Goal: Complete application form: Complete application form

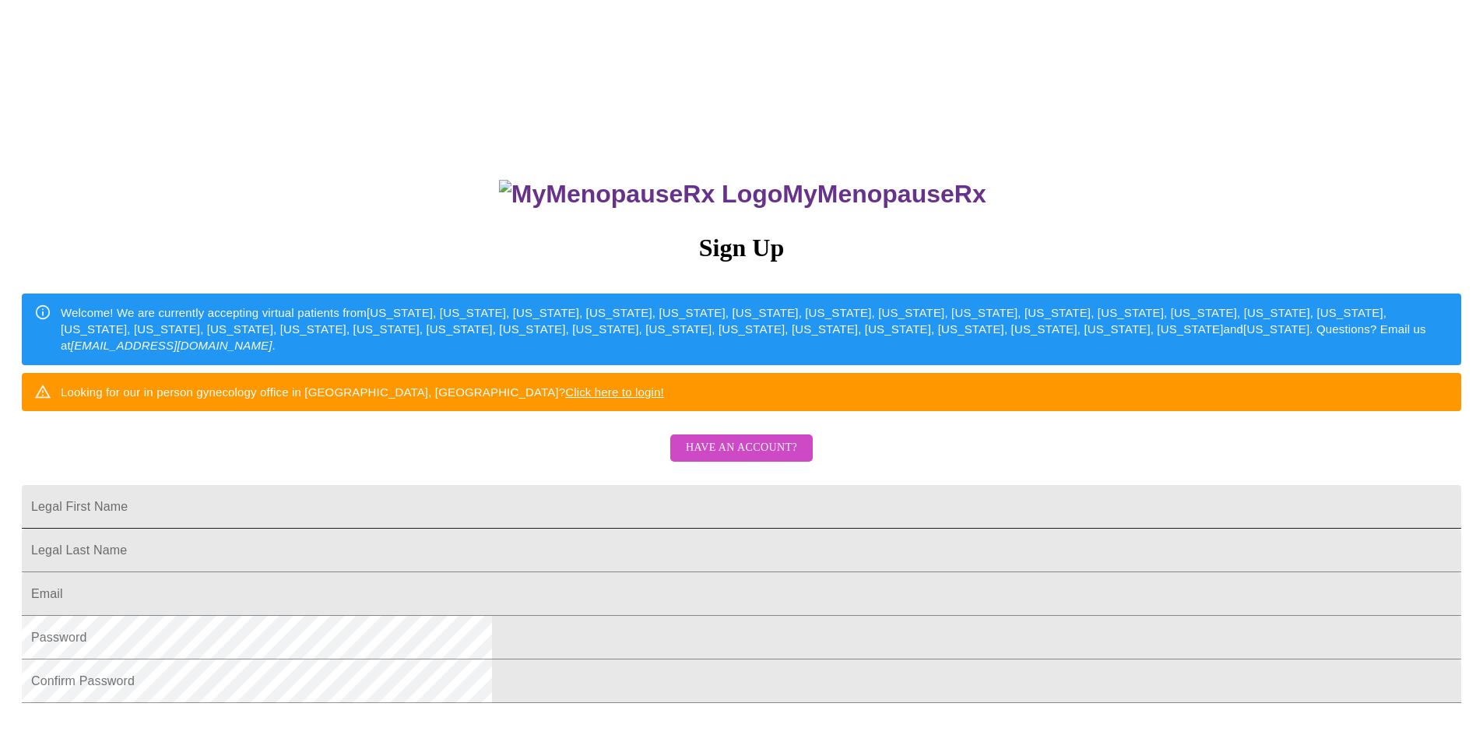
click at [630, 529] on input "Legal First Name" at bounding box center [742, 507] width 1440 height 44
click at [699, 458] on span "Have an account?" at bounding box center [741, 447] width 111 height 19
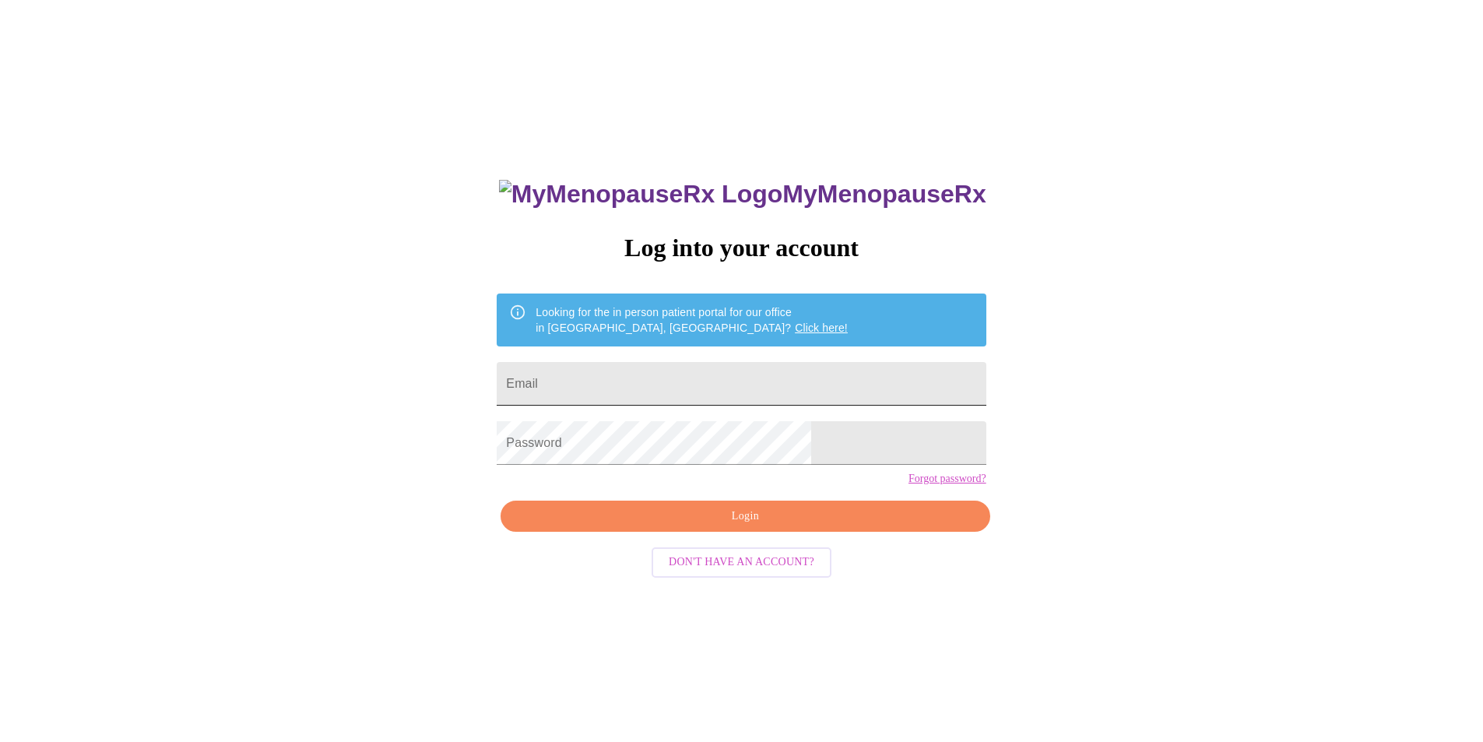
click at [602, 374] on input "Email" at bounding box center [741, 384] width 489 height 44
type input "[EMAIL_ADDRESS][DOMAIN_NAME]"
click at [786, 526] on span "Login" at bounding box center [745, 516] width 453 height 19
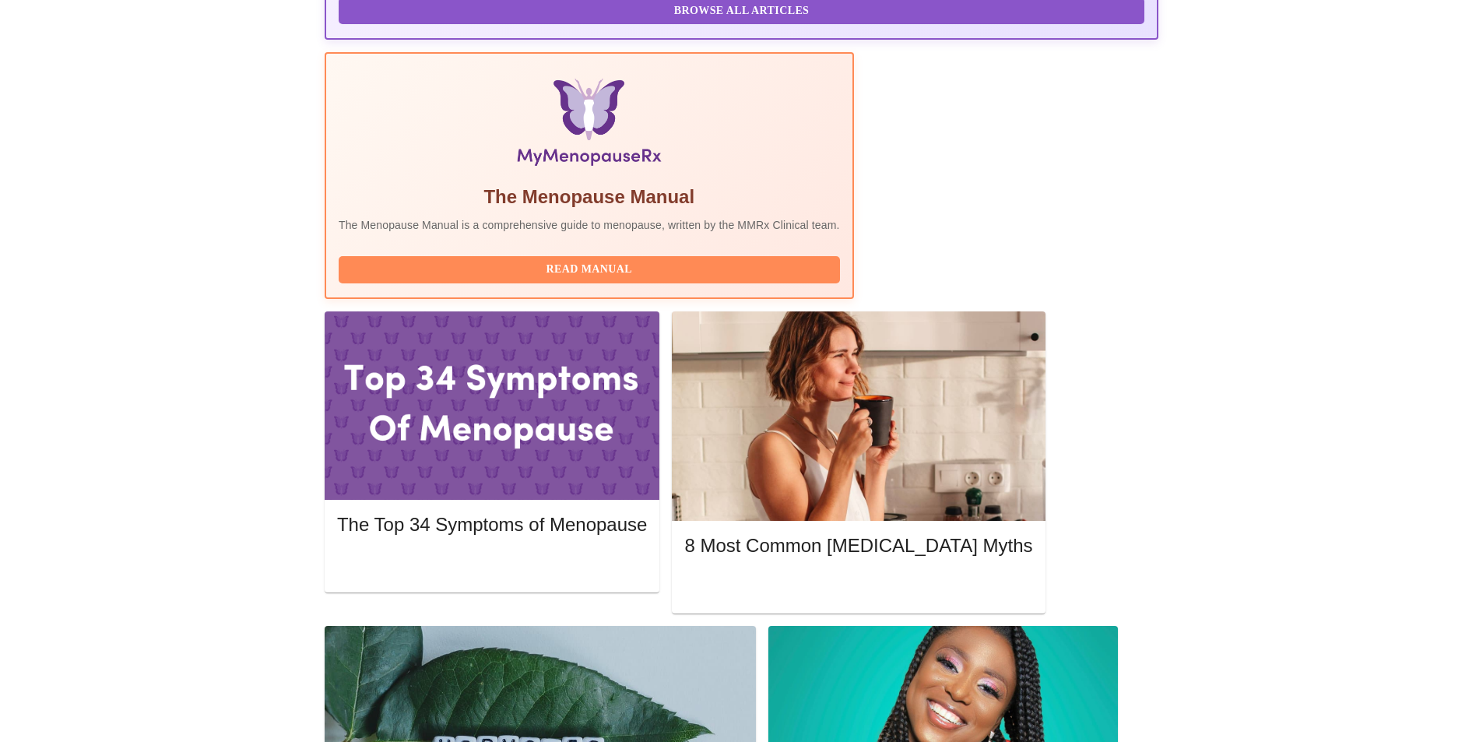
scroll to position [467, 0]
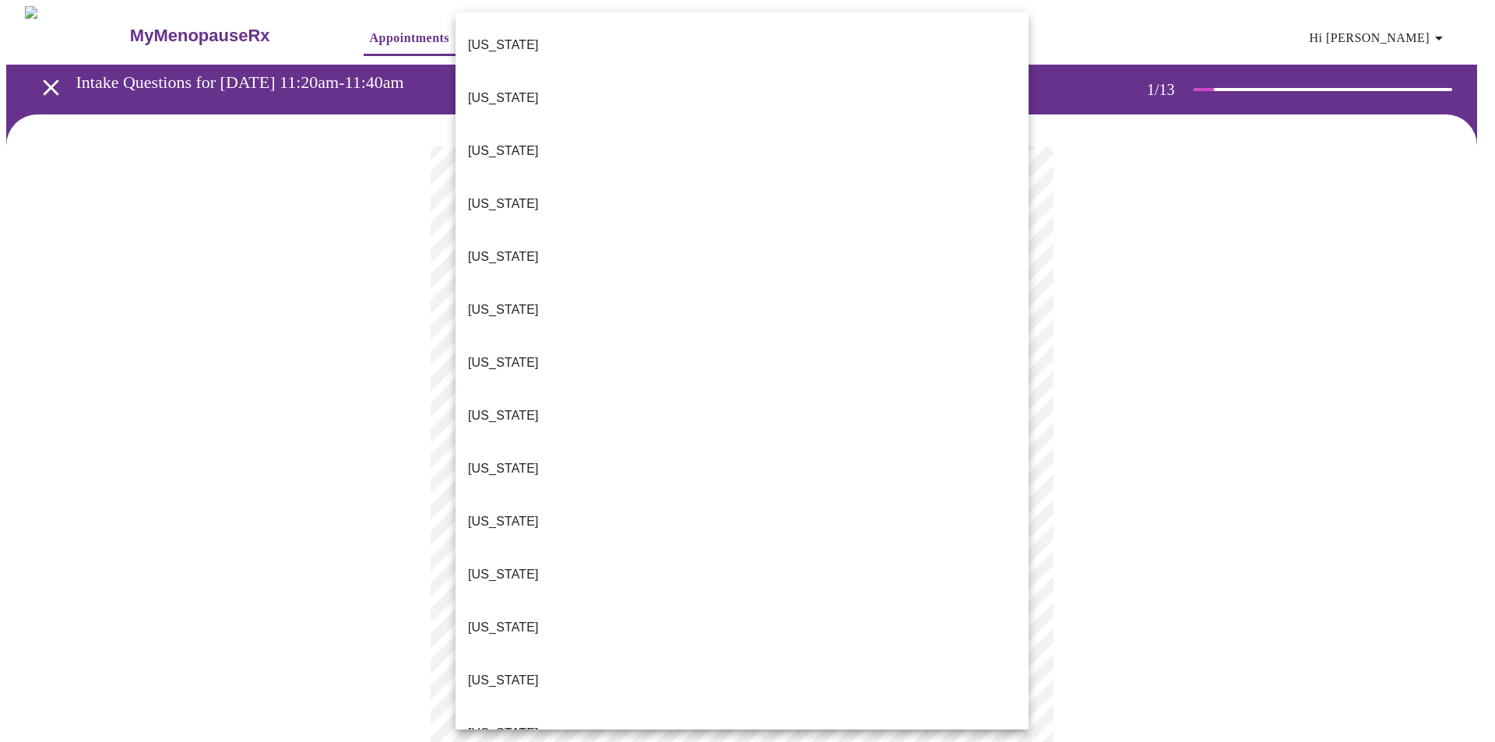
click at [596, 325] on body "MyMenopauseRx Appointments Messaging Labs Uploads Medications Community Refer a…" at bounding box center [747, 722] width 1482 height 1432
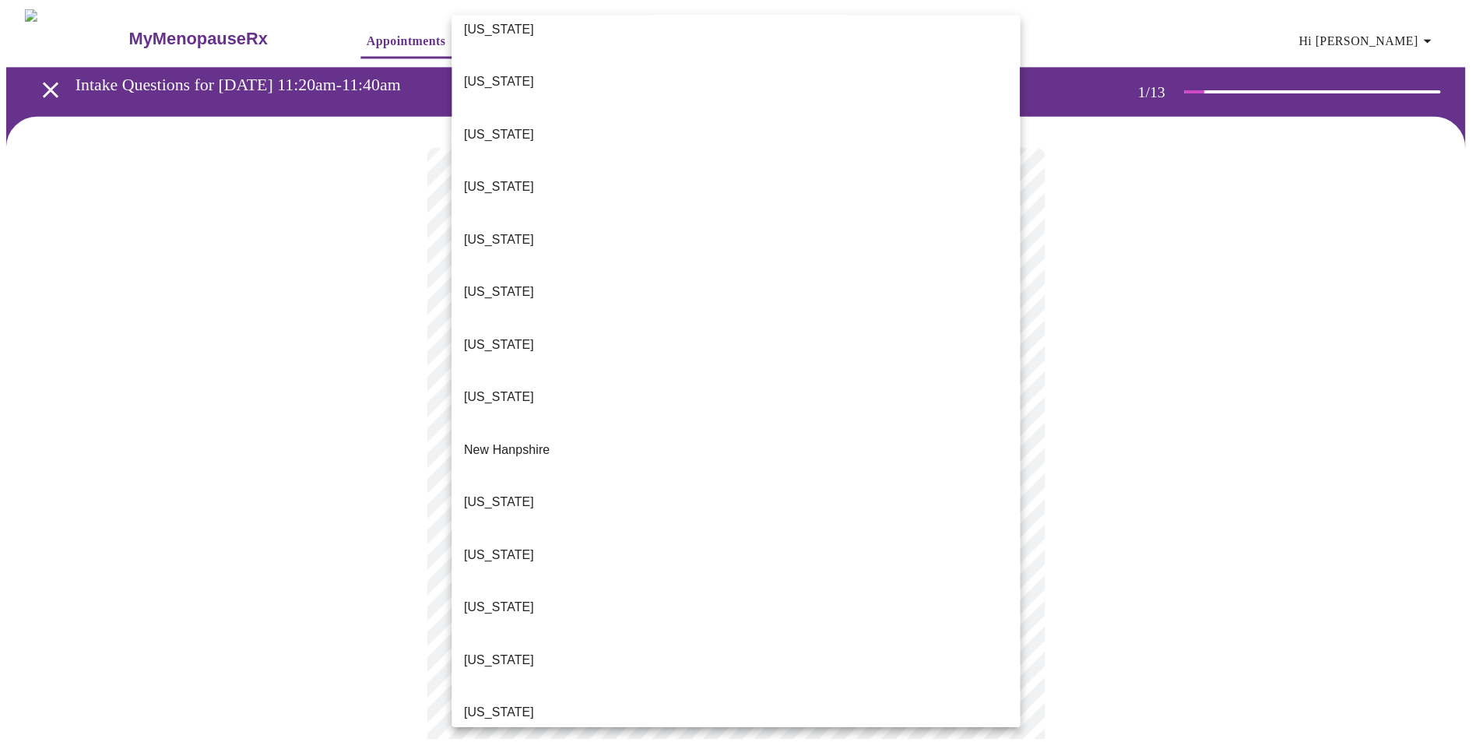
scroll to position [1090, 0]
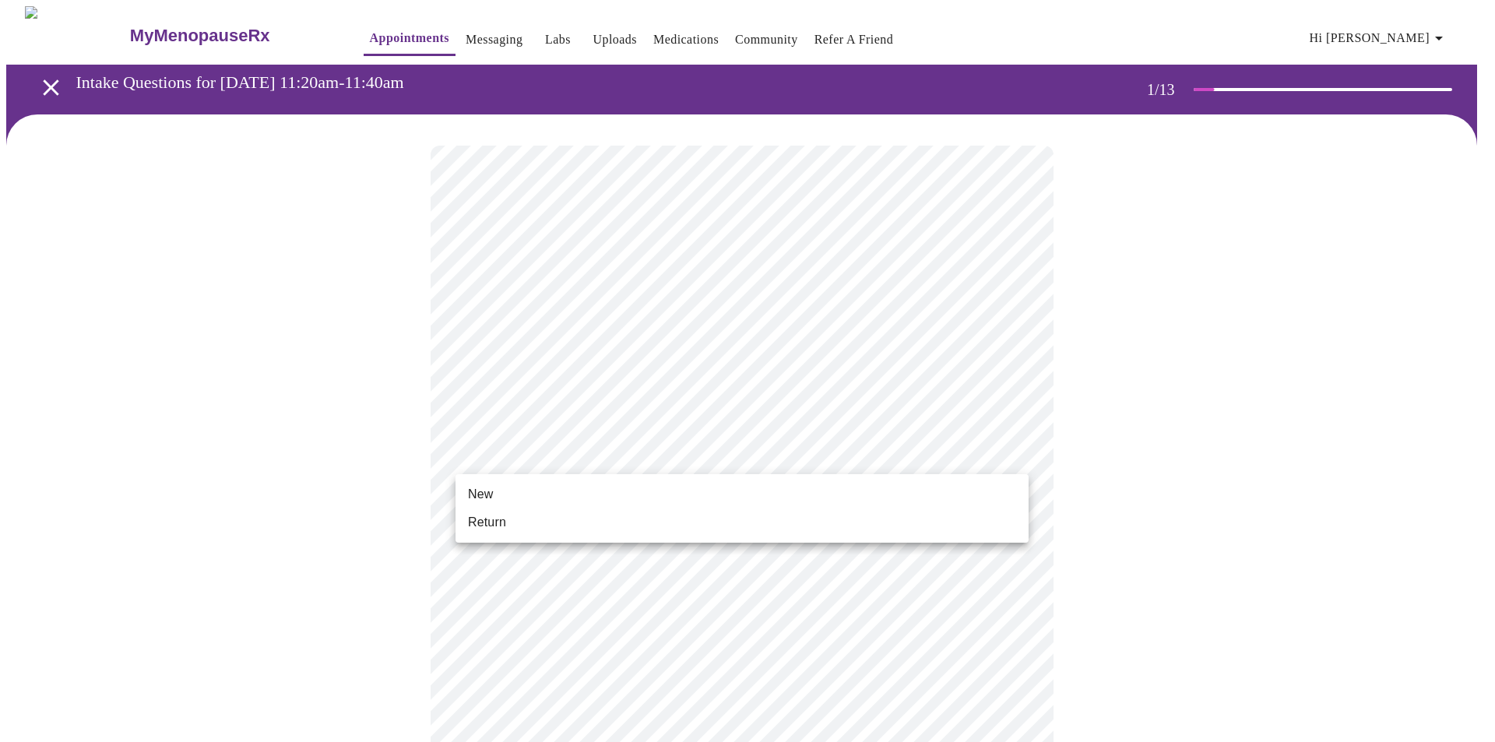
click at [550, 452] on body "MyMenopauseRx Appointments Messaging Labs Uploads Medications Community Refer a…" at bounding box center [747, 717] width 1482 height 1422
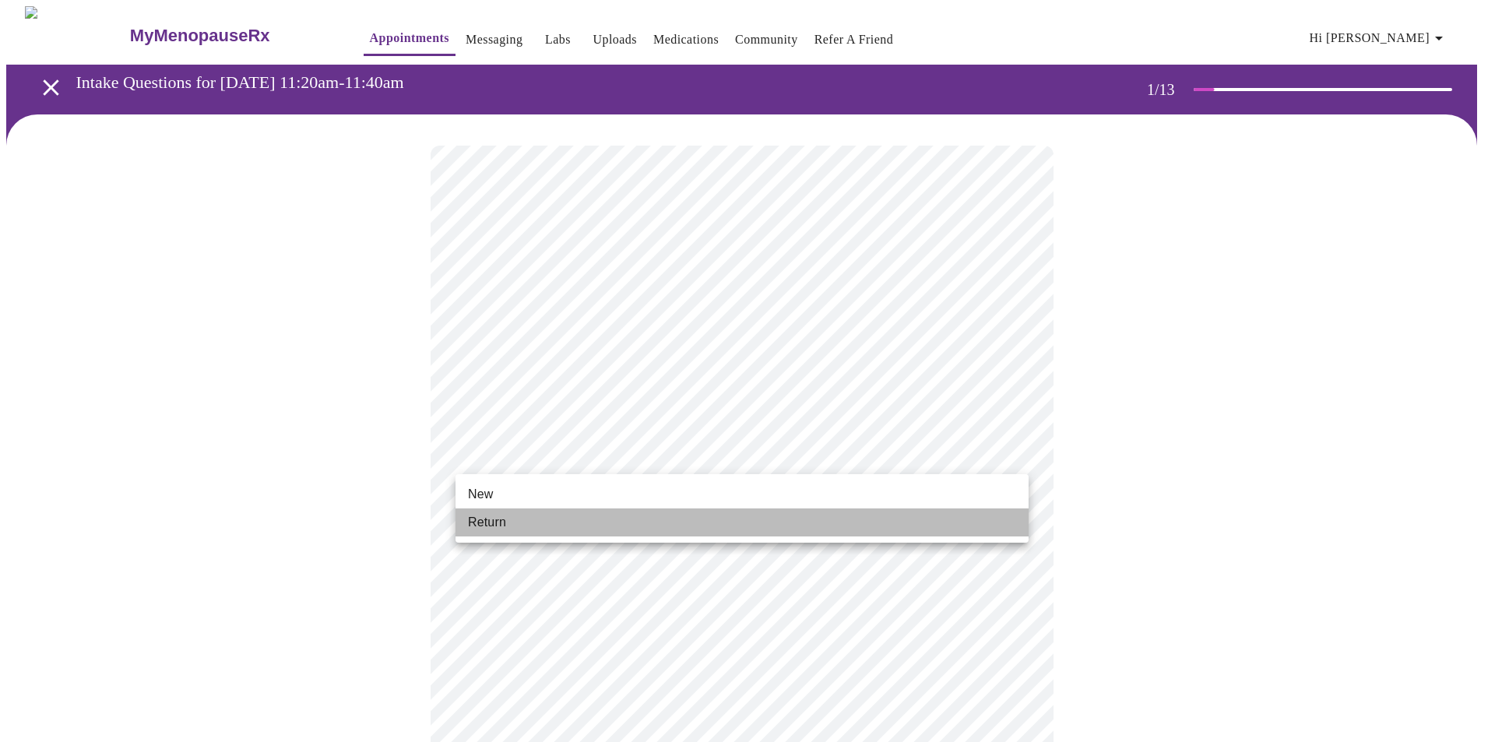
click at [518, 520] on li "Return" at bounding box center [741, 522] width 573 height 28
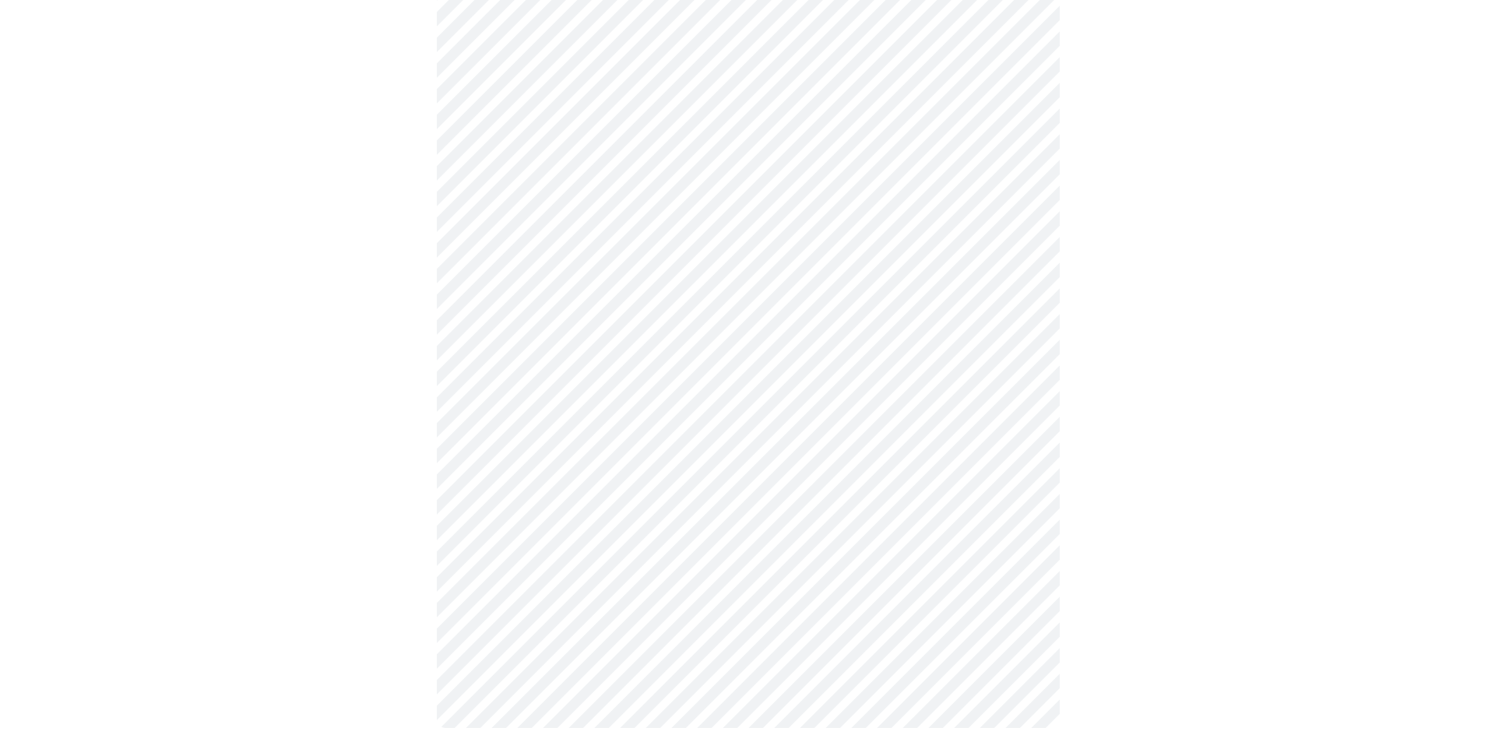
scroll to position [659, 0]
click at [612, 540] on body "MyMenopauseRx Appointments Messaging Labs Uploads Medications Community Refer a…" at bounding box center [741, 48] width 1471 height 1401
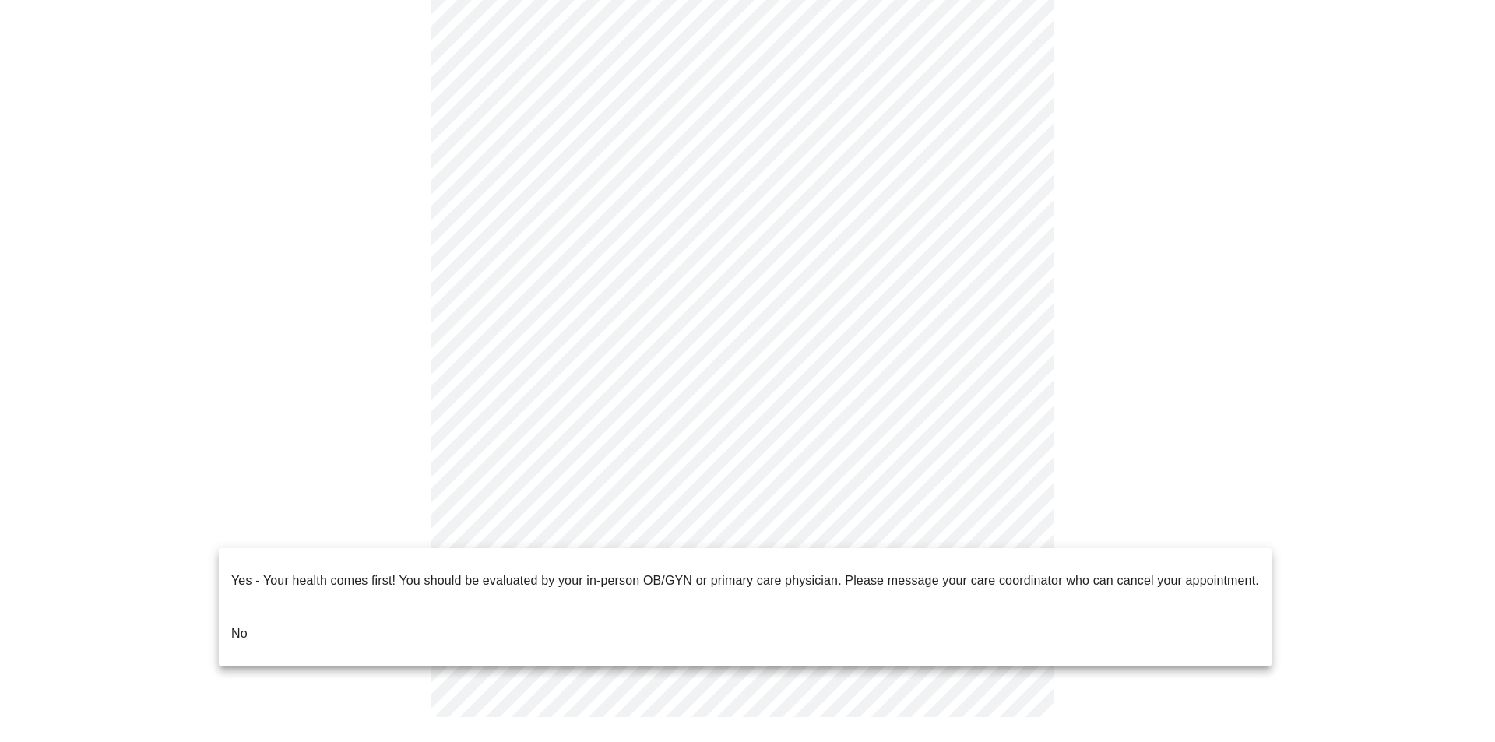
click at [252, 607] on li "No" at bounding box center [745, 633] width 1053 height 53
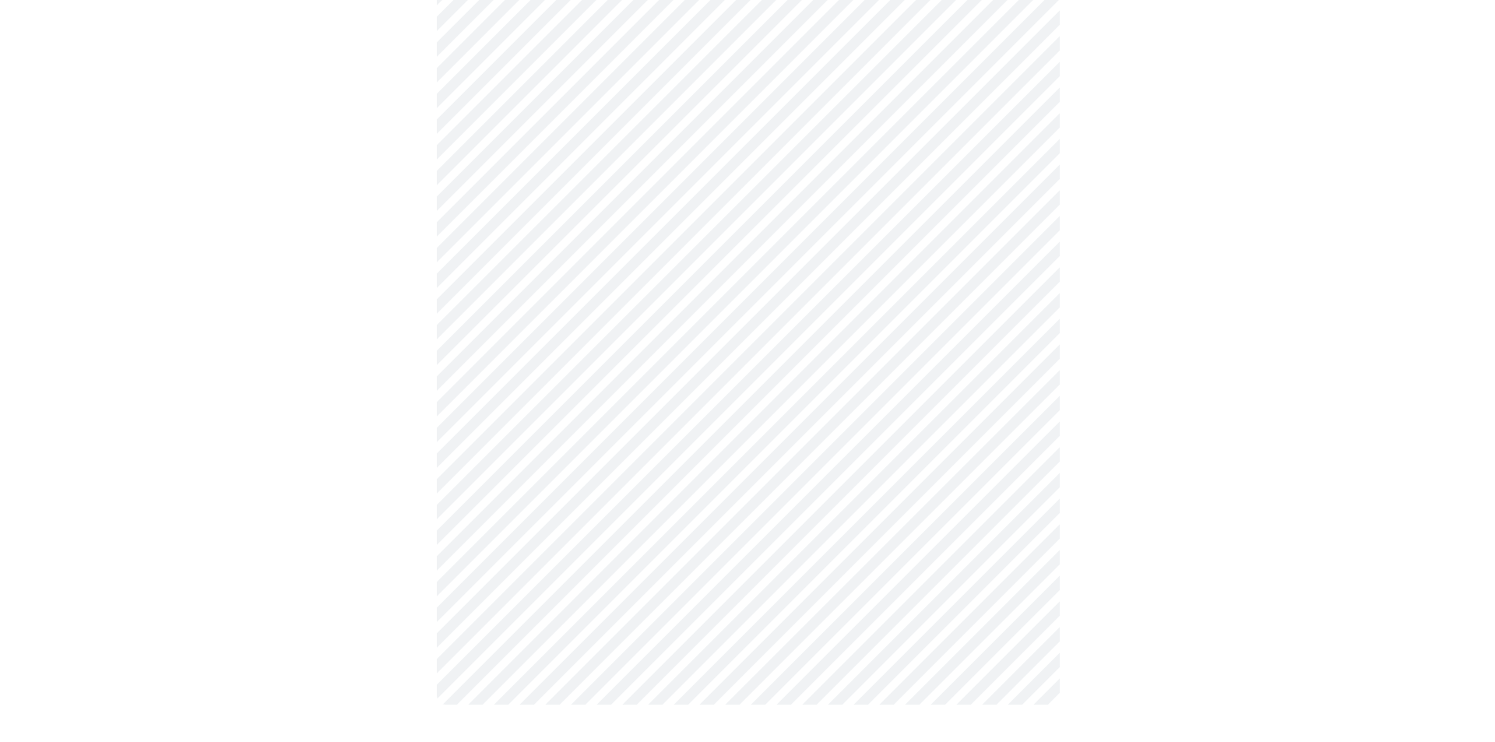
scroll to position [0, 0]
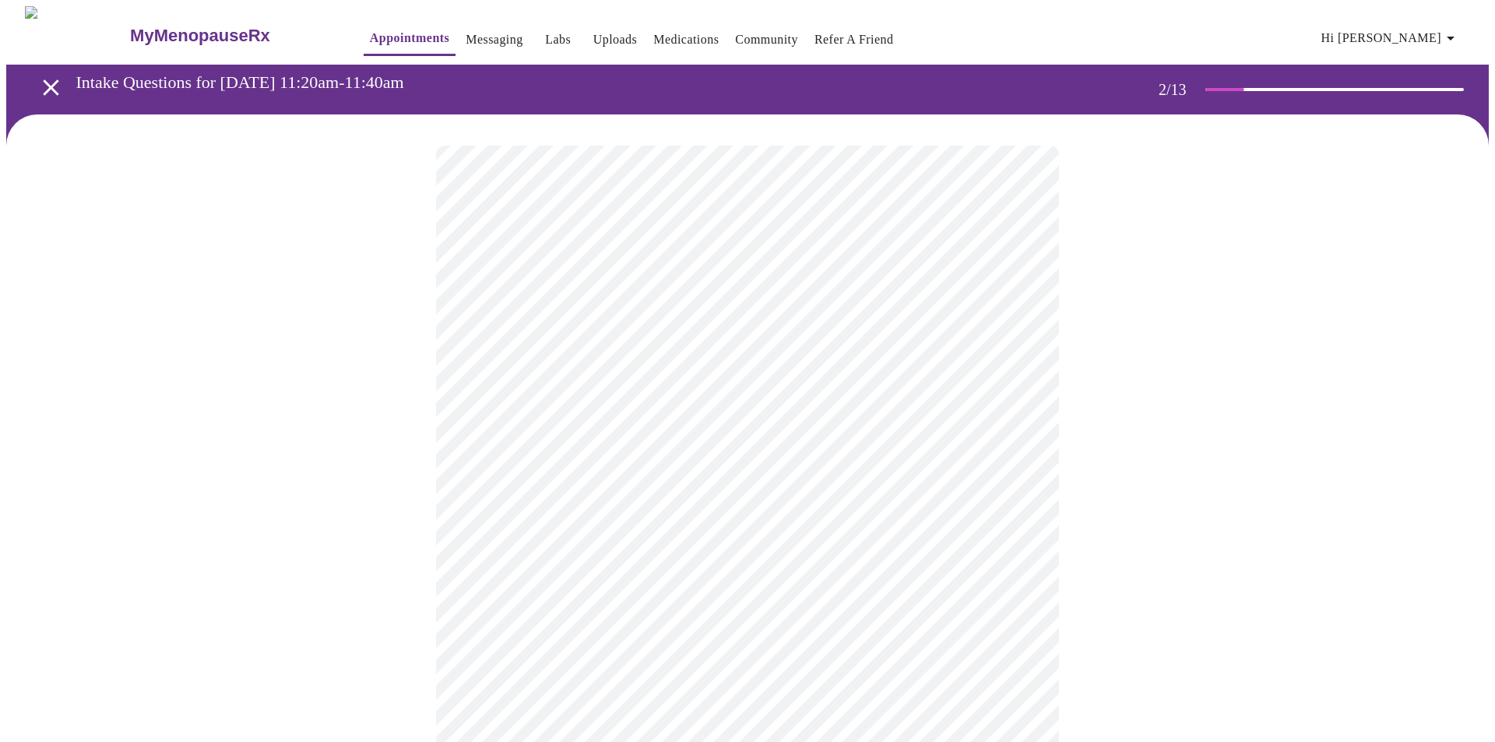
click at [532, 319] on body "MyMenopauseRx Appointments Messaging Labs Uploads Medications Community Refer a…" at bounding box center [747, 474] width 1482 height 936
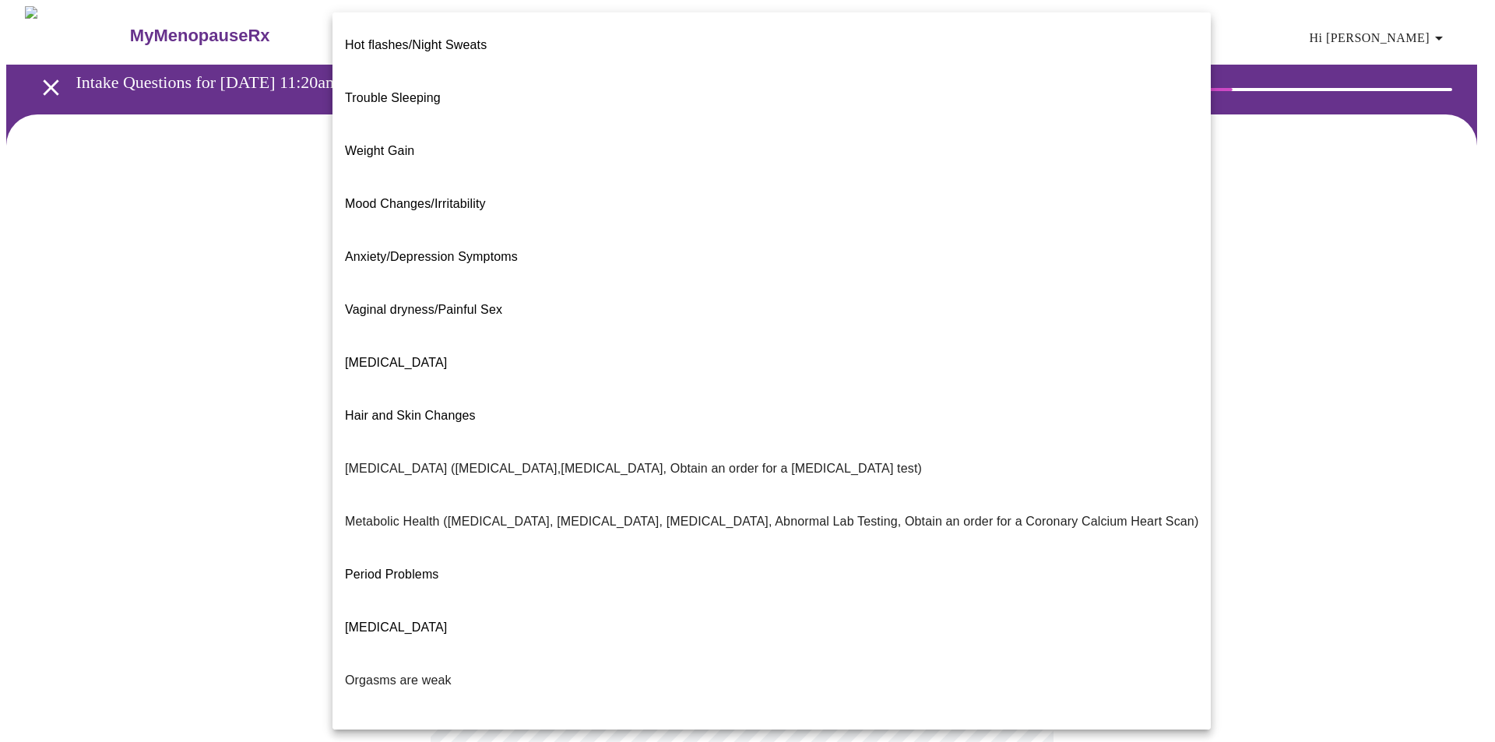
click at [272, 250] on div at bounding box center [747, 371] width 1495 height 742
click at [662, 312] on body "MyMenopauseRx Appointments Messaging Labs Uploads Medications Community Refer a…" at bounding box center [747, 474] width 1482 height 936
click at [260, 162] on div at bounding box center [747, 371] width 1495 height 742
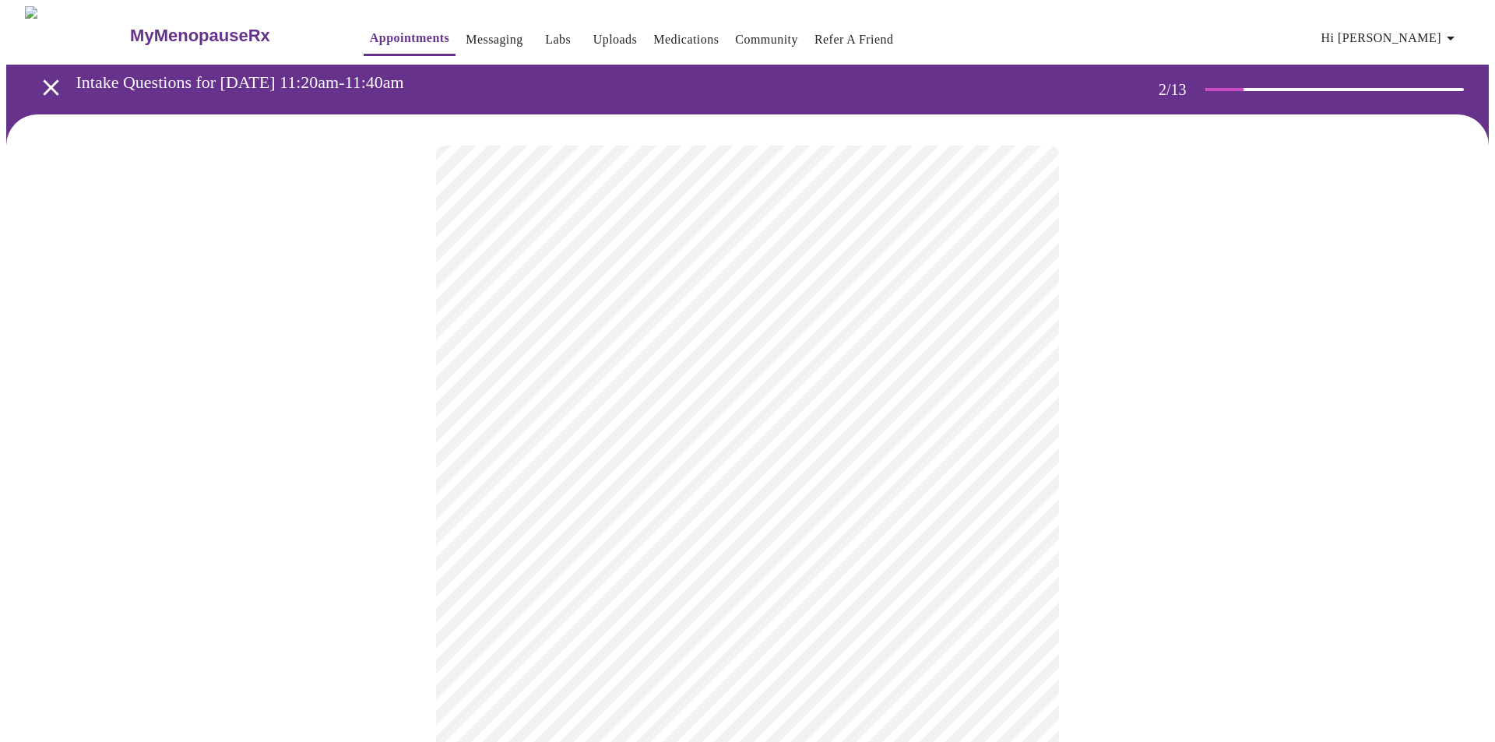
click at [592, 325] on body "MyMenopauseRx Appointments Messaging Labs Uploads Medications Community Refer a…" at bounding box center [747, 474] width 1482 height 936
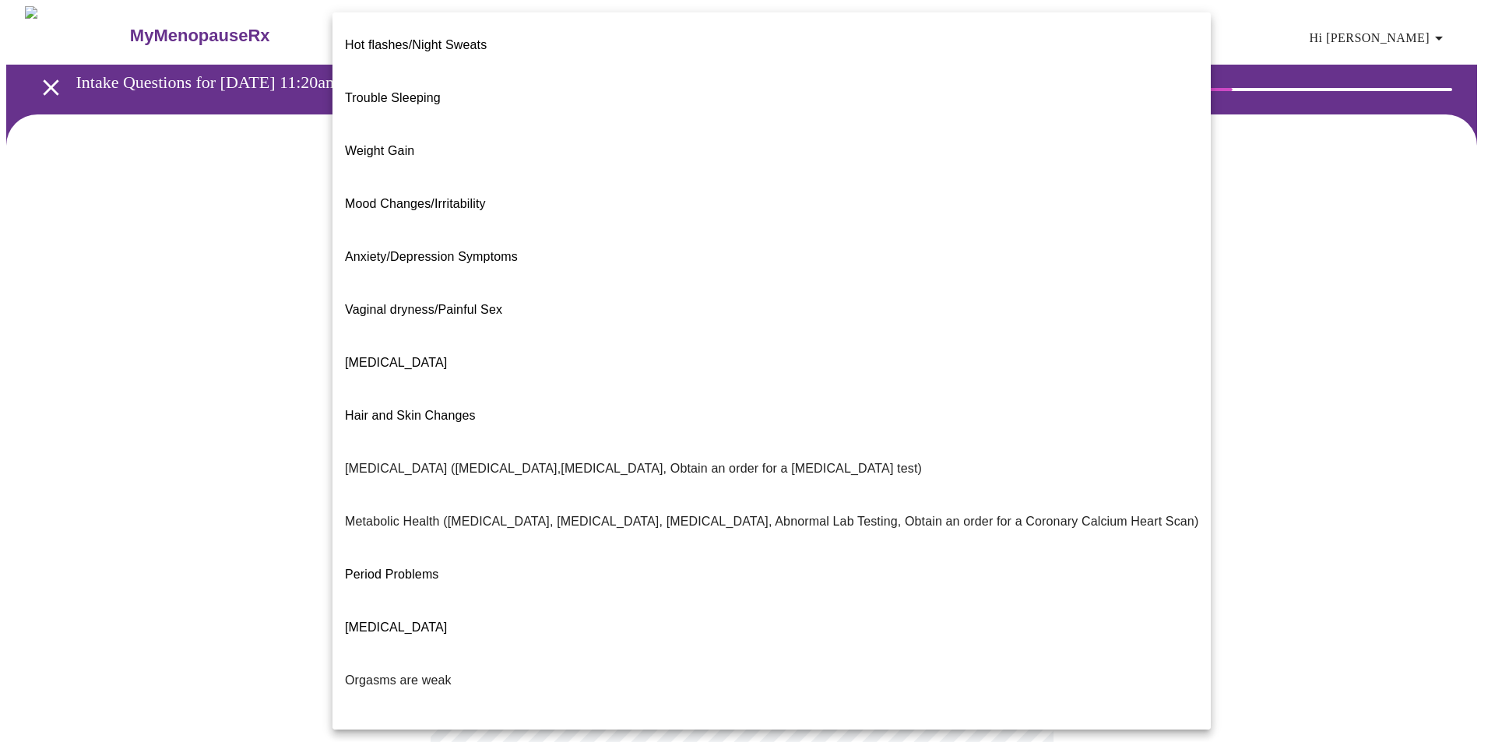
click at [152, 280] on div at bounding box center [747, 371] width 1495 height 742
click at [921, 325] on body "MyMenopauseRx Appointments Messaging Labs Uploads Medications Community Refer a…" at bounding box center [747, 474] width 1482 height 936
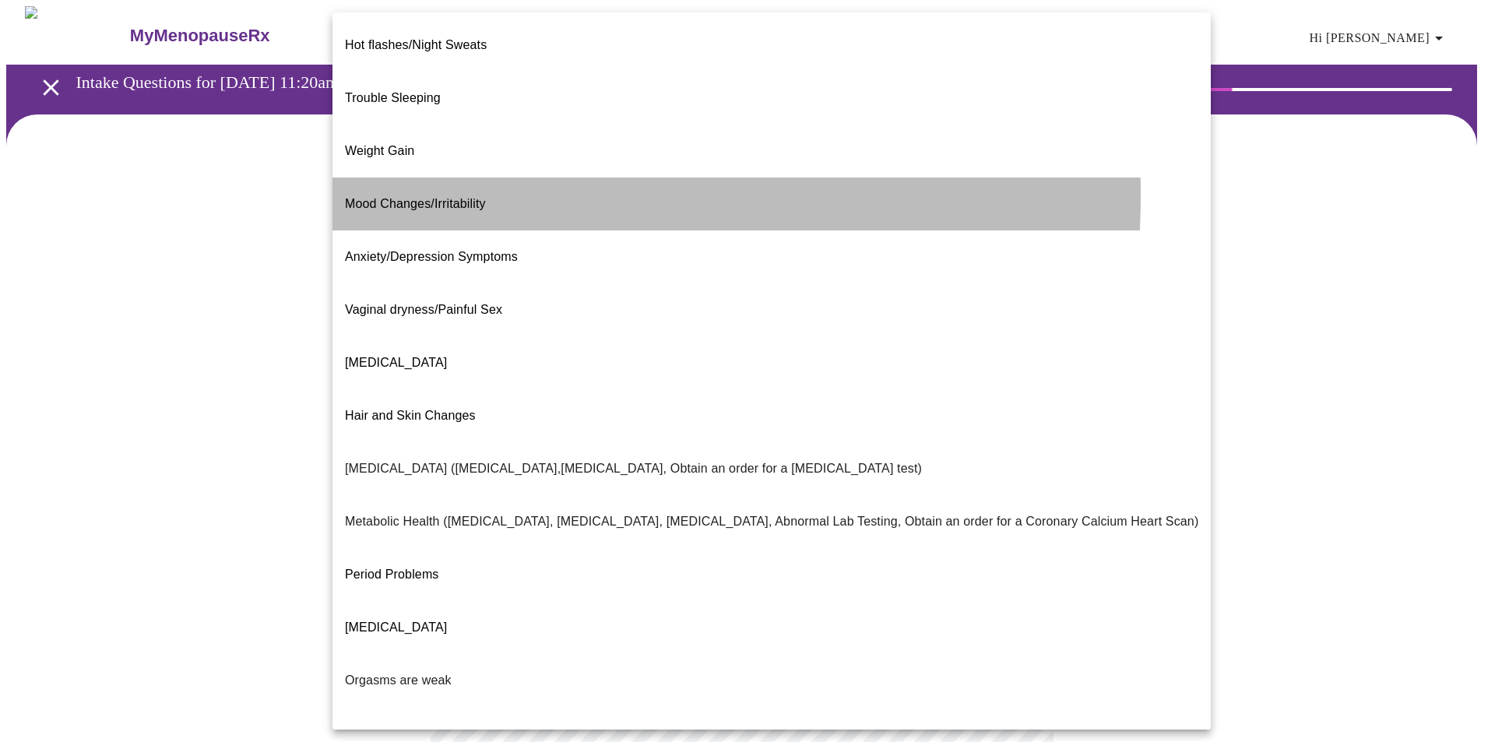
click at [395, 197] on span "Mood Changes/Irritability" at bounding box center [415, 203] width 141 height 13
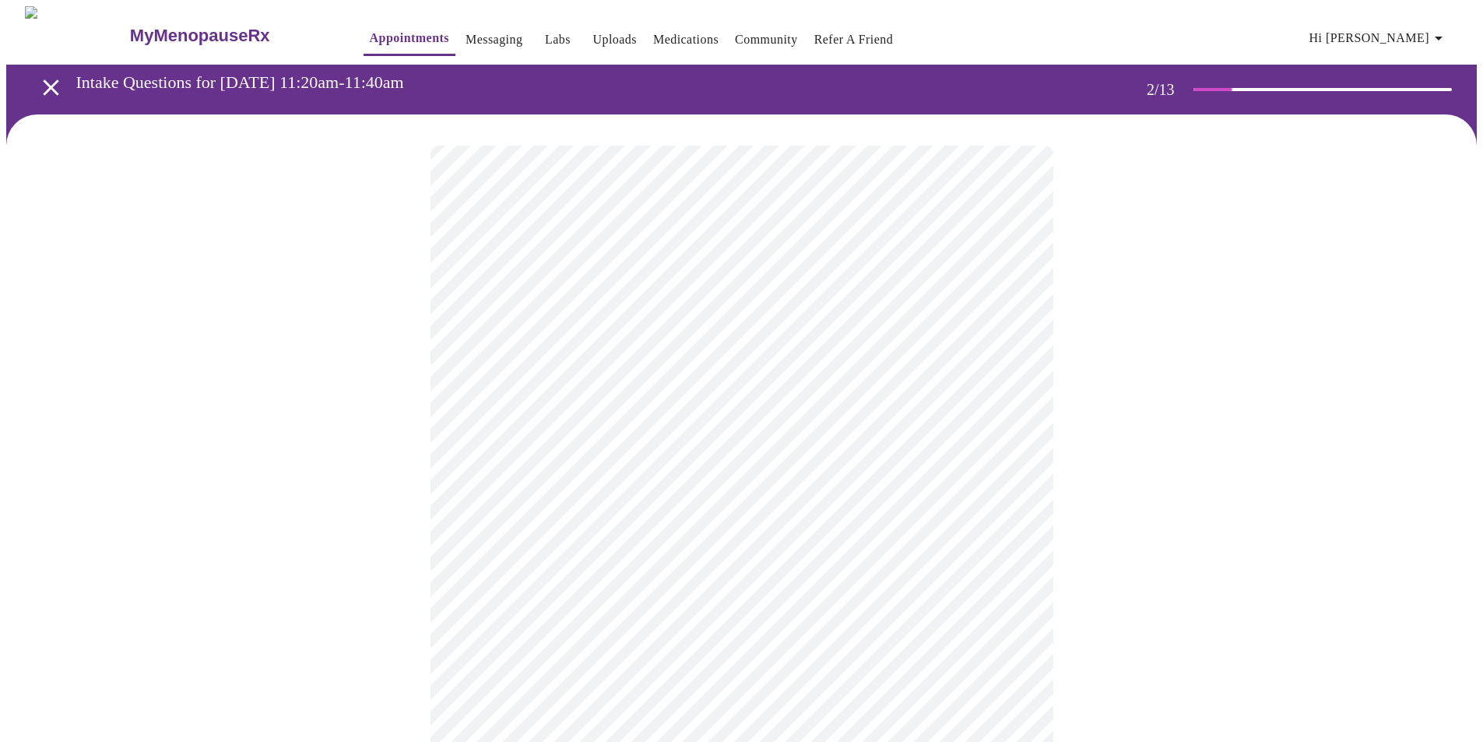
click at [651, 479] on body "MyMenopauseRx Appointments Messaging Labs Uploads Medications Community Refer a…" at bounding box center [741, 469] width 1471 height 926
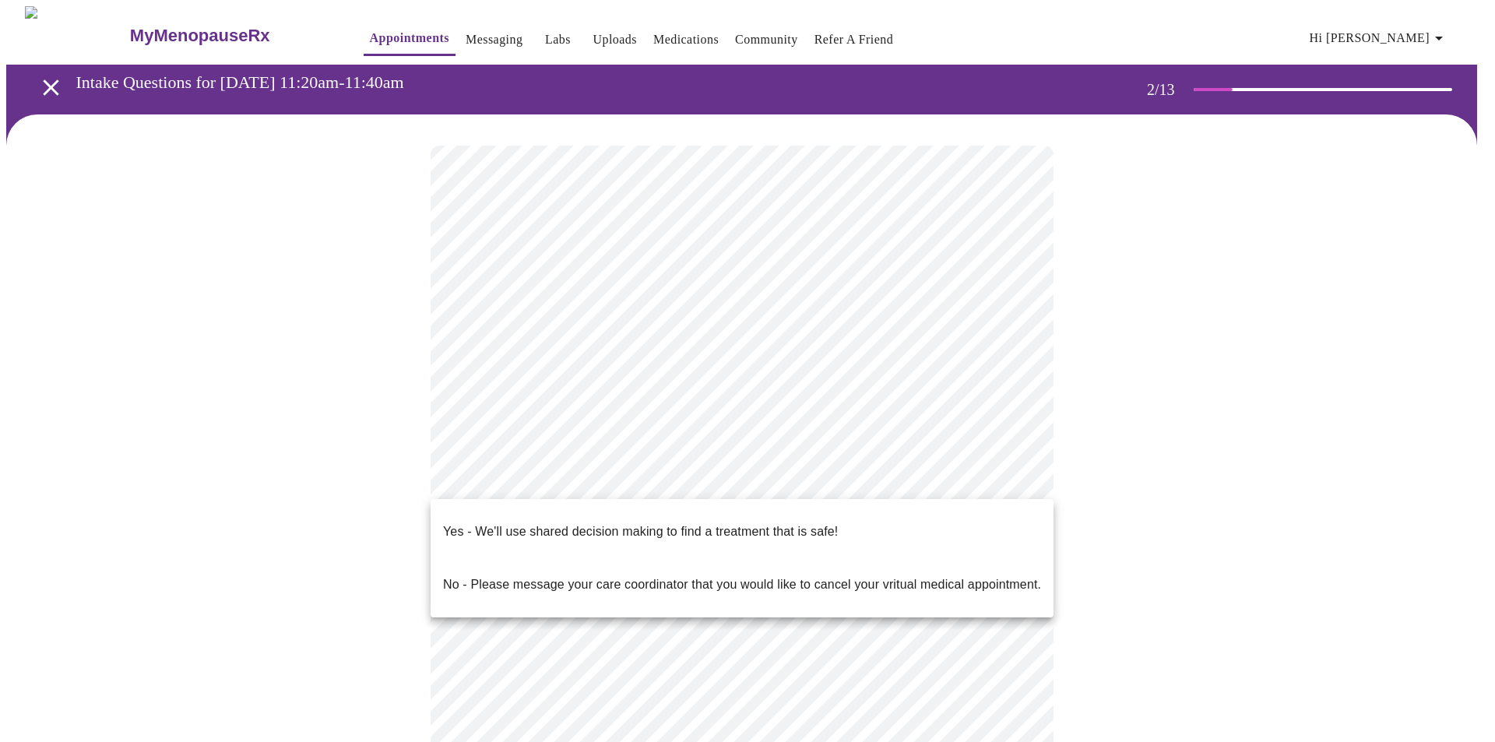
click at [561, 526] on p "Yes - We'll use shared decision making to find a treatment that is safe!" at bounding box center [640, 531] width 395 height 19
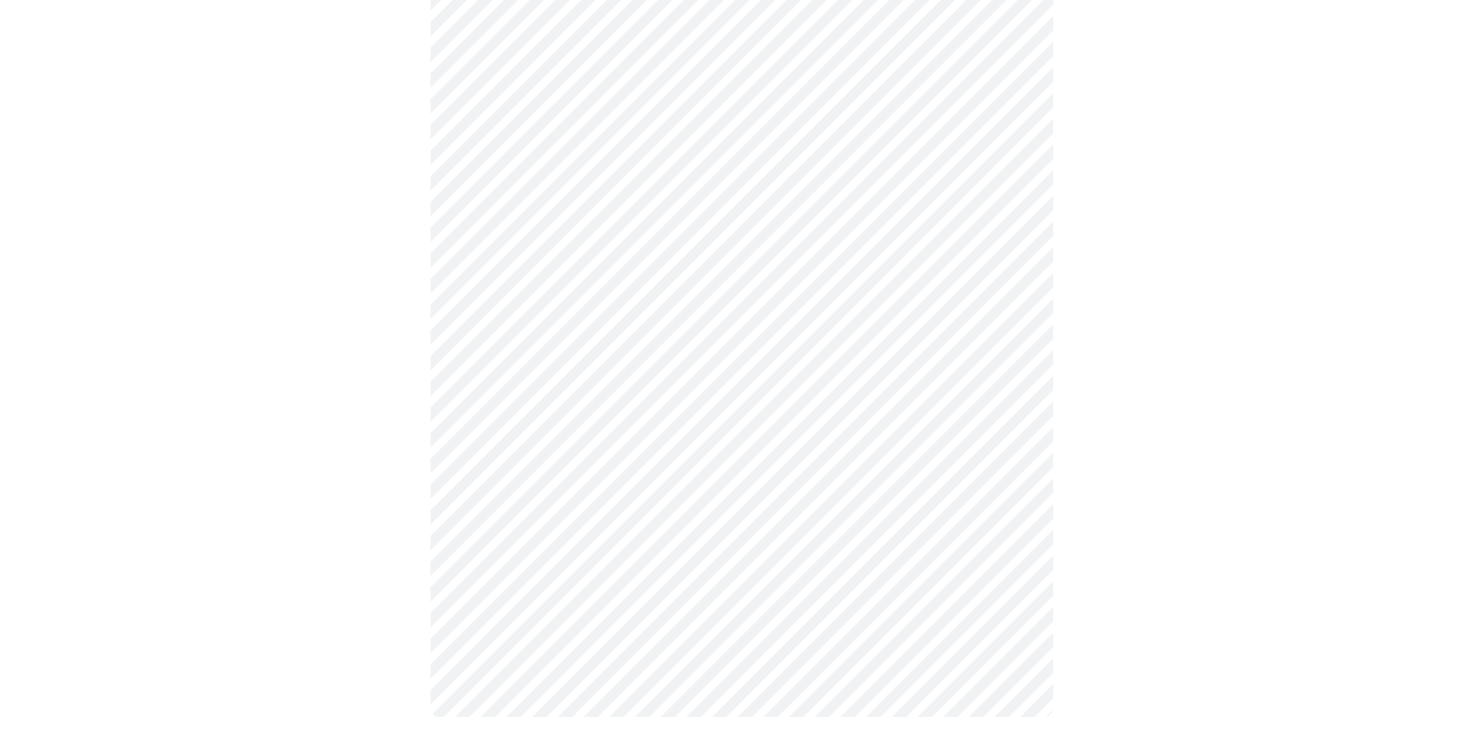
scroll to position [142, 0]
click at [1015, 190] on body "MyMenopauseRx Appointments Messaging Labs Uploads Medications Community Refer a…" at bounding box center [741, 307] width 1471 height 884
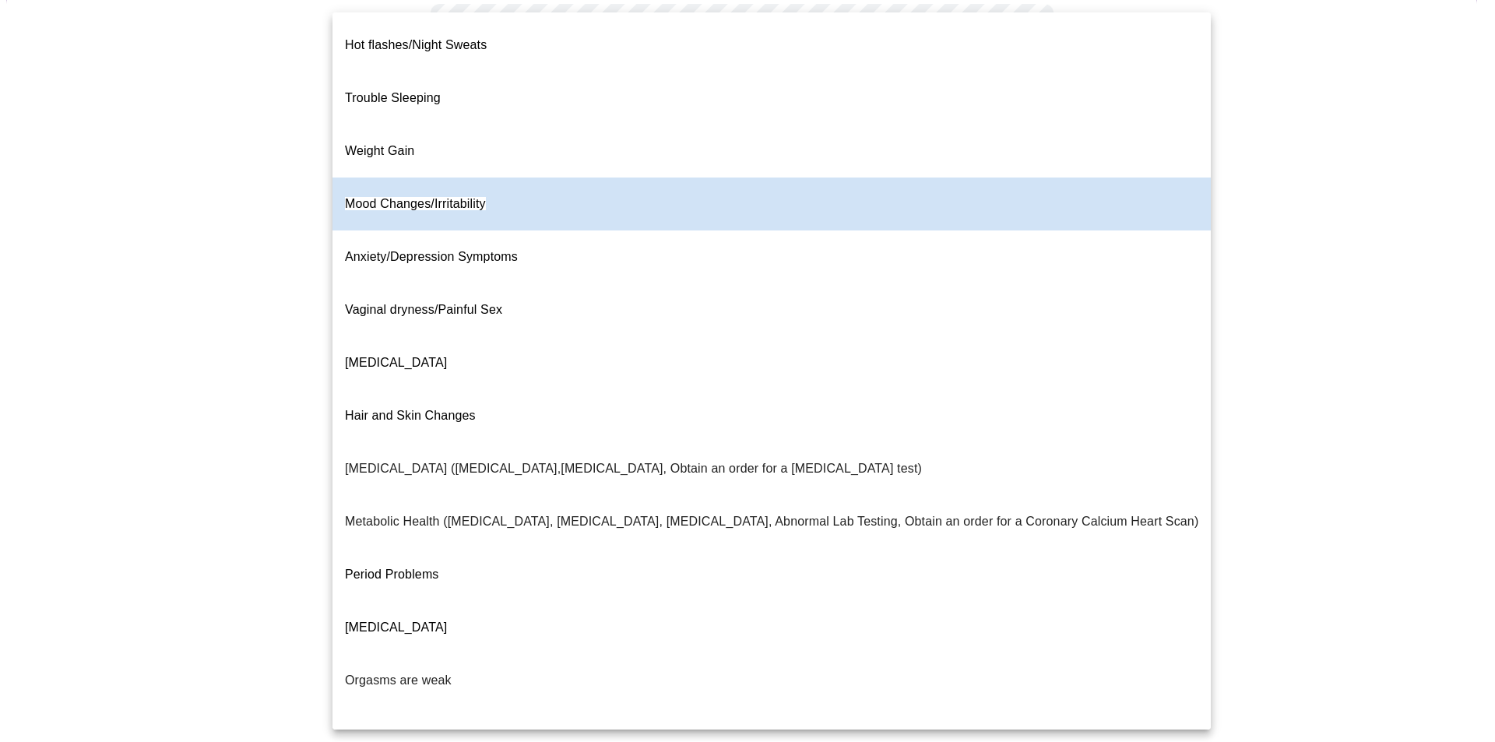
click at [1015, 230] on li "Anxiety/Depression Symptoms" at bounding box center [771, 256] width 878 height 53
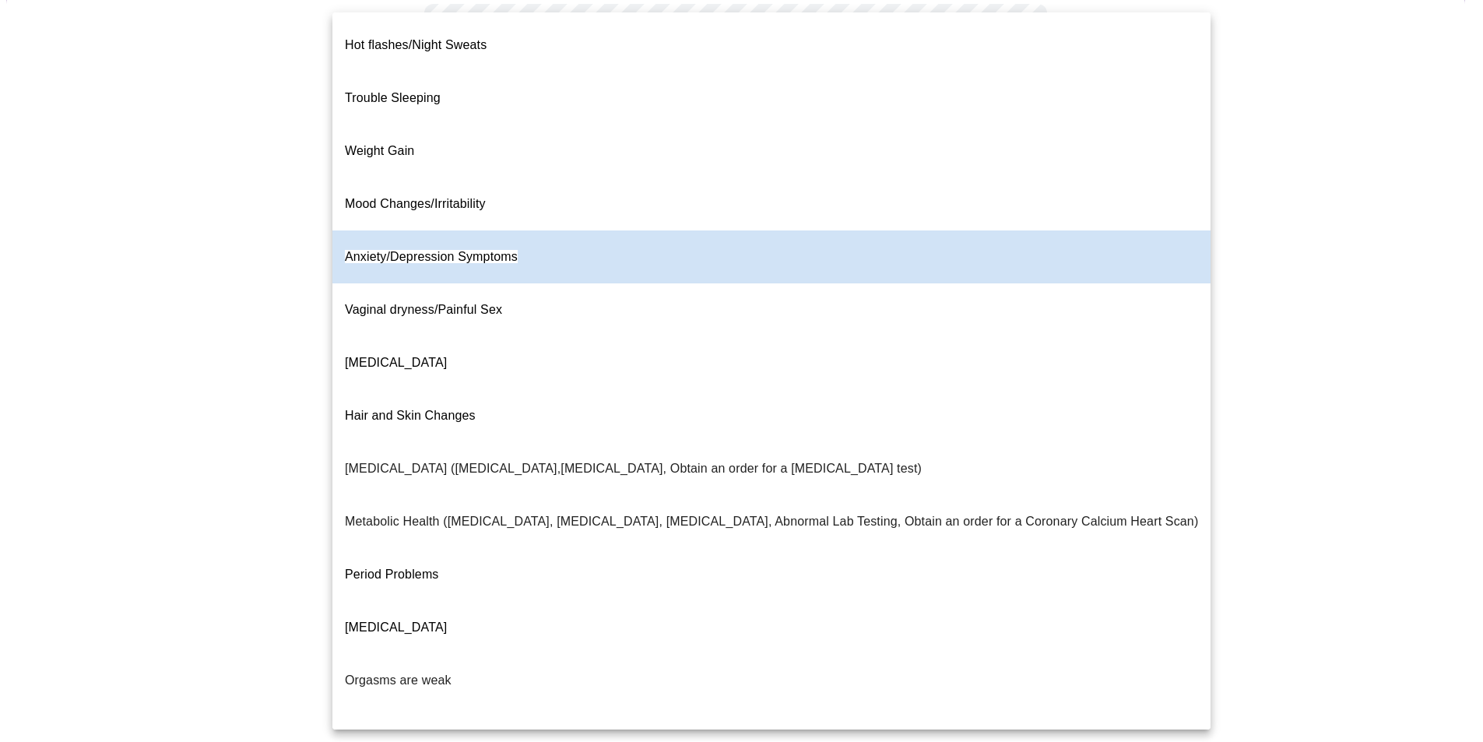
click at [657, 188] on body "MyMenopauseRx Appointments Messaging Labs Uploads Medications Community Refer a…" at bounding box center [741, 307] width 1471 height 884
click at [407, 182] on span "Mood Changes/Irritability" at bounding box center [415, 204] width 141 height 44
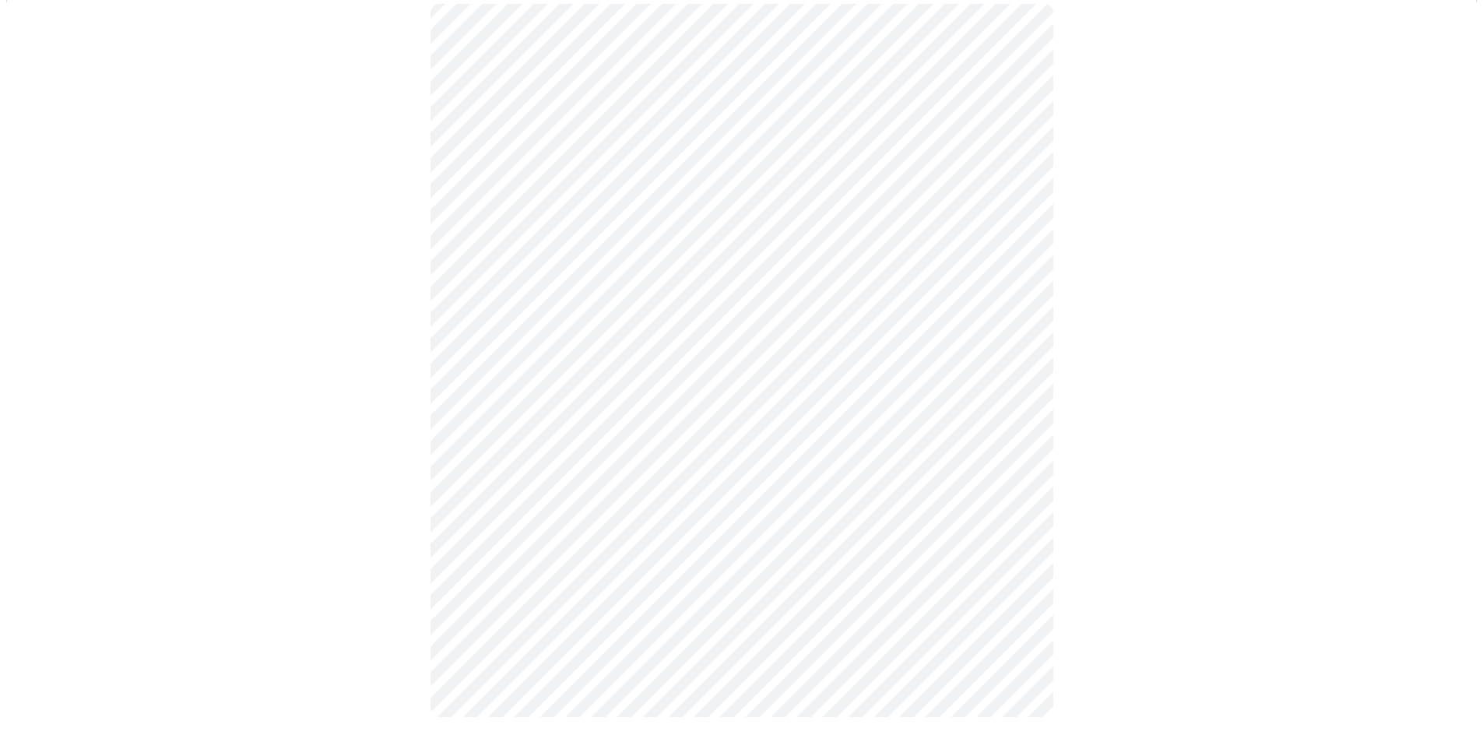
click at [622, 197] on body "MyMenopauseRx Appointments Messaging Labs Uploads Medications Community Refer a…" at bounding box center [741, 307] width 1471 height 884
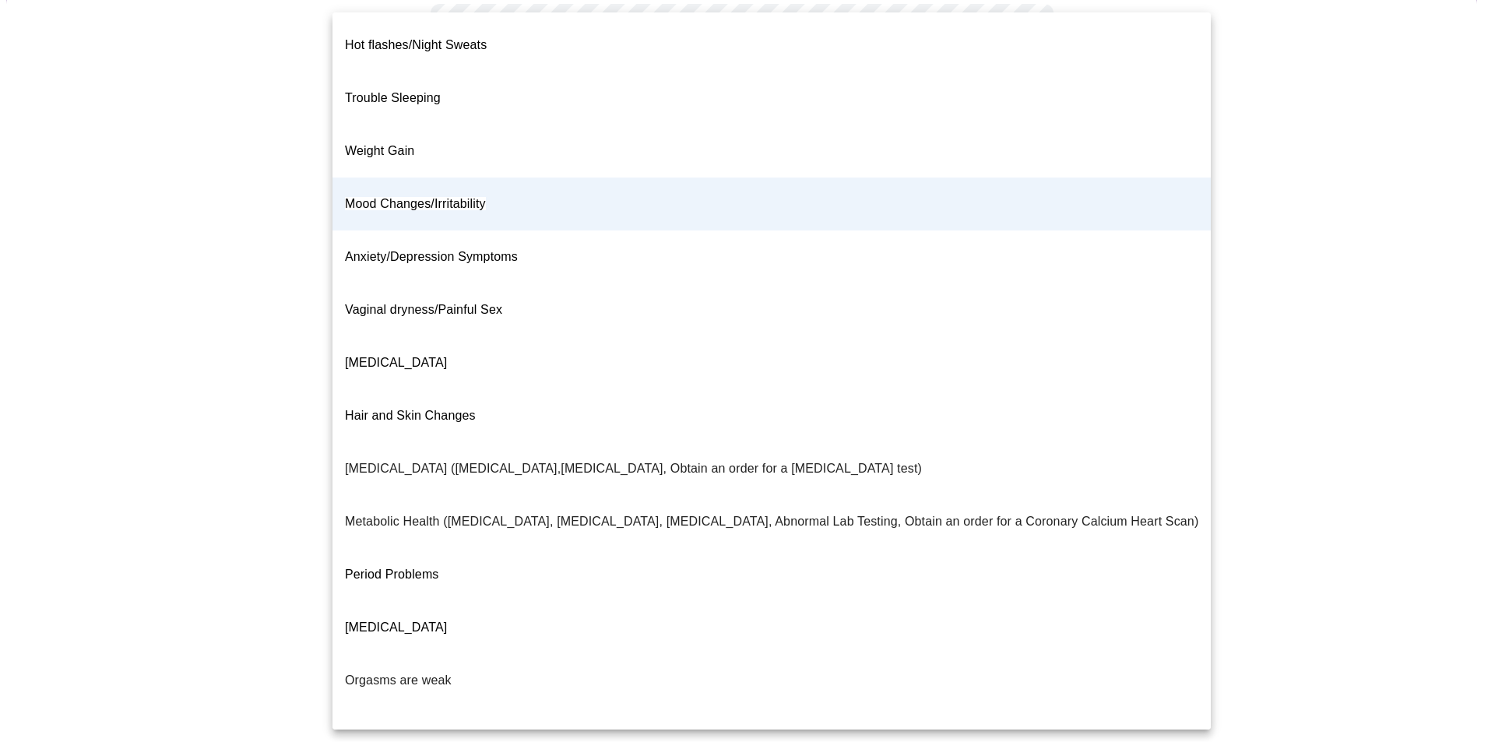
click at [622, 230] on li "Anxiety/Depression Symptoms" at bounding box center [771, 256] width 878 height 53
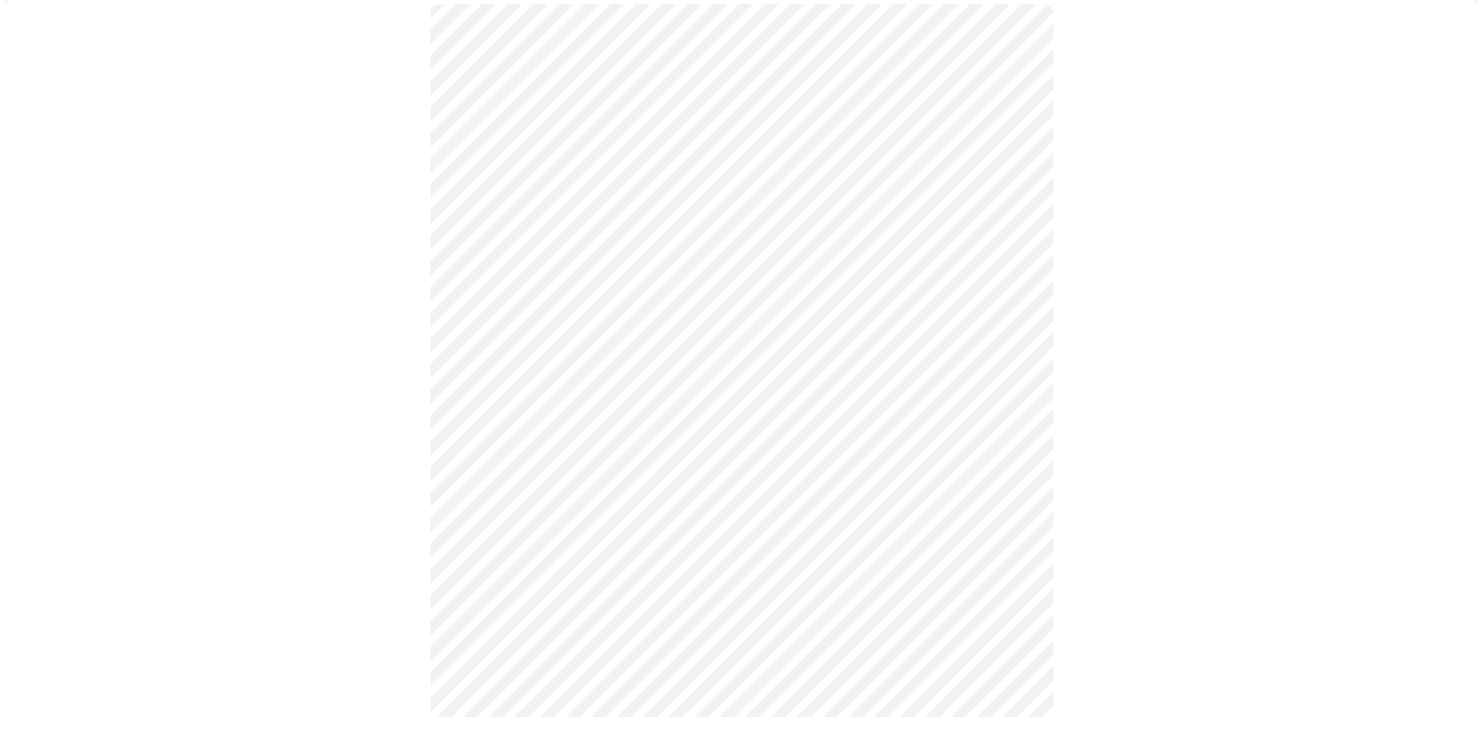
click at [624, 194] on body "MyMenopauseRx Appointments Messaging Labs Uploads Medications Community Refer a…" at bounding box center [741, 307] width 1471 height 884
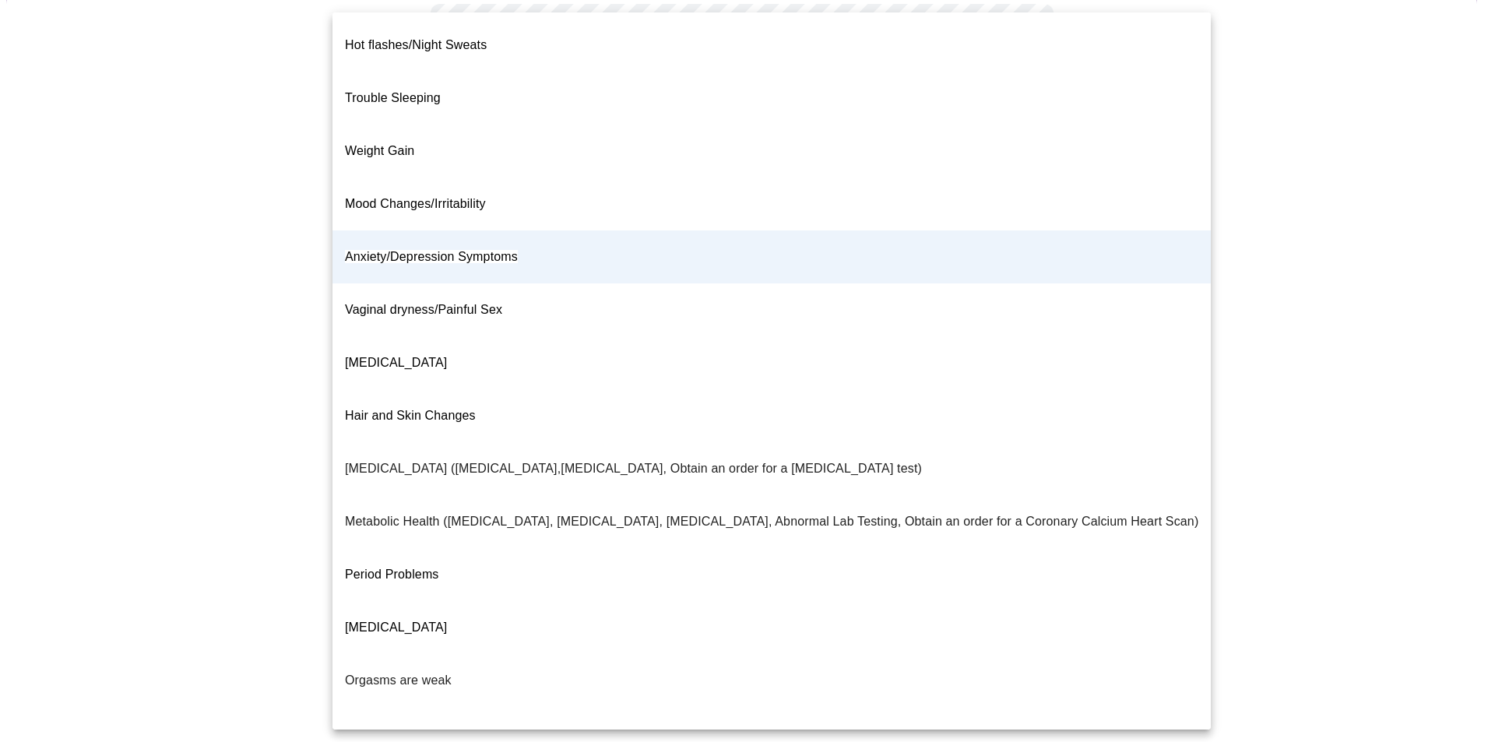
click at [582, 178] on li "Mood Changes/Irritability" at bounding box center [771, 204] width 878 height 53
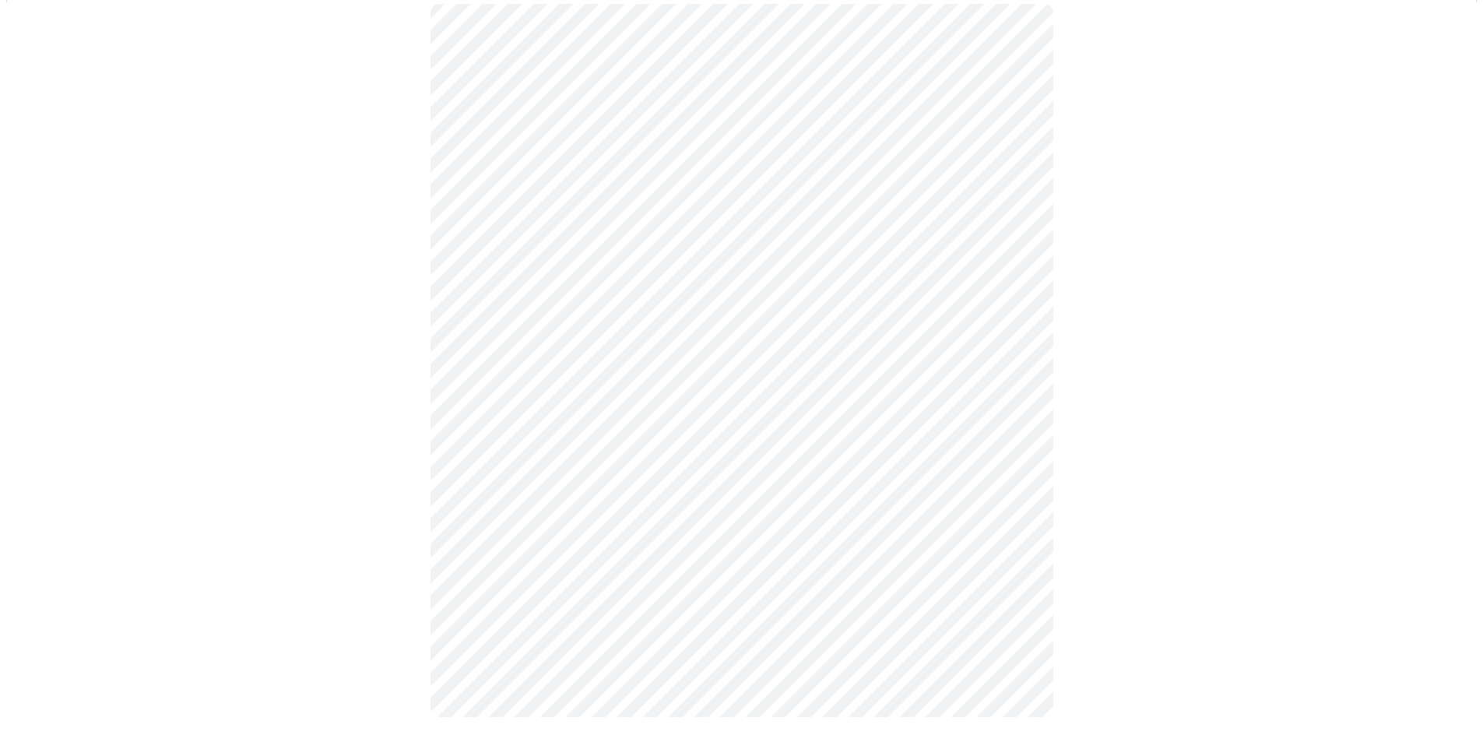
scroll to position [0, 0]
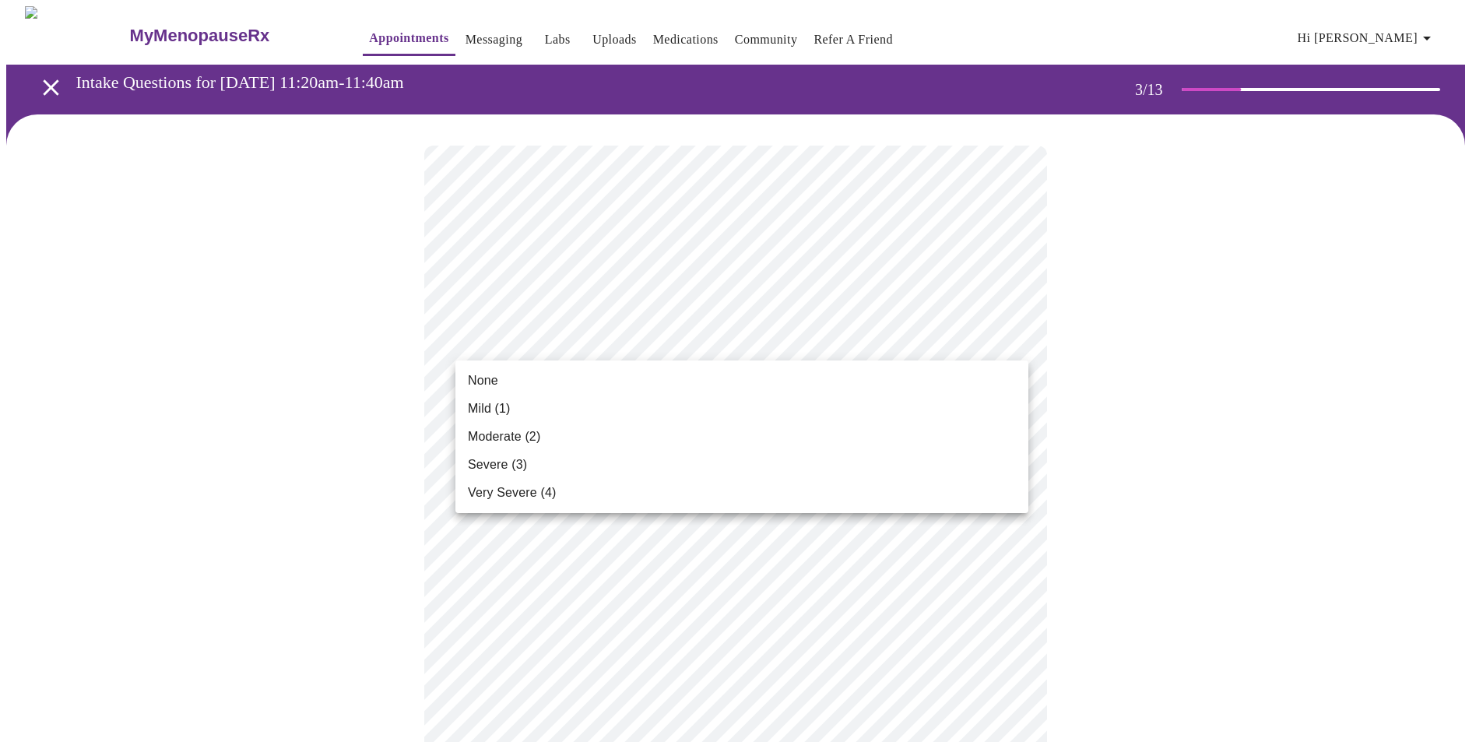
click at [523, 413] on li "Mild (1)" at bounding box center [741, 409] width 573 height 28
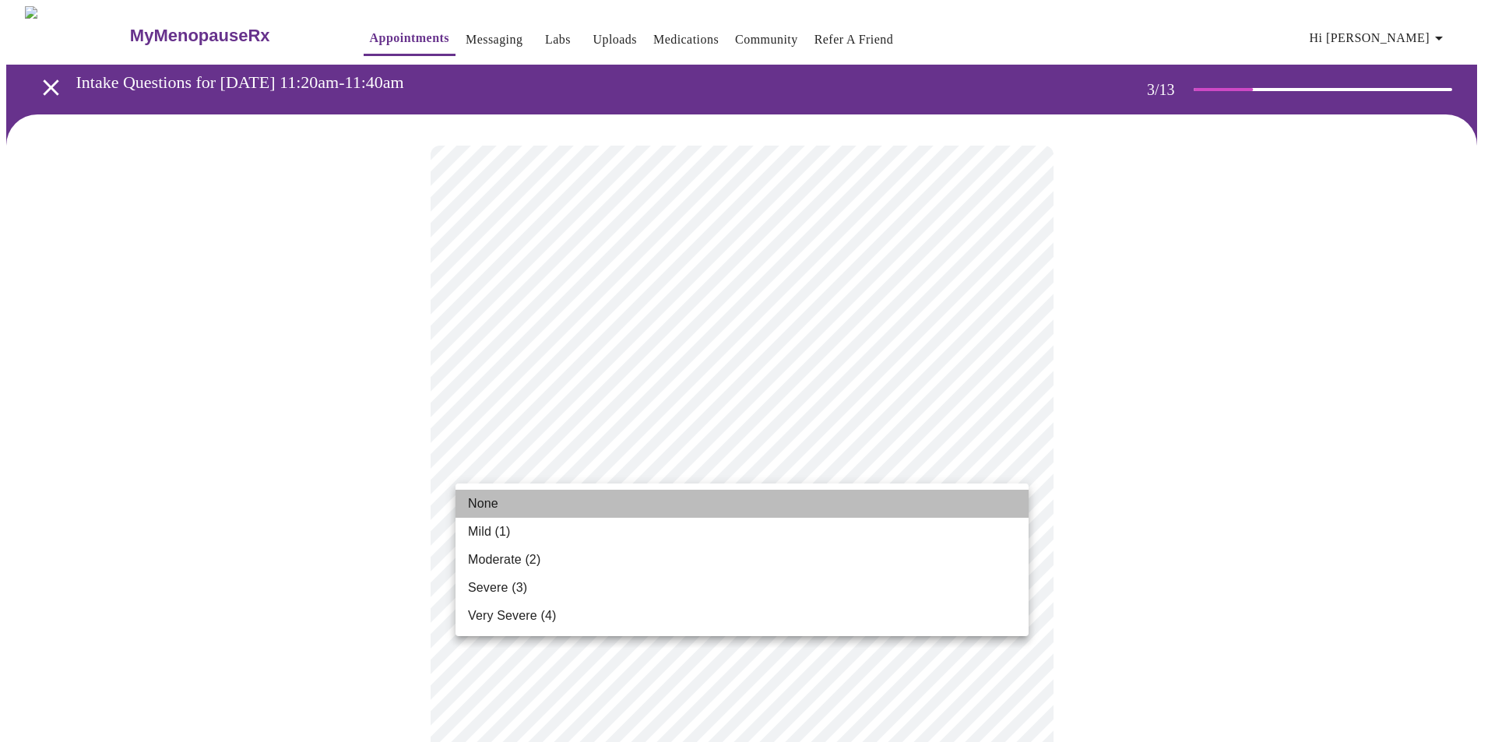
click at [475, 502] on span "None" at bounding box center [483, 503] width 30 height 19
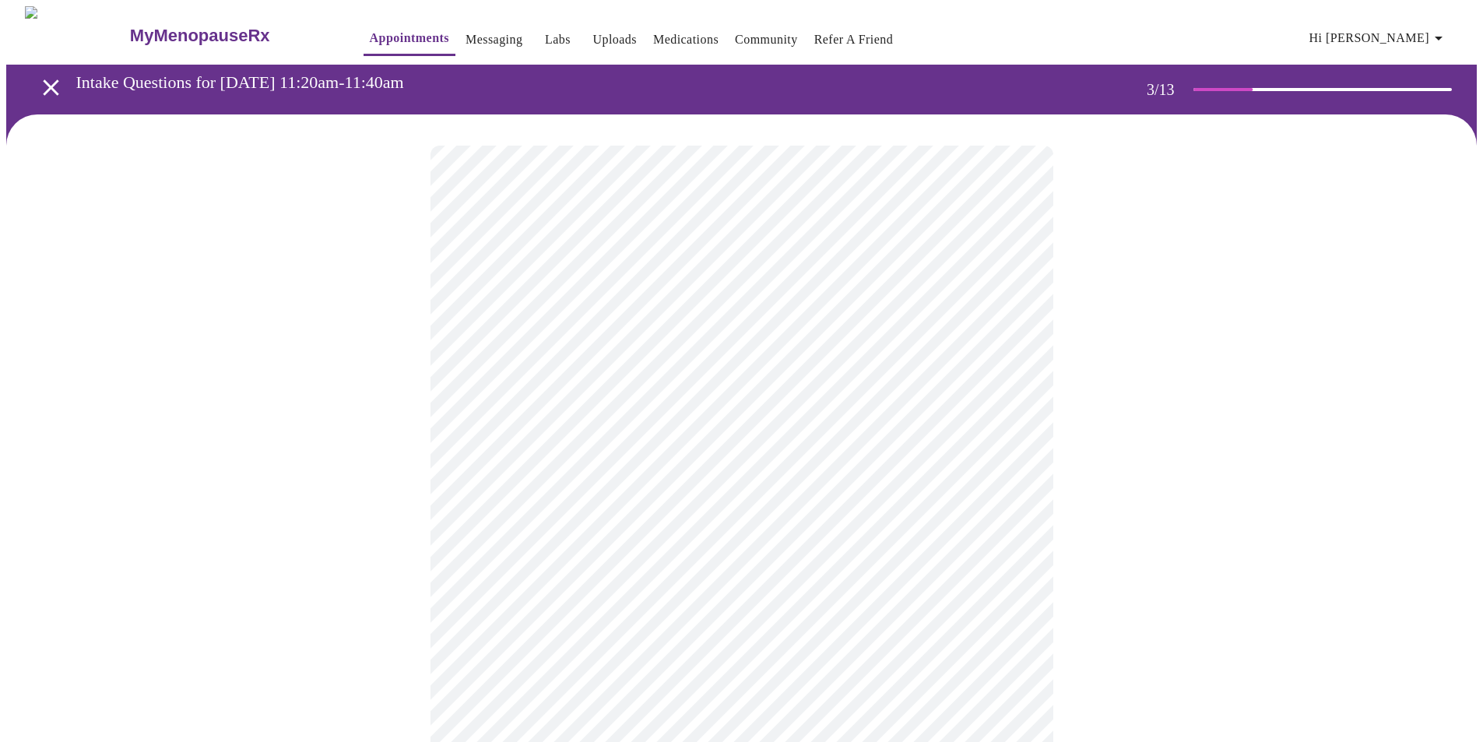
scroll to position [78, 0]
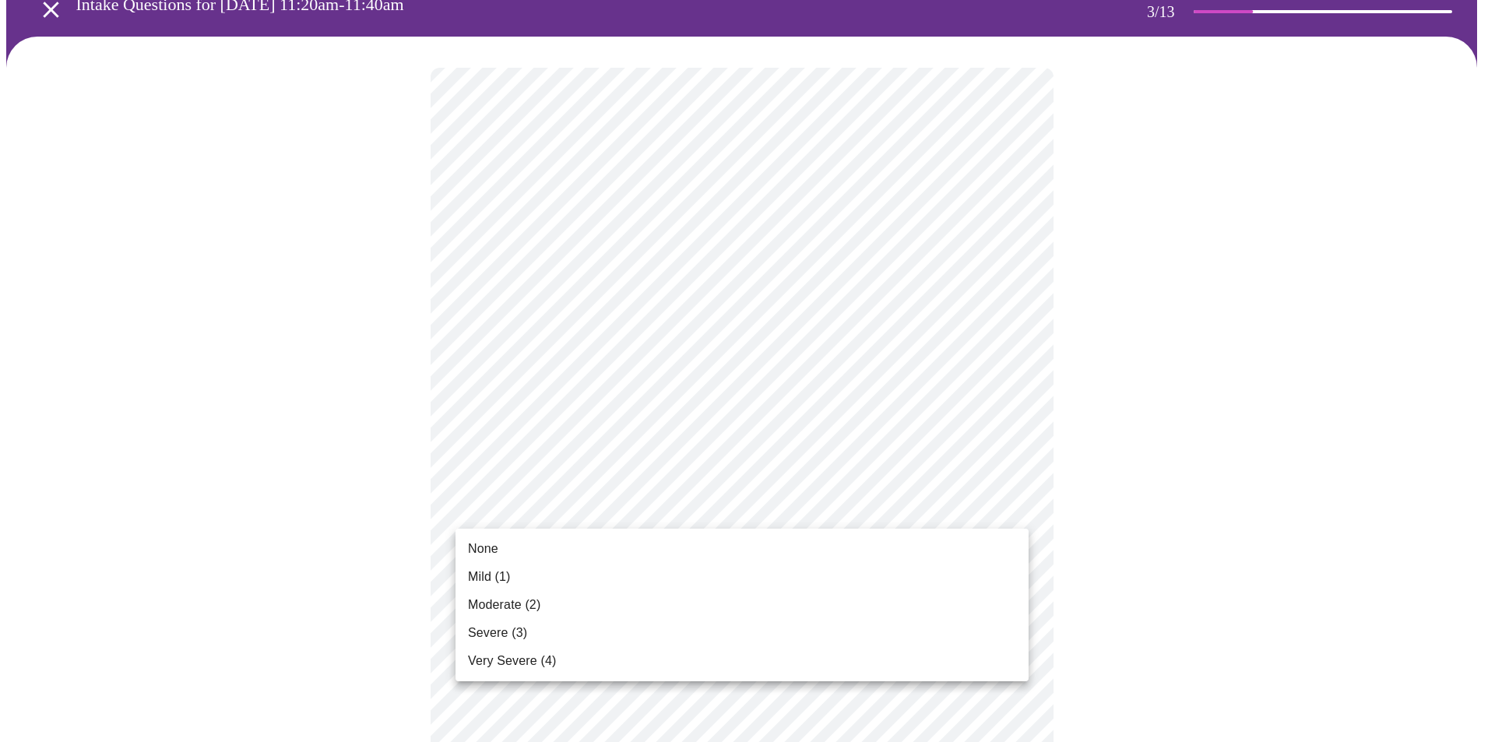
click at [516, 606] on span "Moderate (2)" at bounding box center [504, 605] width 72 height 19
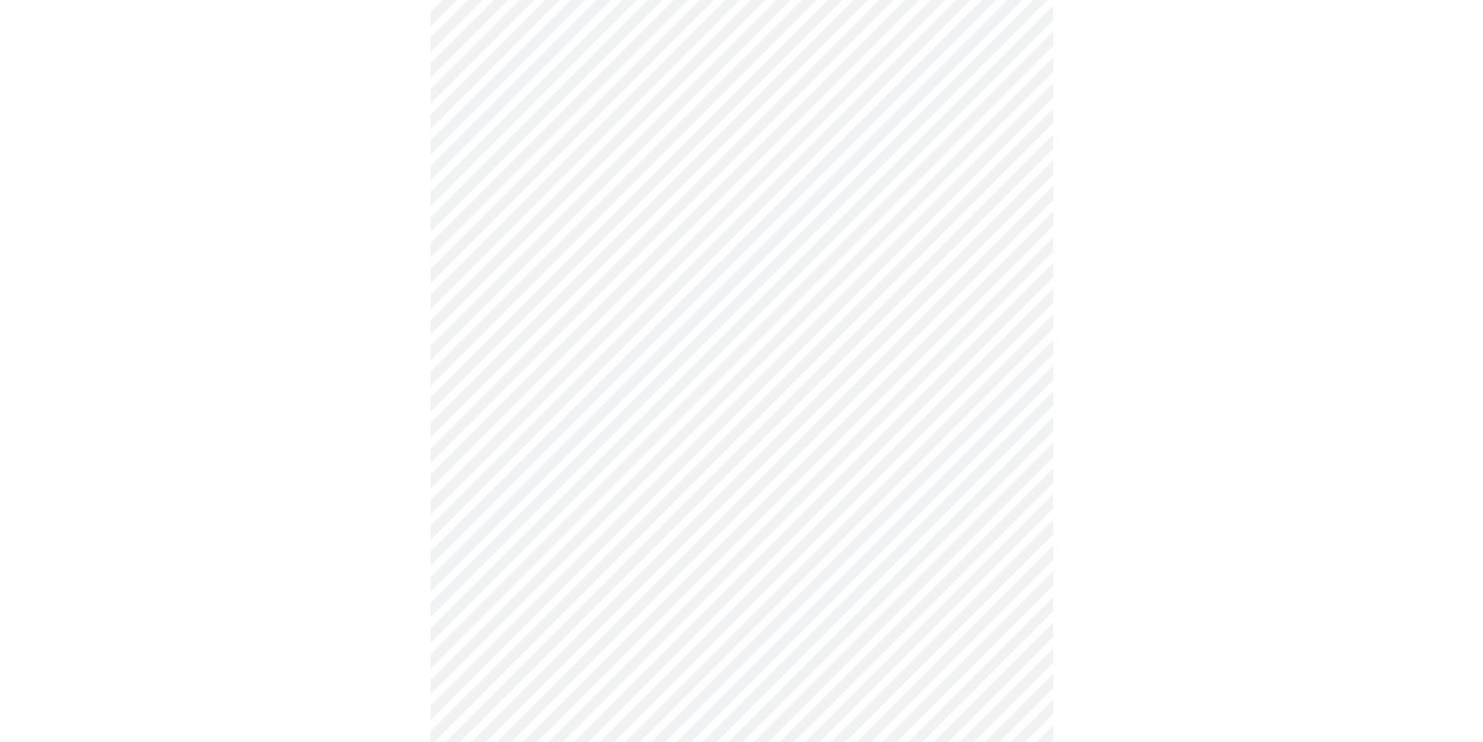
scroll to position [234, 0]
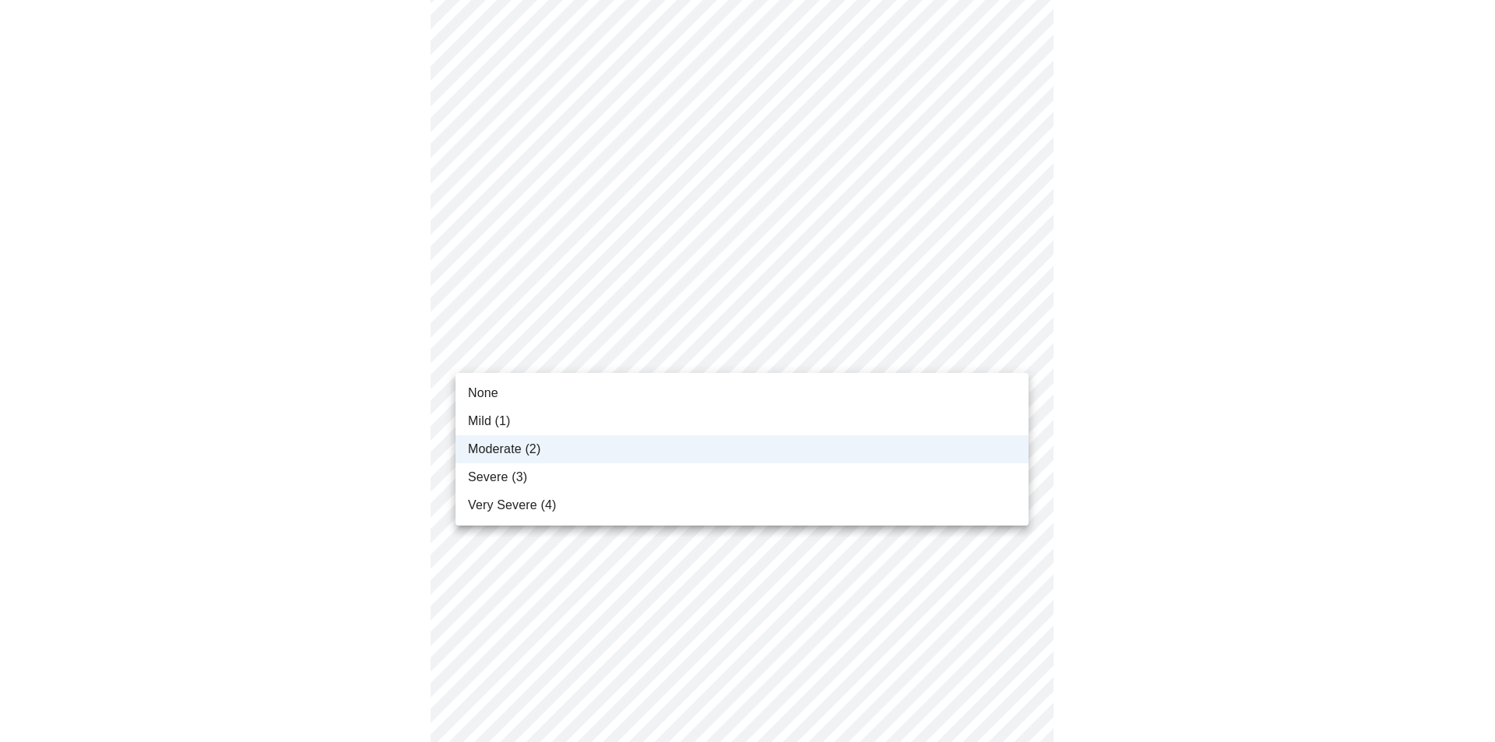
click at [508, 470] on span "Severe (3)" at bounding box center [497, 477] width 59 height 19
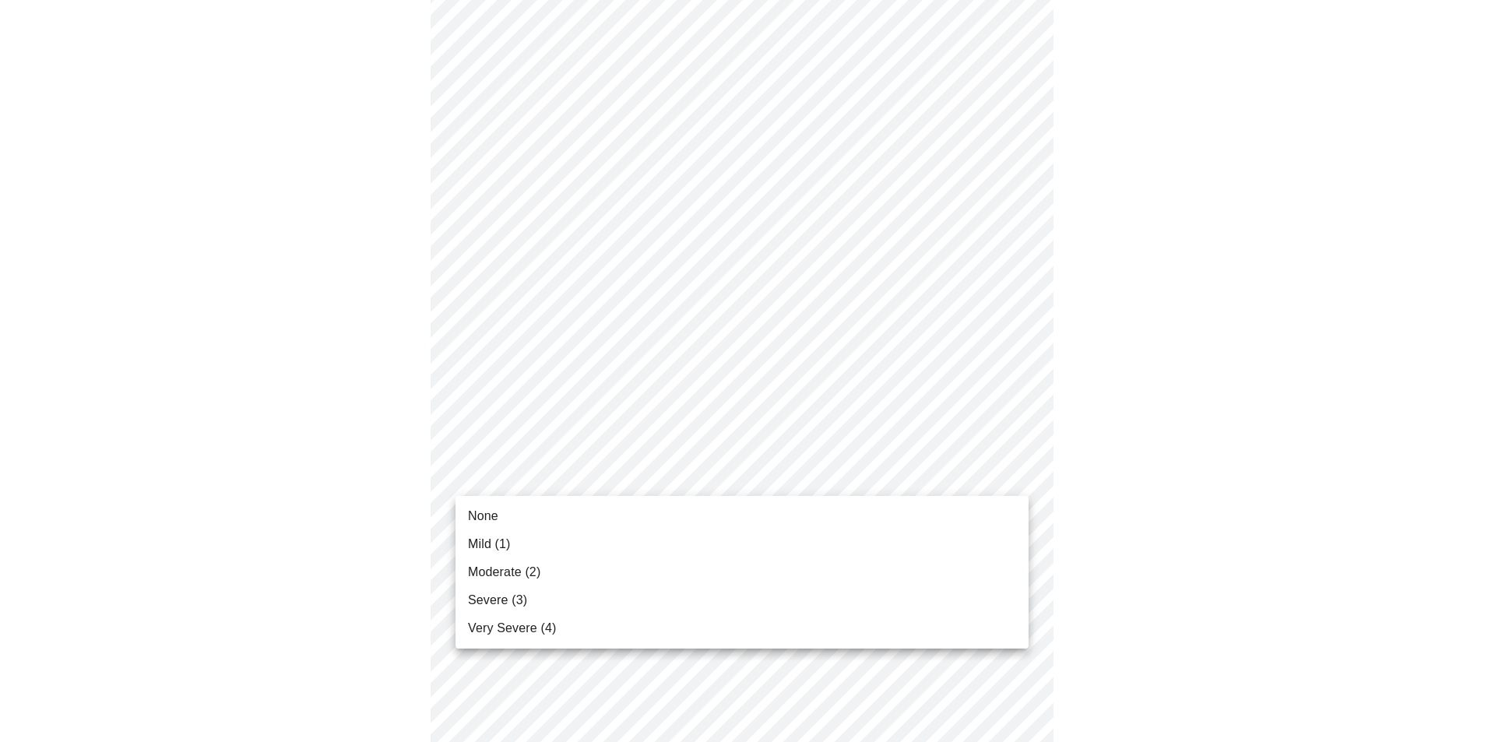
click at [476, 603] on span "Severe (3)" at bounding box center [497, 600] width 59 height 19
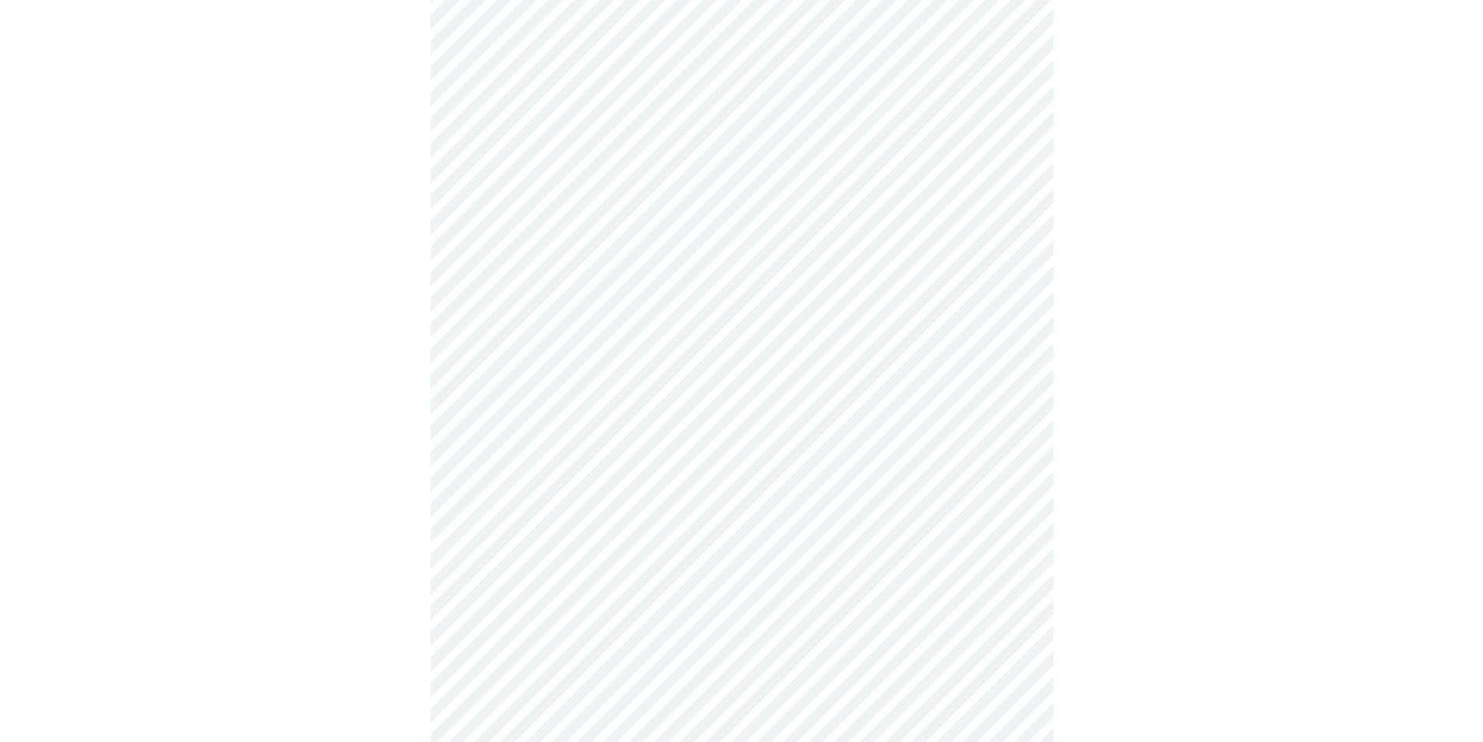
scroll to position [311, 0]
click at [484, 497] on body "MyMenopauseRx Appointments Messaging Labs Uploads Medications Community Refer a…" at bounding box center [741, 687] width 1471 height 1984
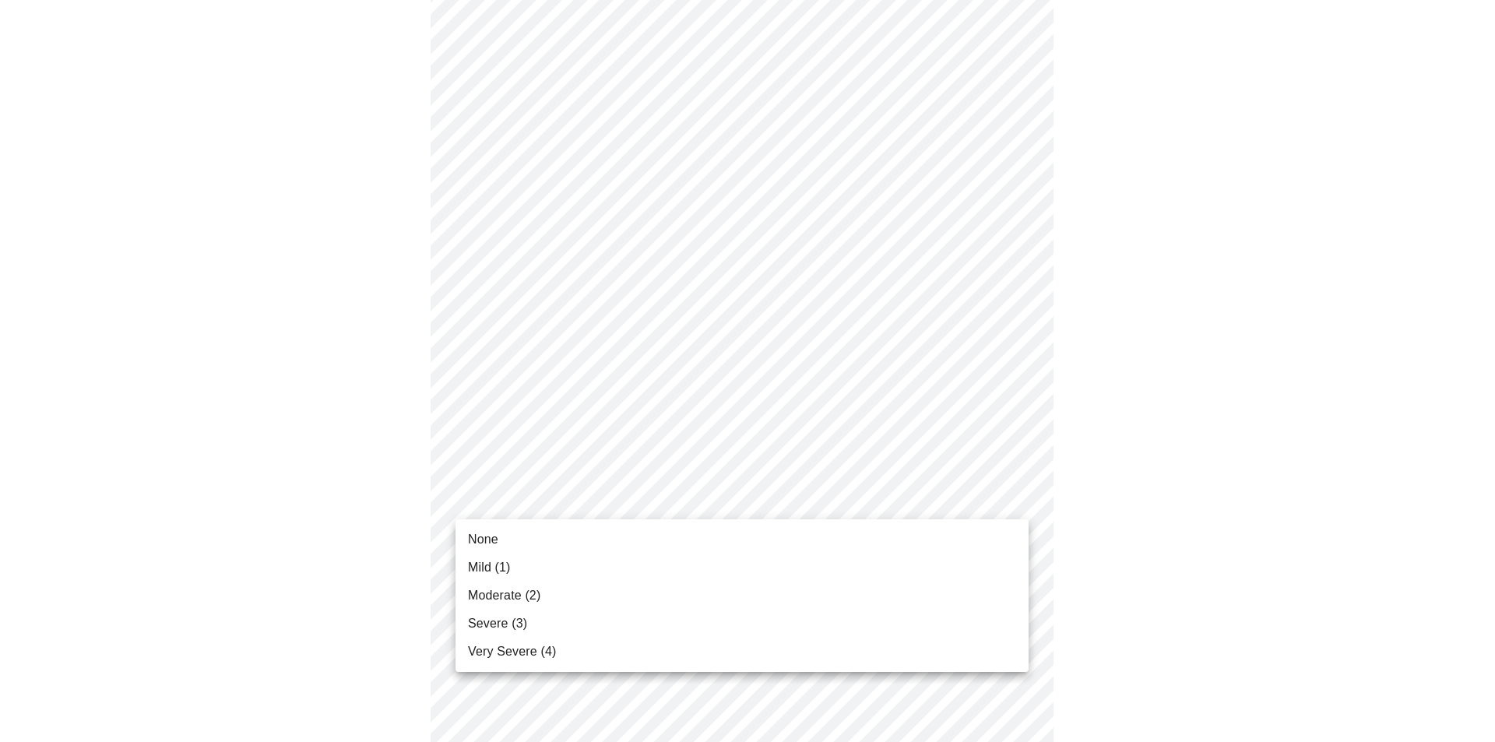
click at [469, 621] on span "Severe (3)" at bounding box center [497, 623] width 59 height 19
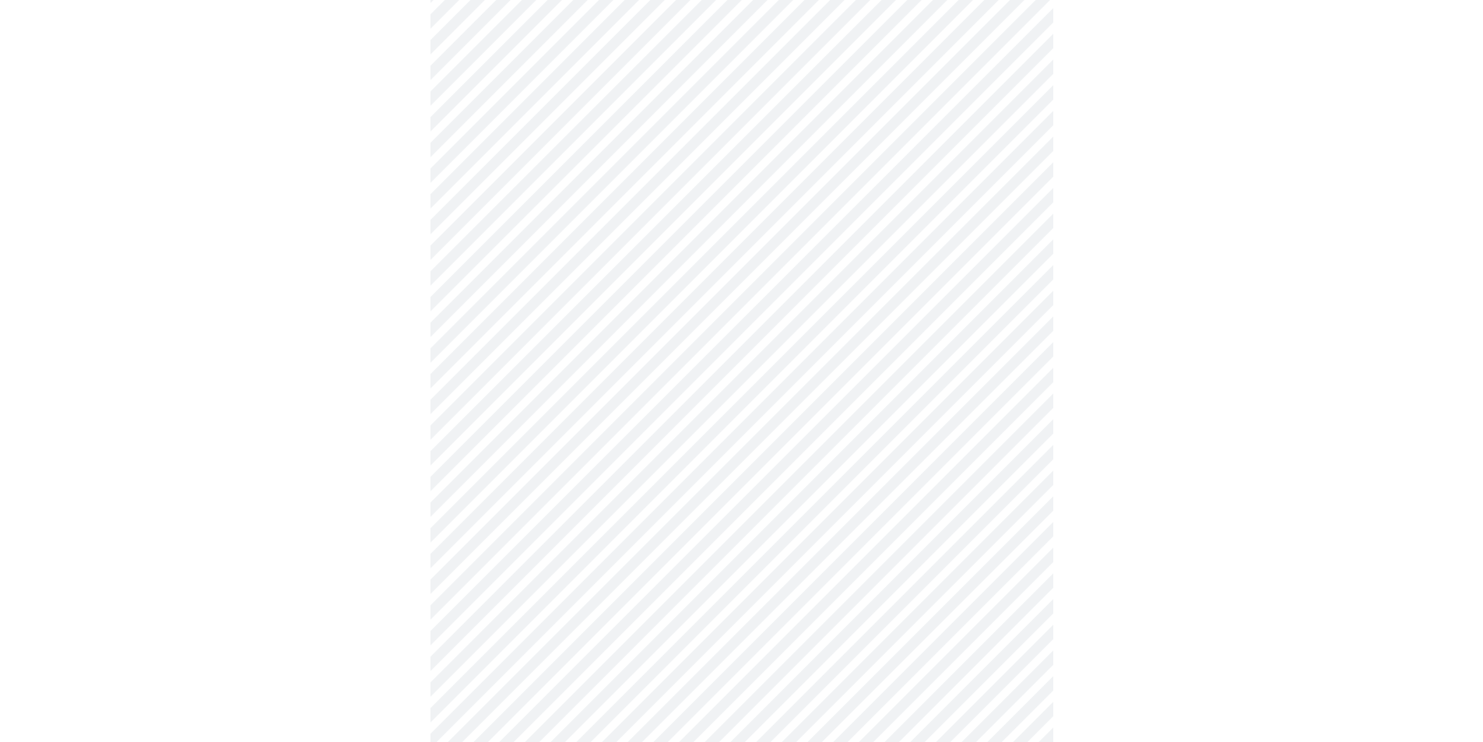
click at [369, 513] on div at bounding box center [741, 730] width 1471 height 1854
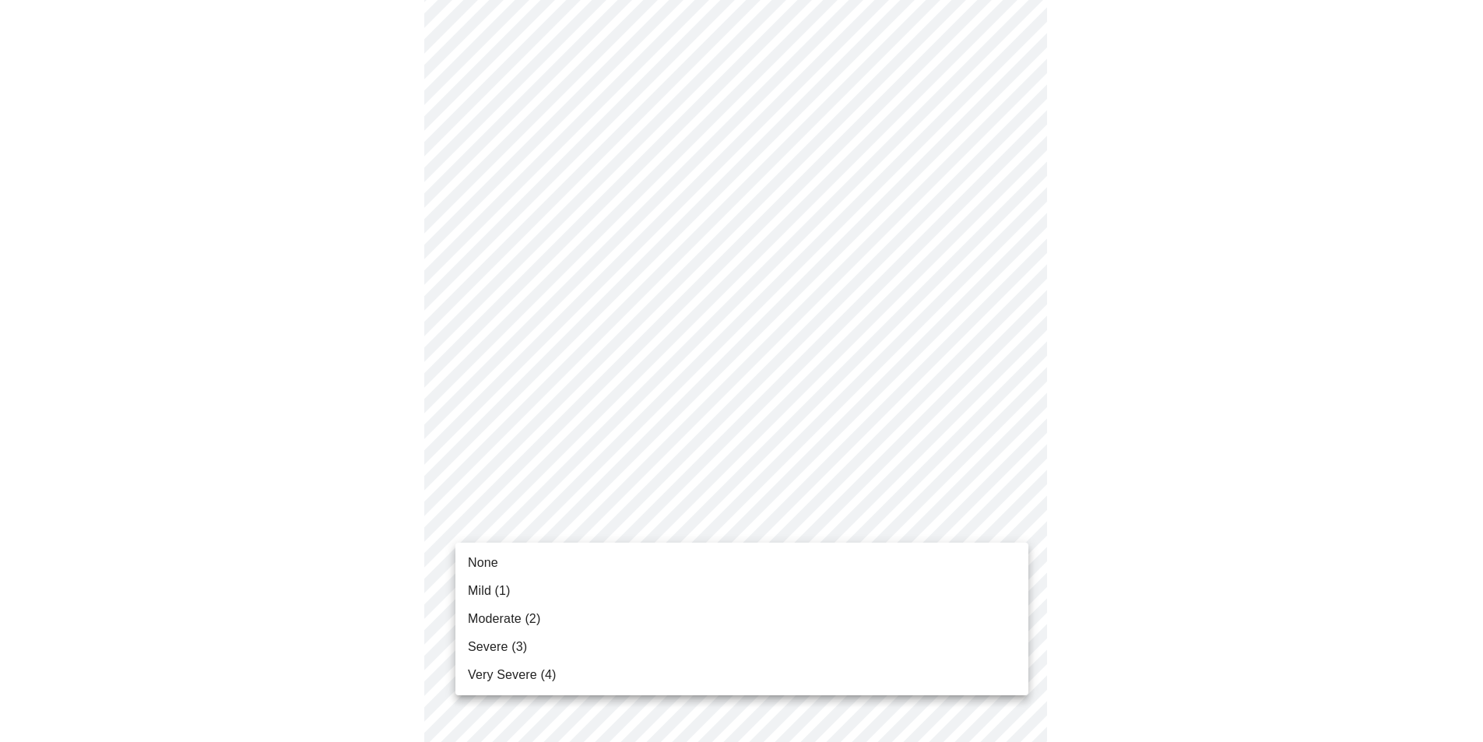
click at [545, 520] on body "MyMenopauseRx Appointments Messaging Labs Uploads Medications Community Refer a…" at bounding box center [741, 598] width 1471 height 1962
click at [493, 593] on span "Mild (1)" at bounding box center [489, 591] width 43 height 19
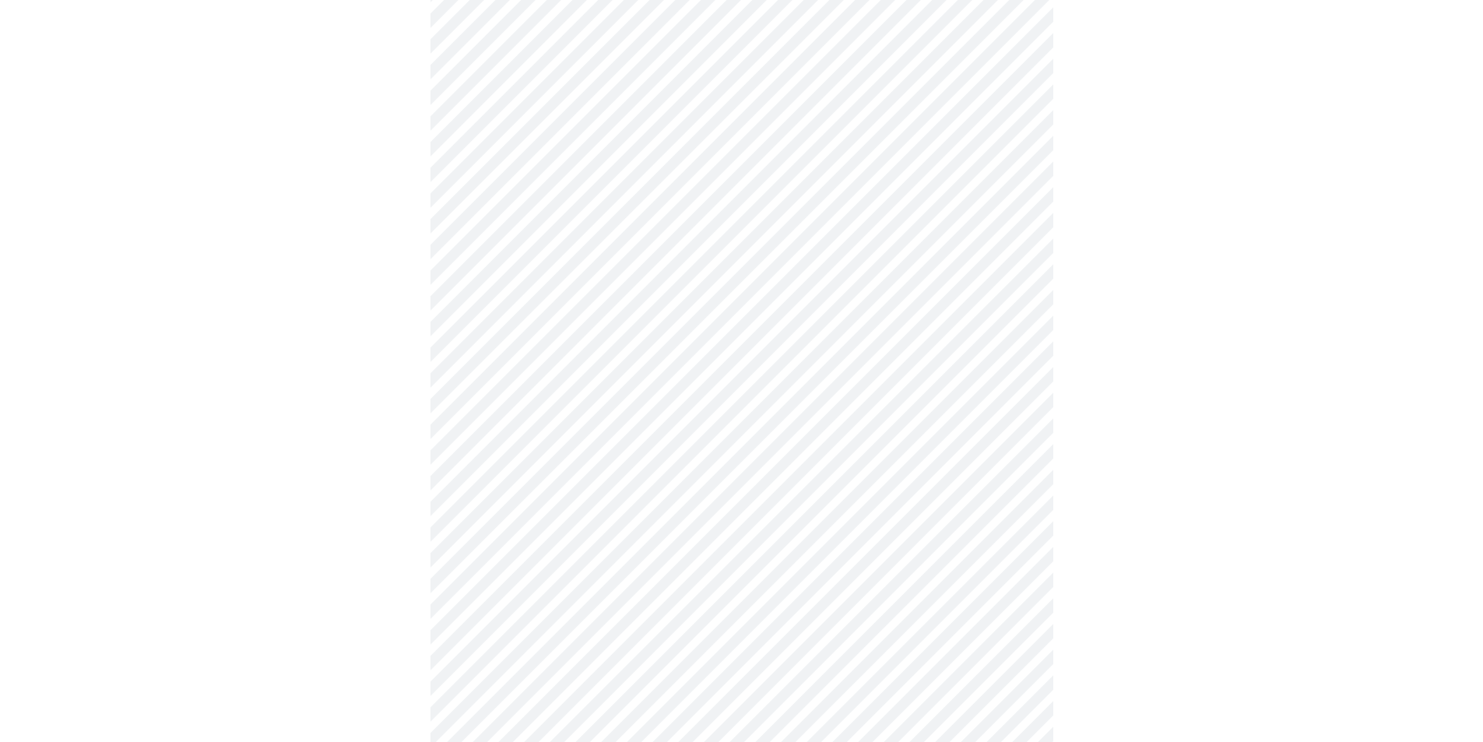
click at [568, 540] on body "MyMenopauseRx Appointments Messaging Labs Uploads Medications Community Refer a…" at bounding box center [741, 587] width 1471 height 1940
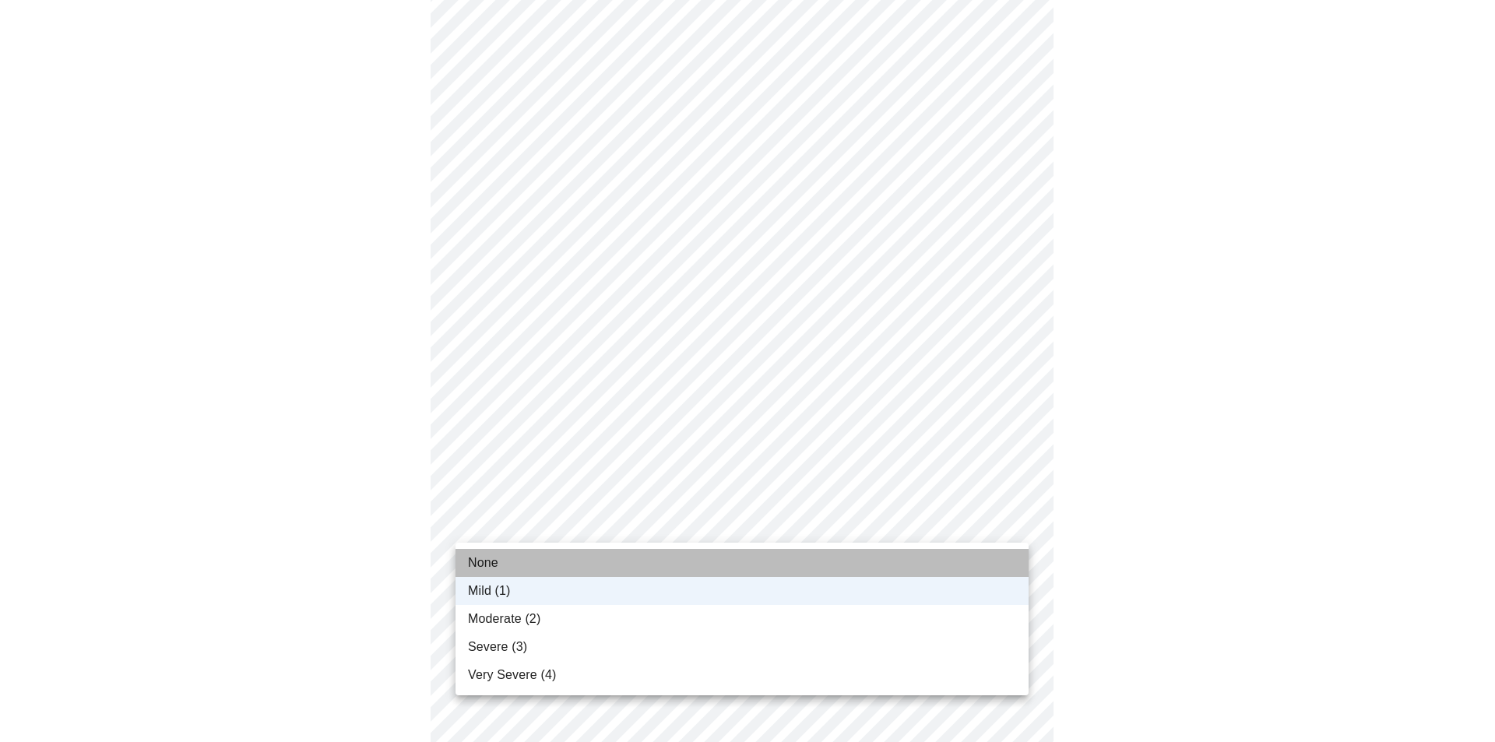
click at [504, 565] on li "None" at bounding box center [741, 563] width 573 height 28
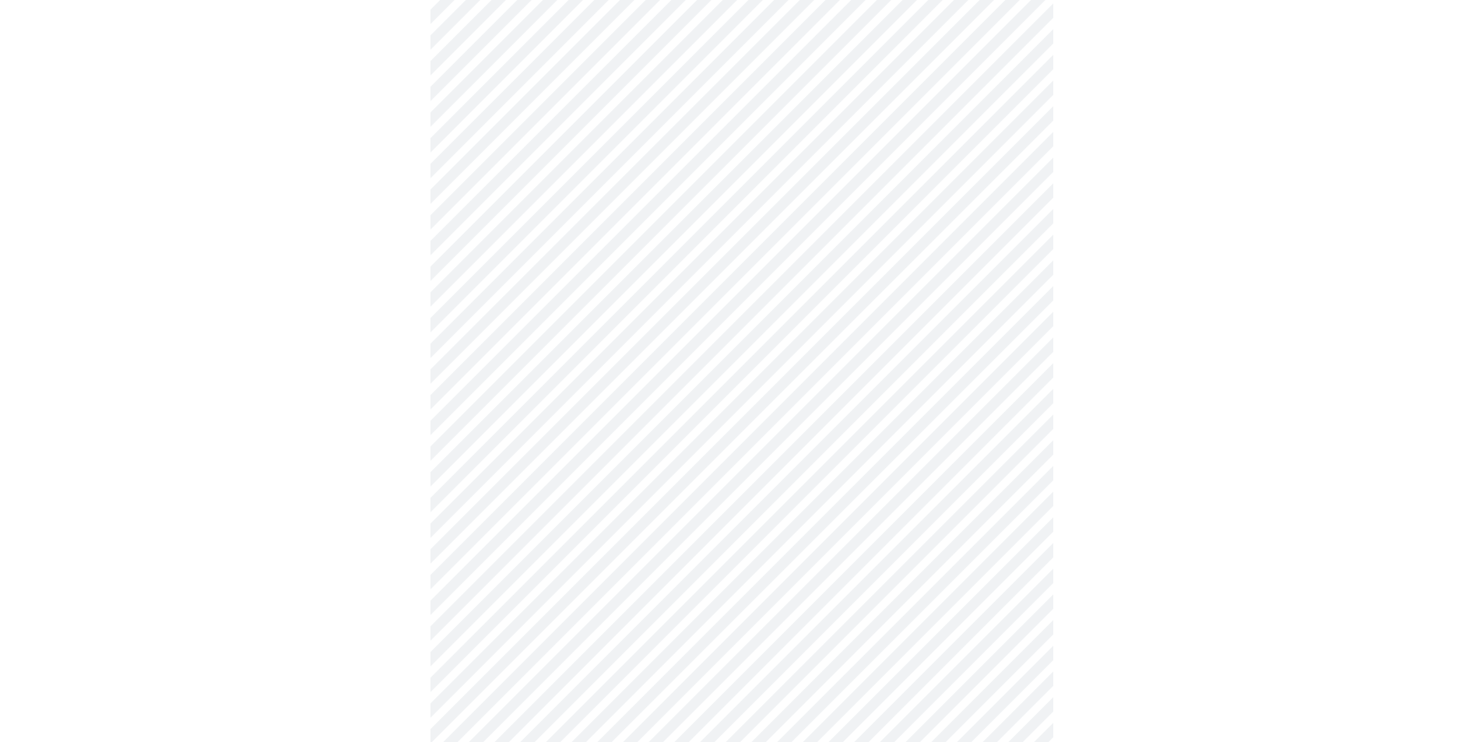
scroll to position [623, 0]
click at [536, 406] on body "MyMenopauseRx Appointments Messaging Labs Uploads Medications Community Refer a…" at bounding box center [741, 353] width 1471 height 1940
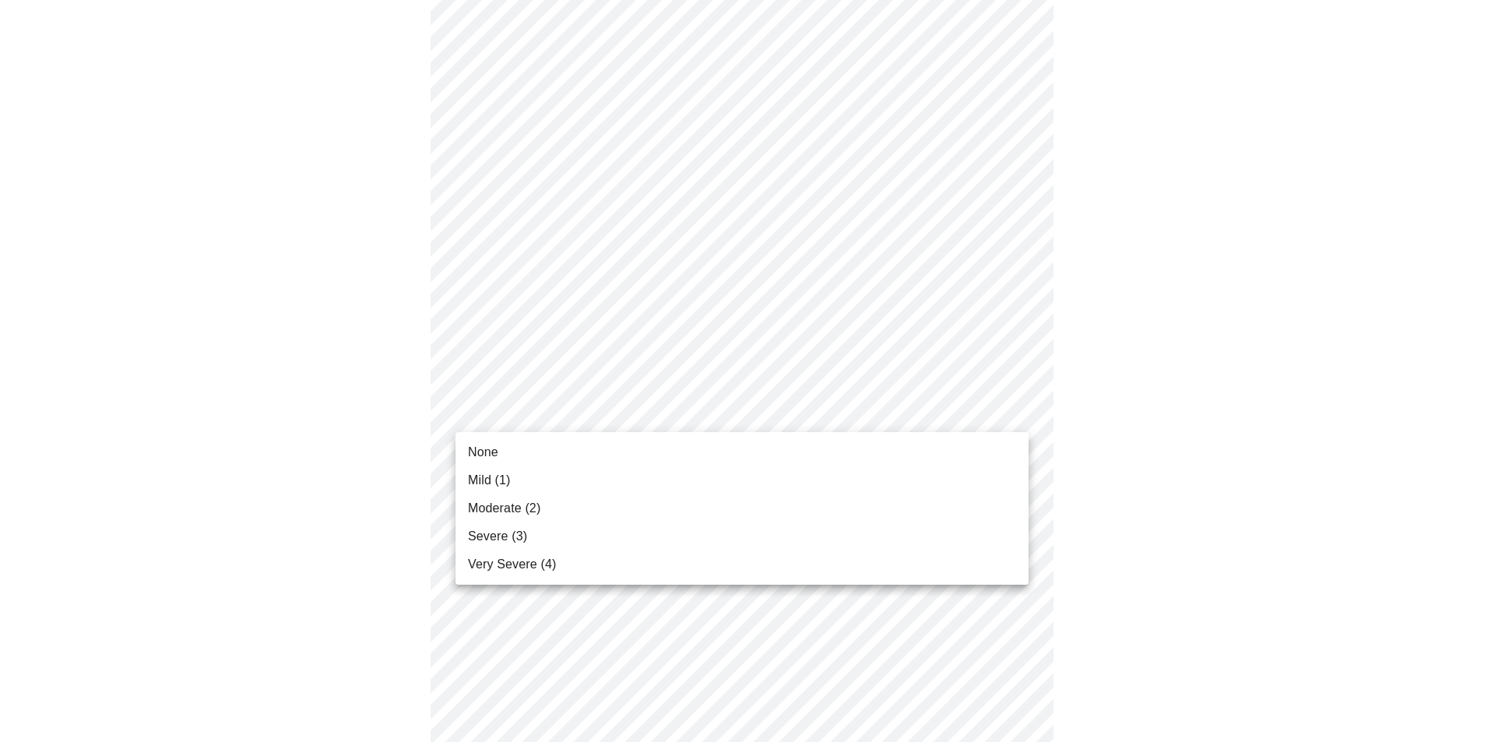
click at [494, 558] on span "Very Severe (4)" at bounding box center [512, 564] width 88 height 19
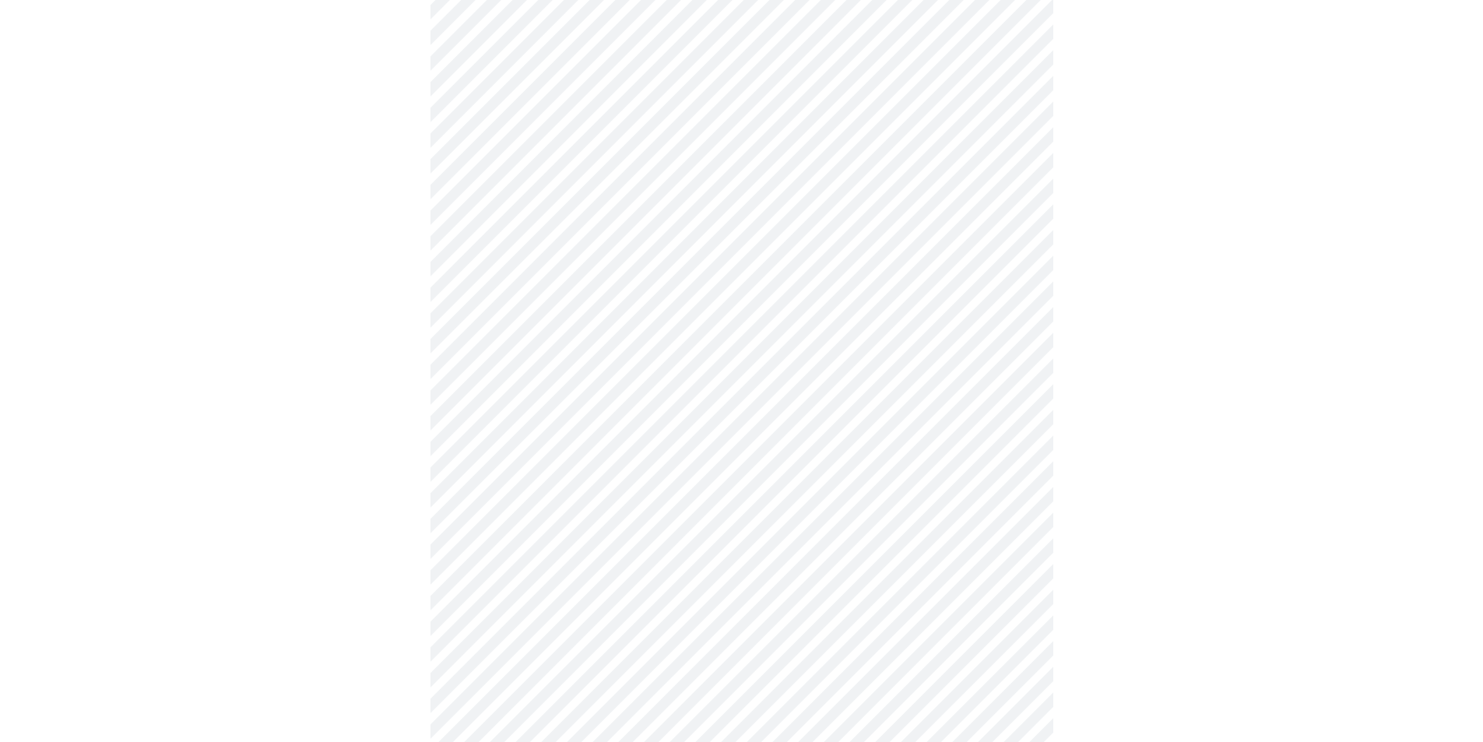
scroll to position [779, 0]
click at [556, 374] on body "MyMenopauseRx Appointments Messaging Labs Uploads Medications Community Refer a…" at bounding box center [741, 187] width 1471 height 1918
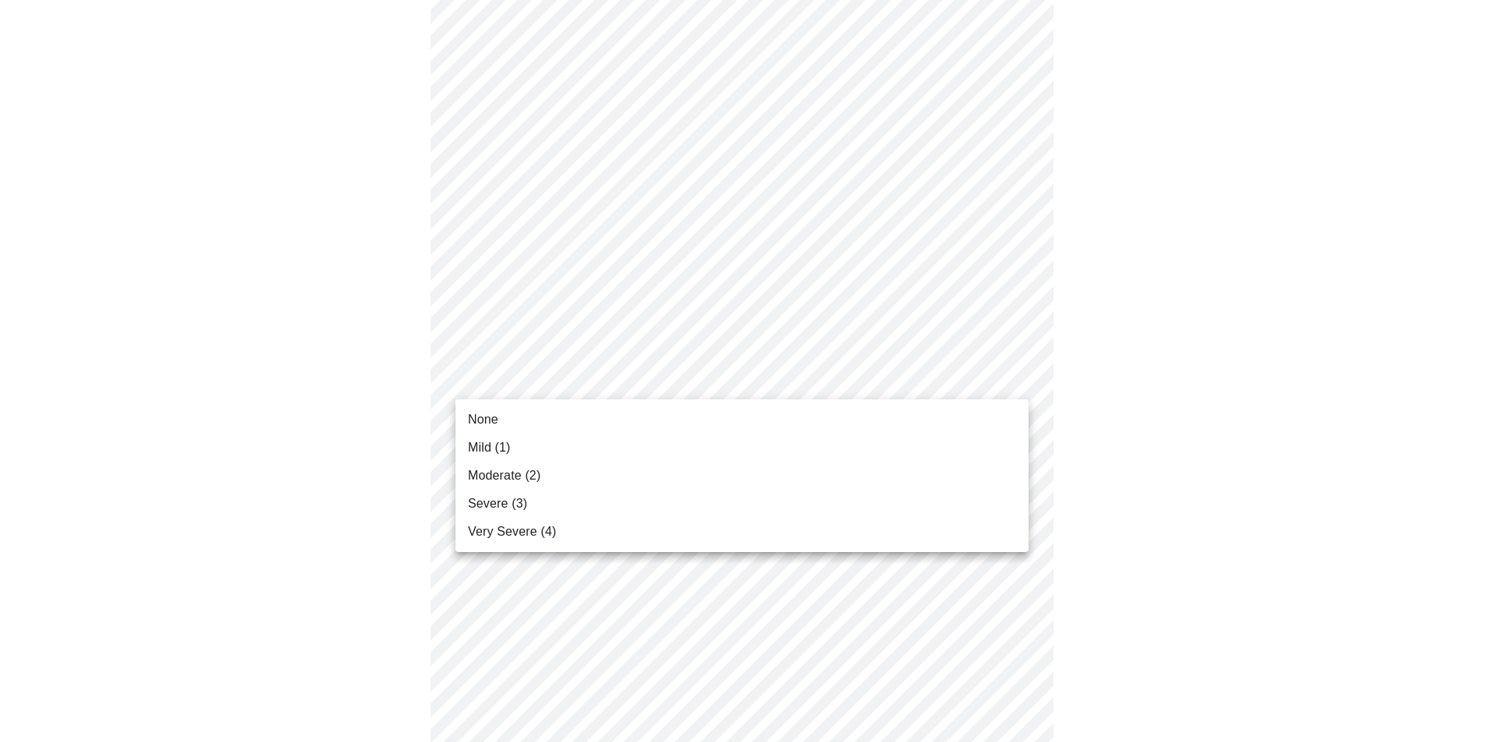
click at [494, 539] on span "Very Severe (4)" at bounding box center [512, 531] width 88 height 19
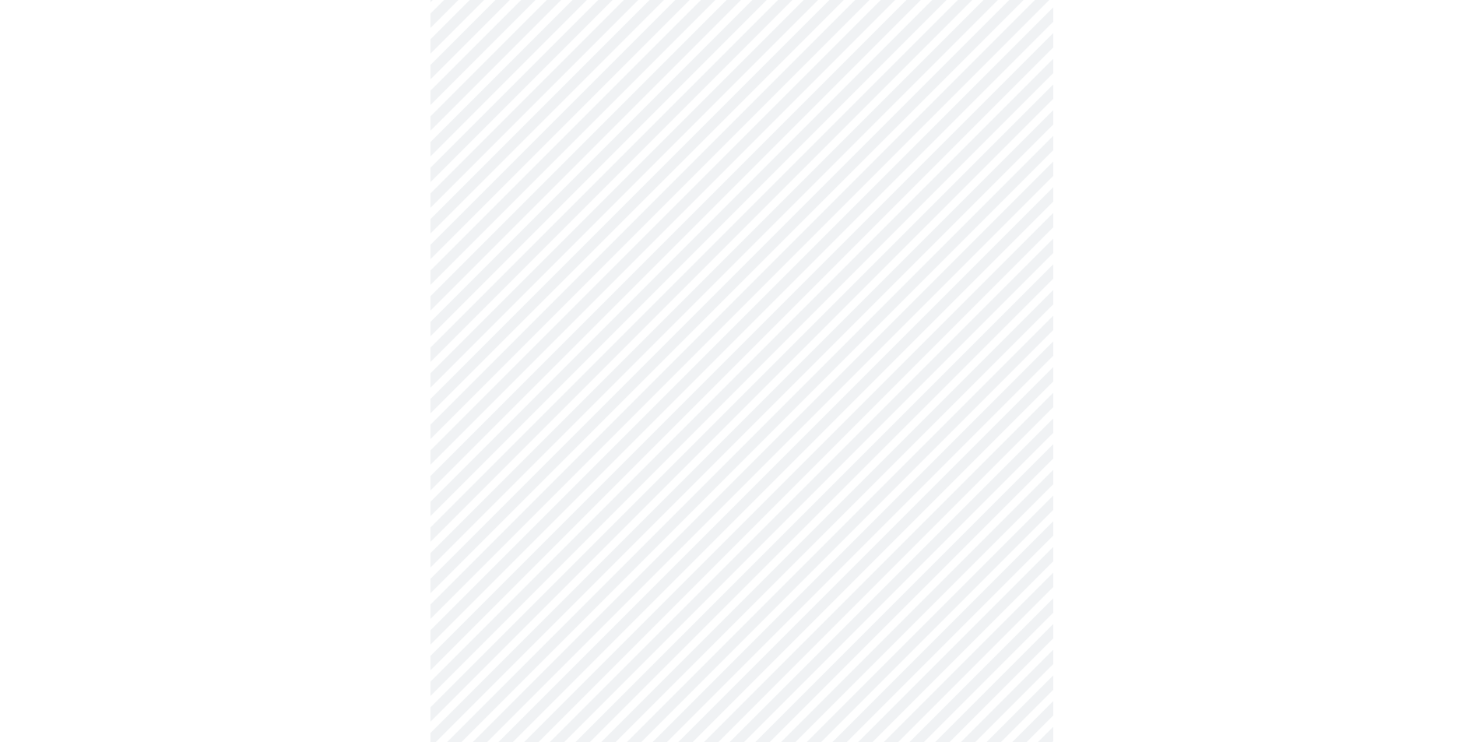
scroll to position [1012, 0]
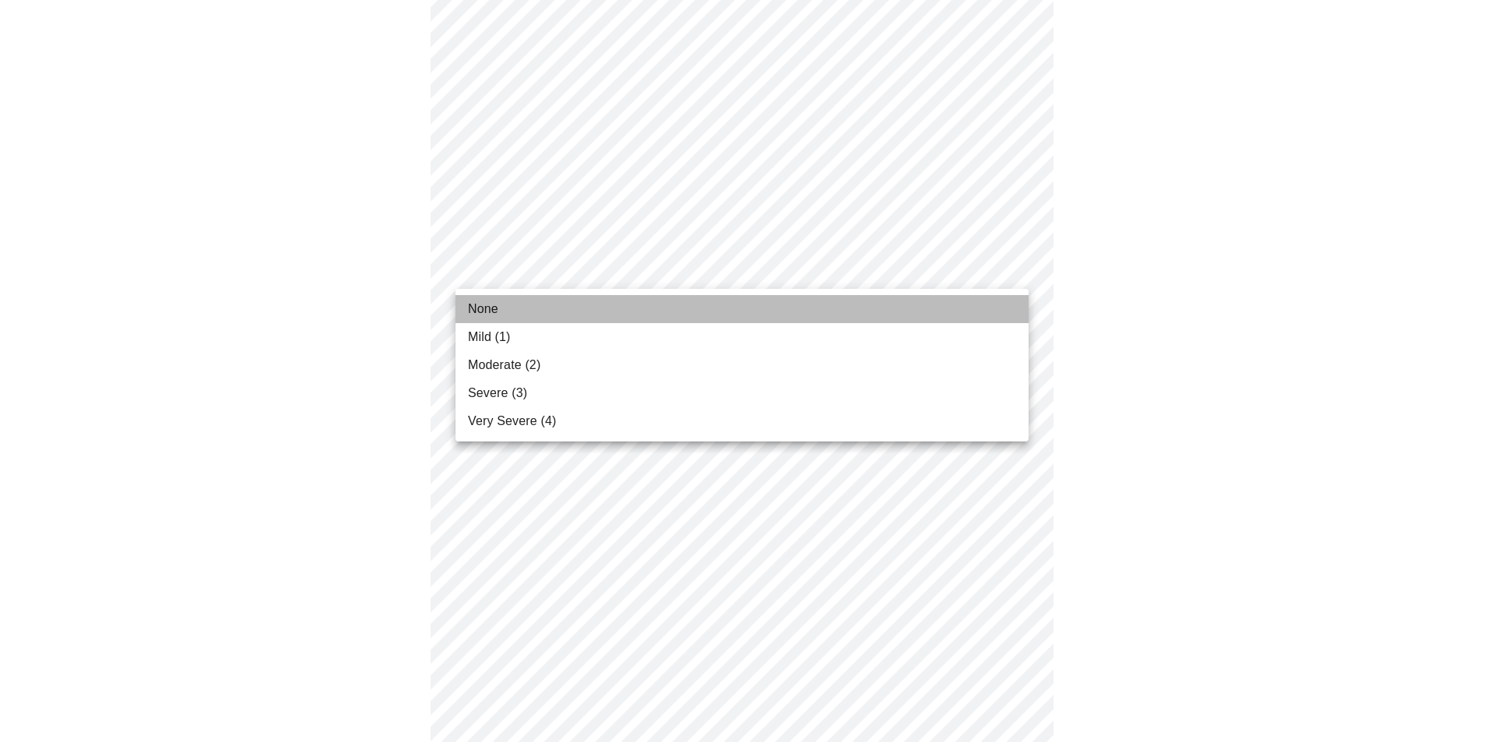
click at [496, 315] on span "None" at bounding box center [483, 309] width 30 height 19
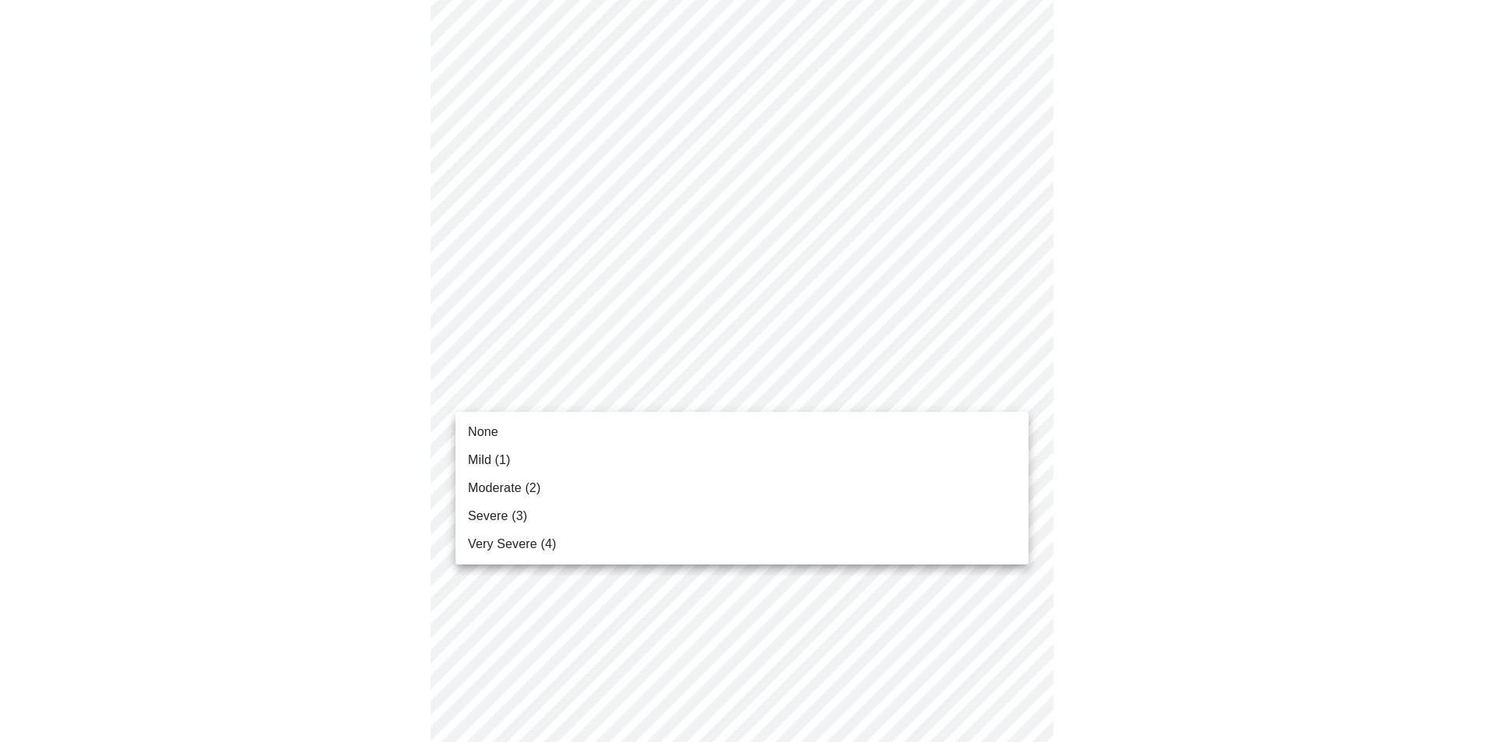
click at [480, 543] on span "Very Severe (4)" at bounding box center [512, 544] width 88 height 19
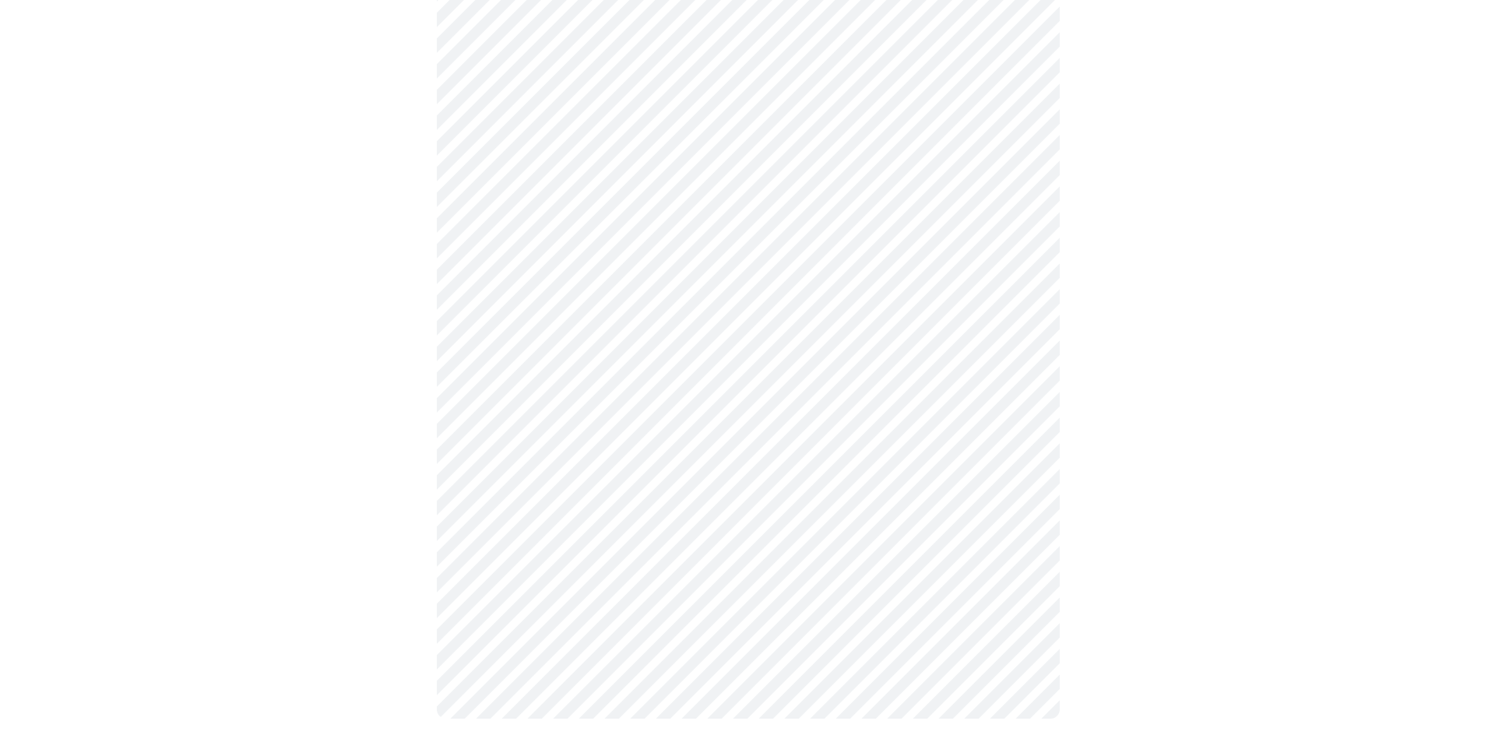
scroll to position [1111, 0]
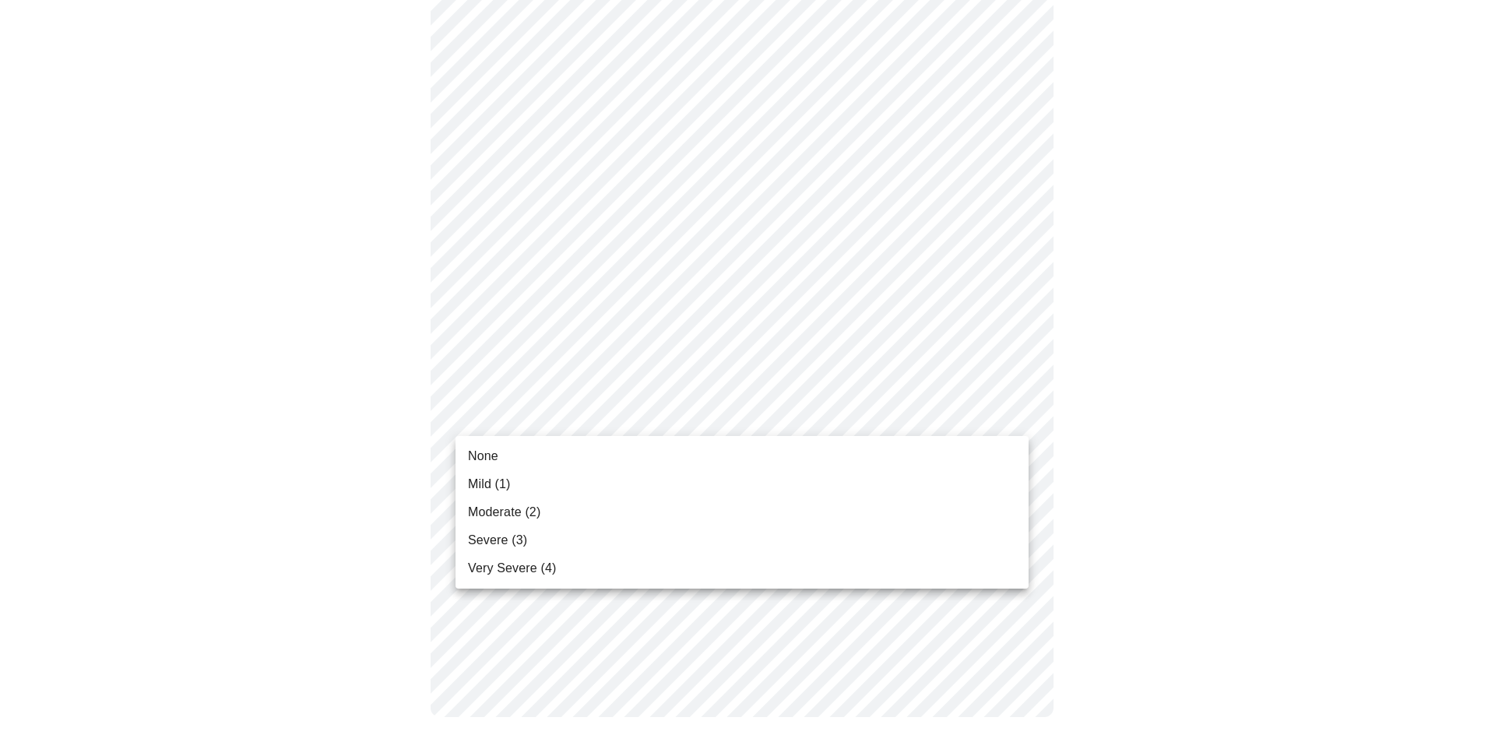
click at [486, 541] on span "Severe (3)" at bounding box center [497, 540] width 59 height 19
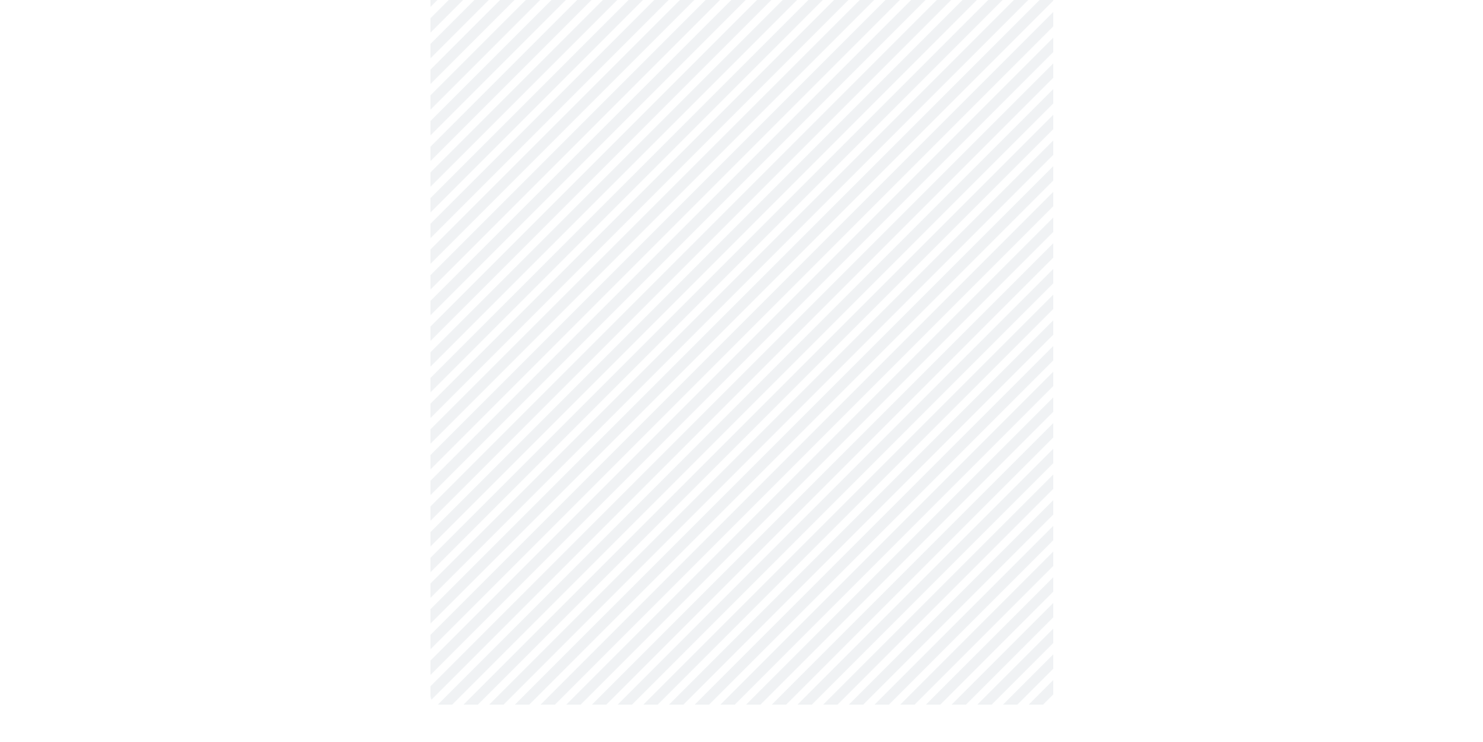
scroll to position [0, 0]
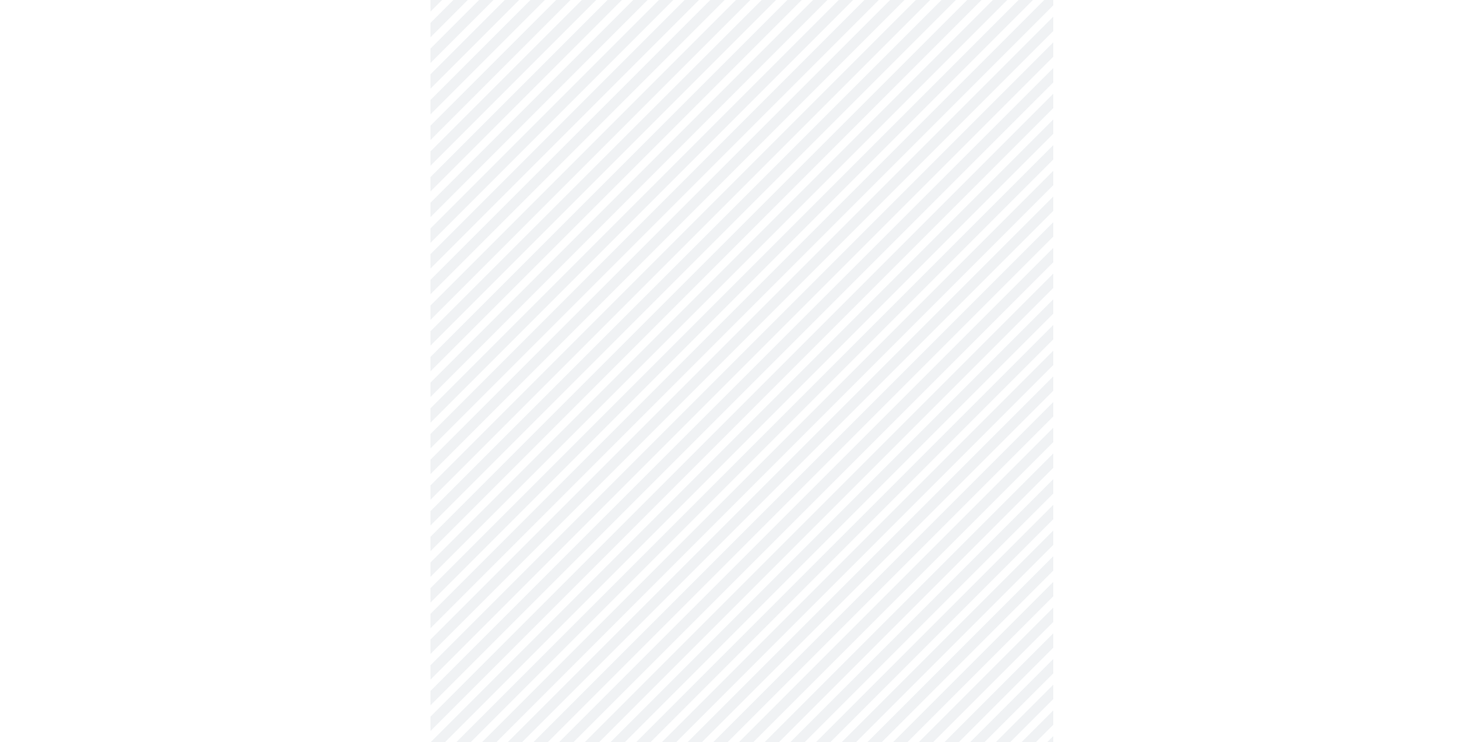
scroll to position [389, 0]
click at [595, 498] on body "MyMenopauseRx Appointments Messaging Labs Uploads Medications Community Refer a…" at bounding box center [747, 354] width 1482 height 1474
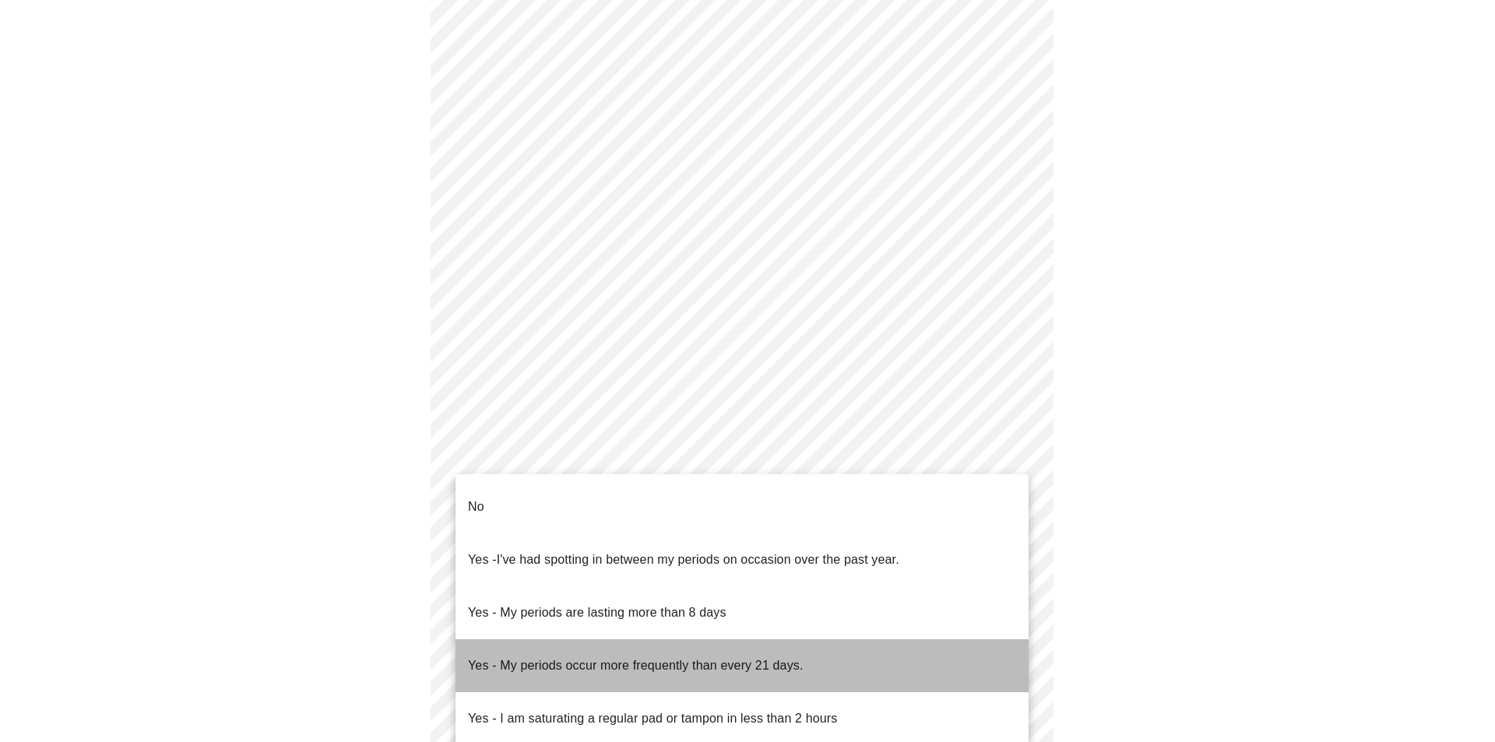
click at [575, 656] on p "Yes - My periods occur more frequently than every 21 days." at bounding box center [636, 665] width 336 height 19
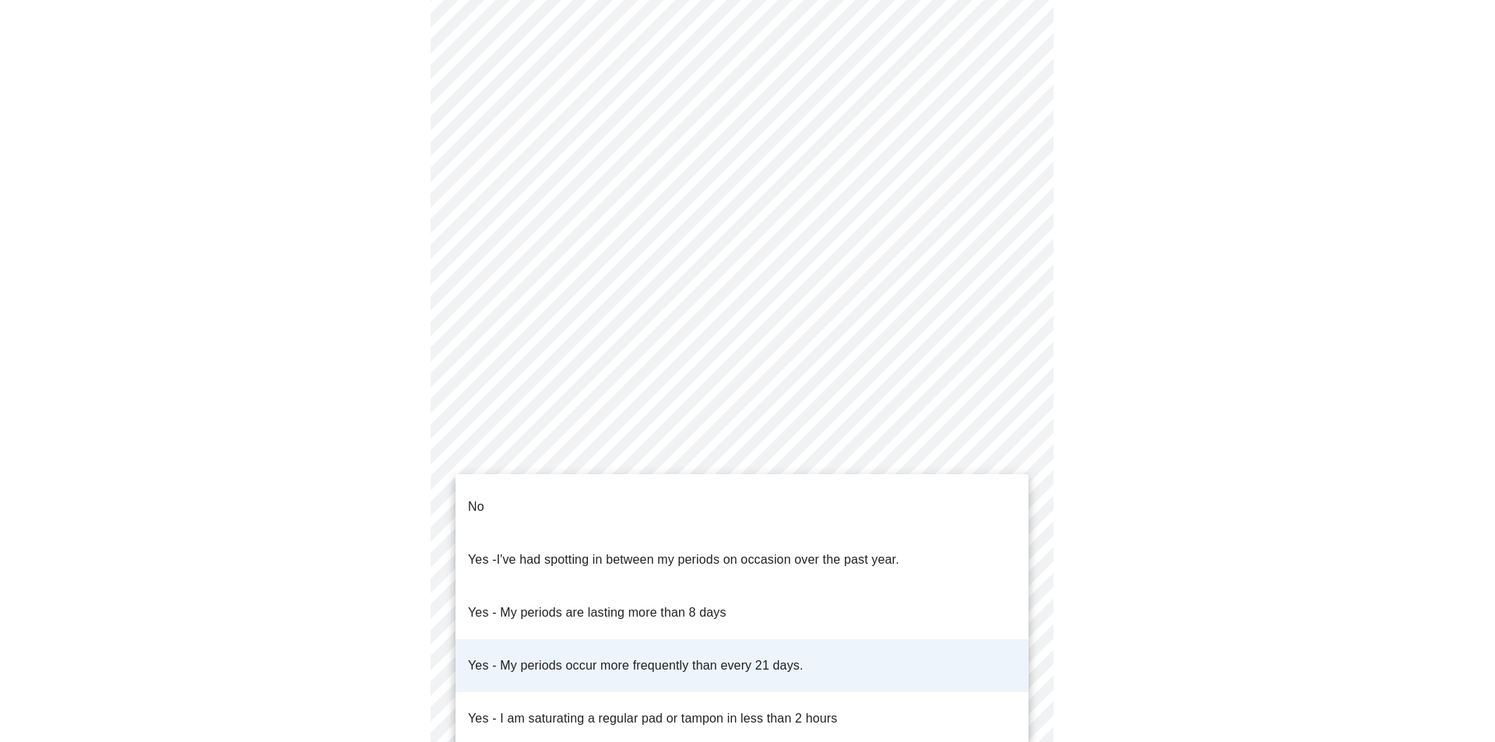
click at [592, 501] on body "MyMenopauseRx Appointments Messaging Labs Uploads Medications Community Refer a…" at bounding box center [747, 349] width 1482 height 1464
click at [554, 709] on p "Yes - I am saturating a regular pad or tampon in less than 2 hours" at bounding box center [652, 718] width 369 height 19
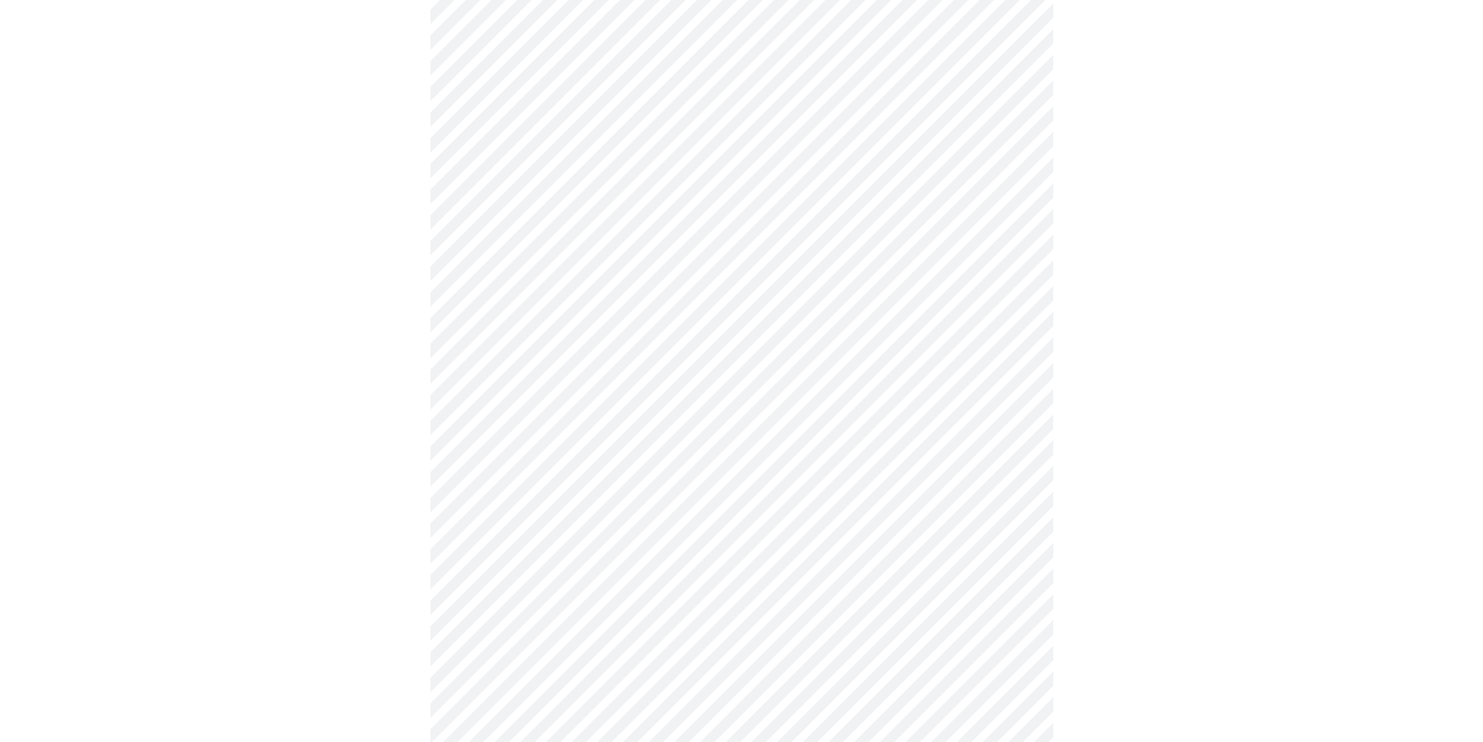
scroll to position [545, 0]
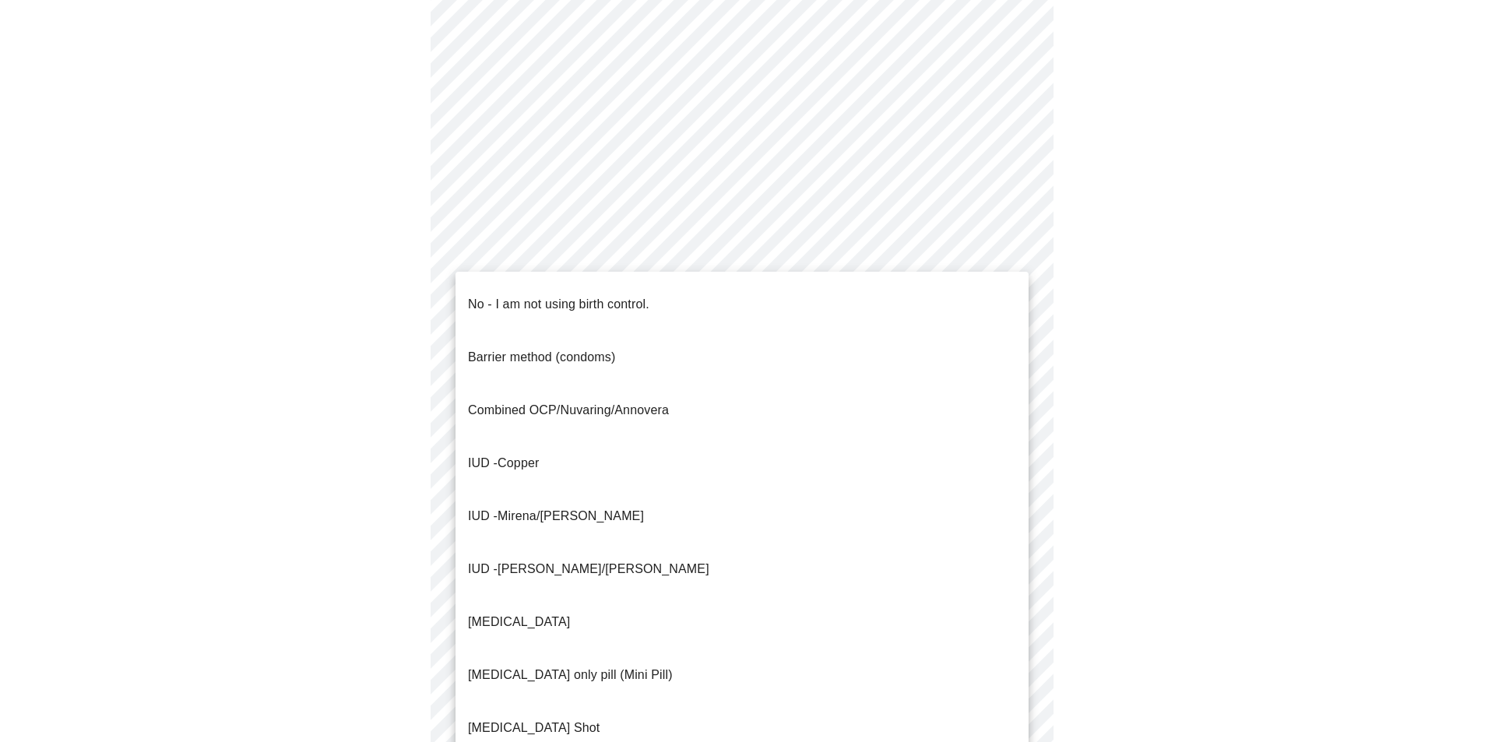
click at [652, 469] on body "MyMenopauseRx Appointments Messaging Labs Uploads Medications Community Refer a…" at bounding box center [747, 193] width 1482 height 1464
click at [612, 295] on p "No - I am not using birth control." at bounding box center [558, 304] width 181 height 19
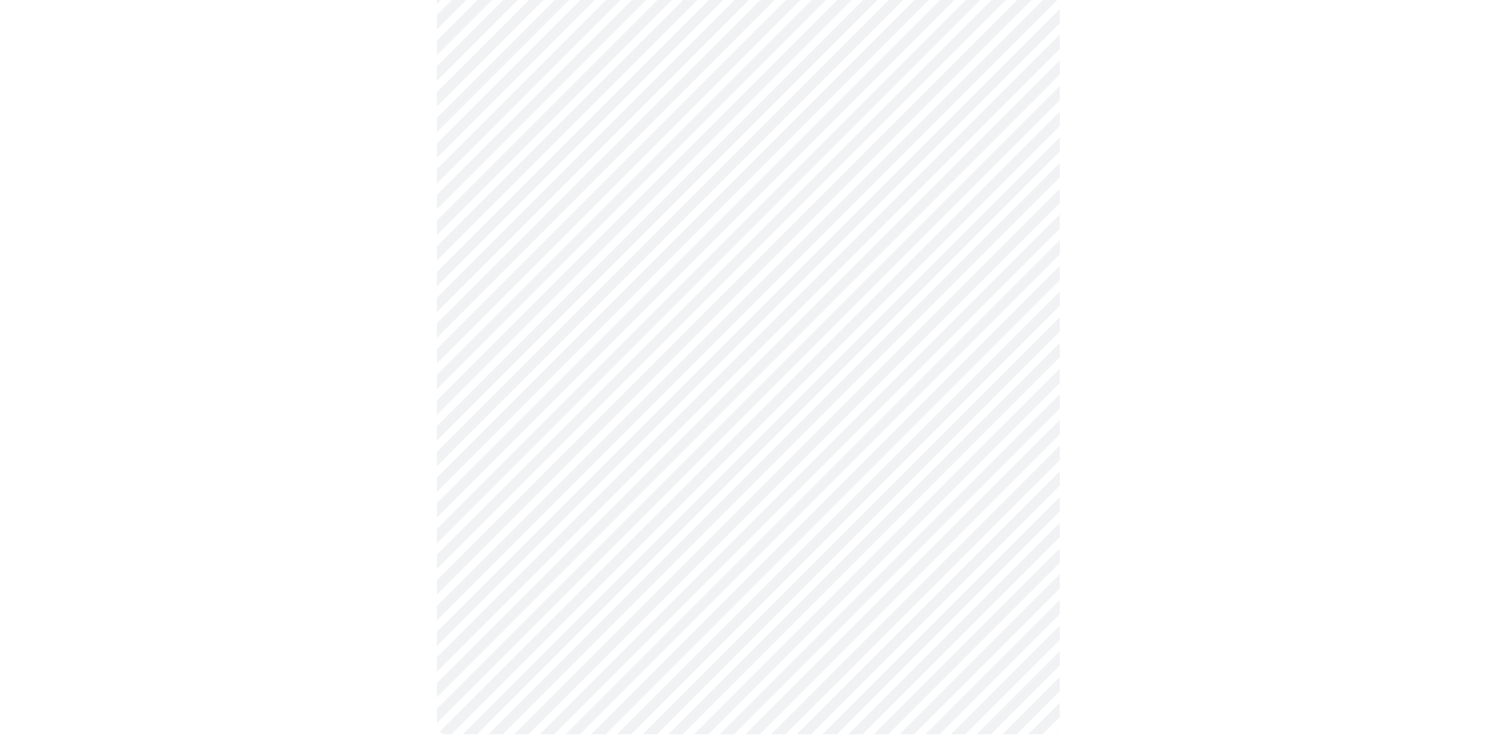
scroll to position [701, 0]
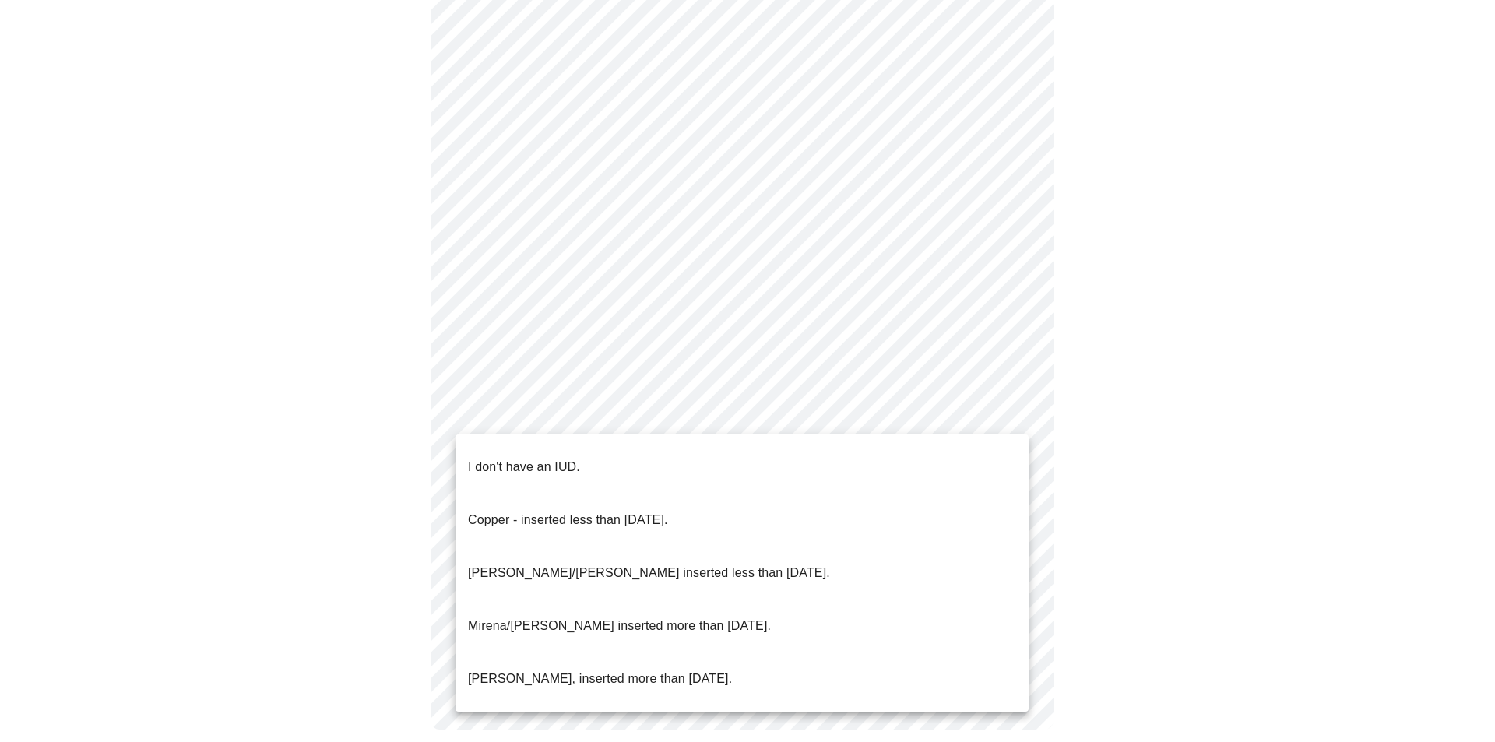
click at [549, 413] on body "MyMenopauseRx Appointments Messaging Labs Uploads Medications Community Refer a…" at bounding box center [747, 33] width 1482 height 1455
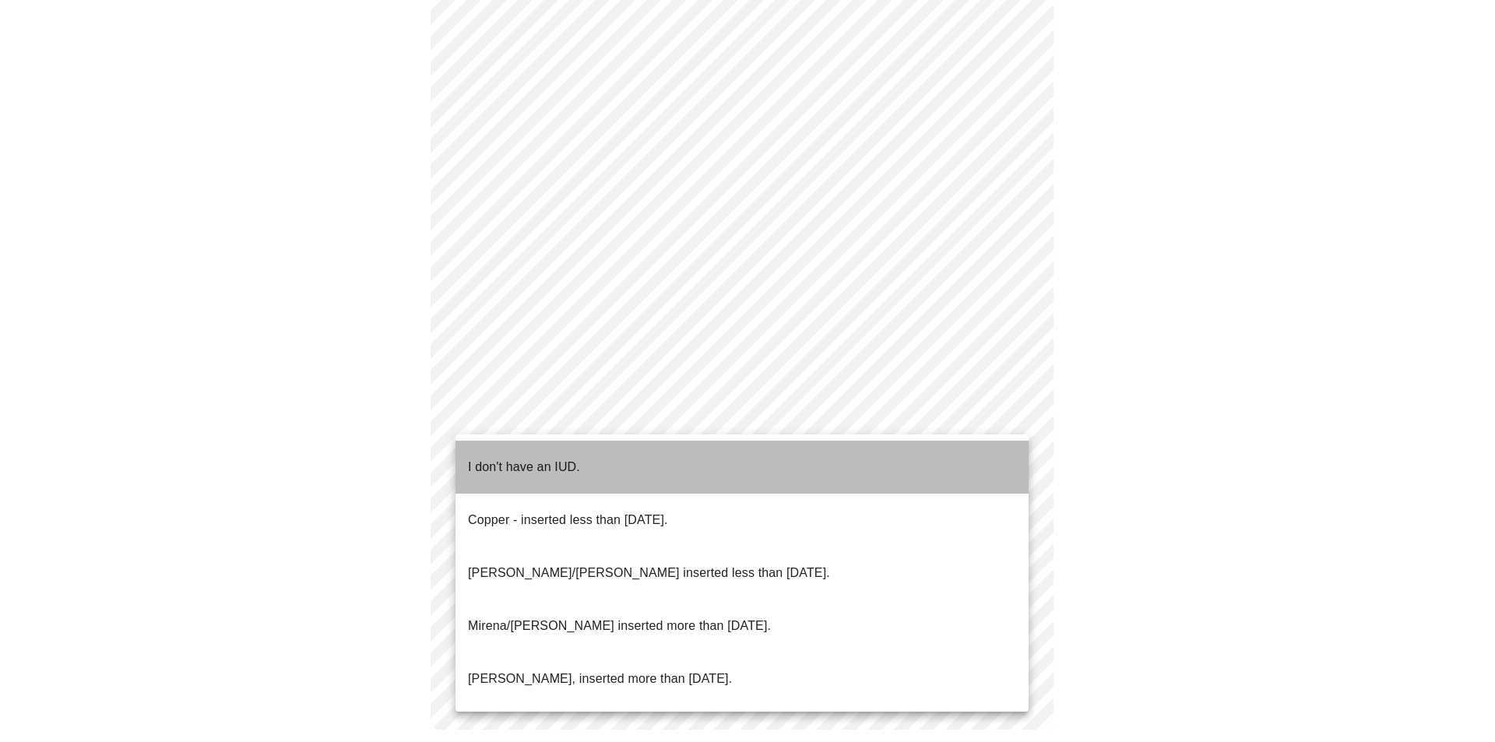
click at [529, 461] on p "I don't have an IUD." at bounding box center [524, 467] width 112 height 19
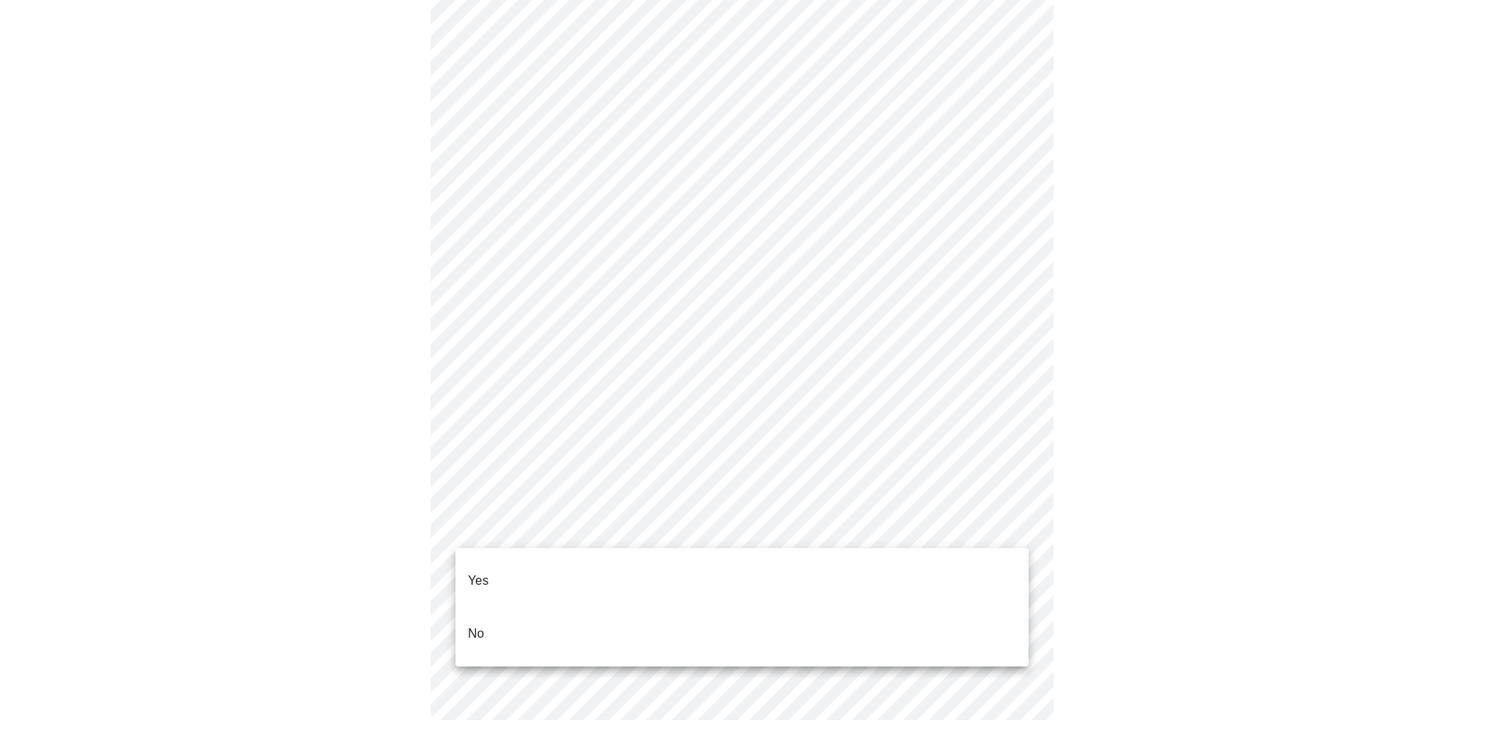
click at [544, 536] on body "MyMenopauseRx Appointments Messaging Labs Uploads Medications Community Refer a…" at bounding box center [747, 29] width 1482 height 1446
click at [494, 565] on li "Yes" at bounding box center [741, 580] width 573 height 53
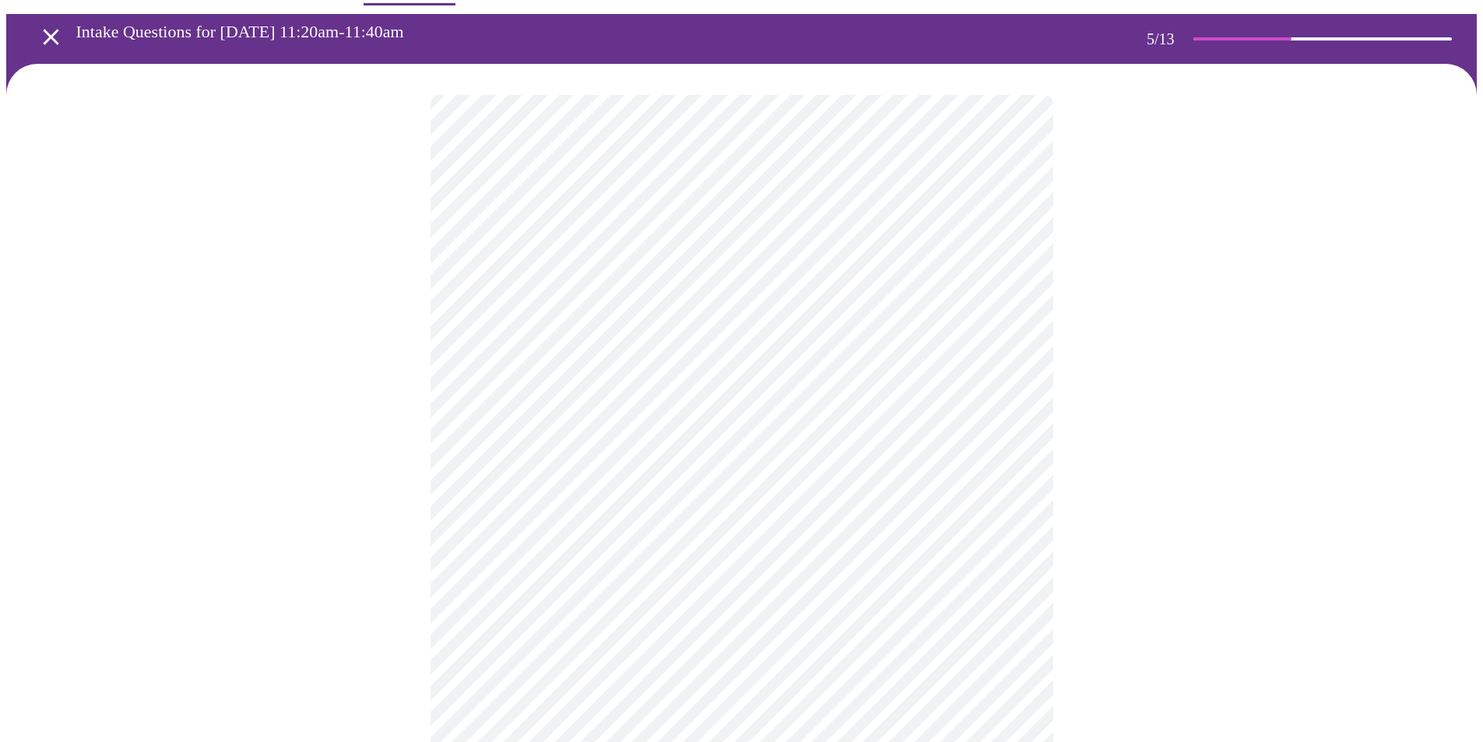
scroll to position [78, 0]
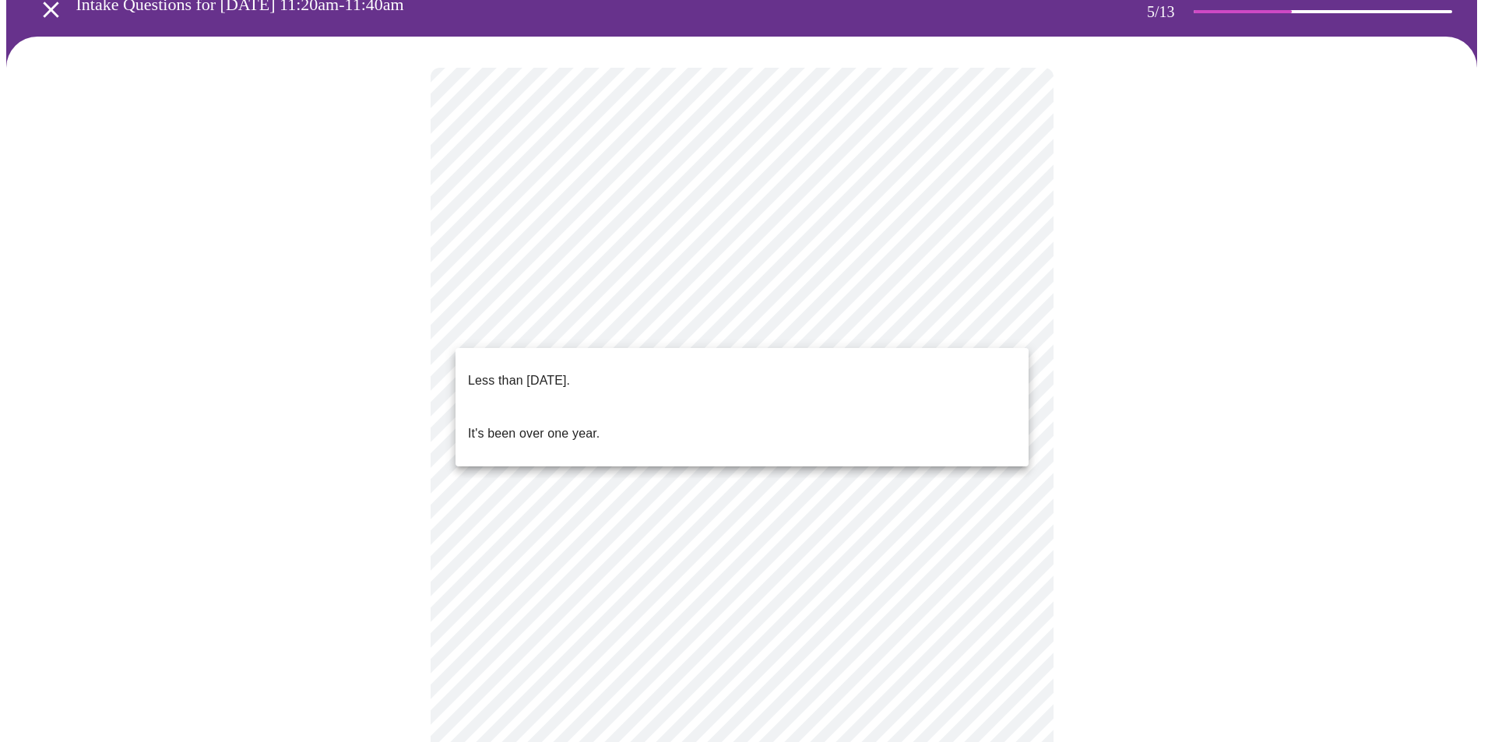
click at [554, 318] on body "MyMenopauseRx Appointments Messaging Labs Uploads Medications Community Refer a…" at bounding box center [747, 508] width 1482 height 1160
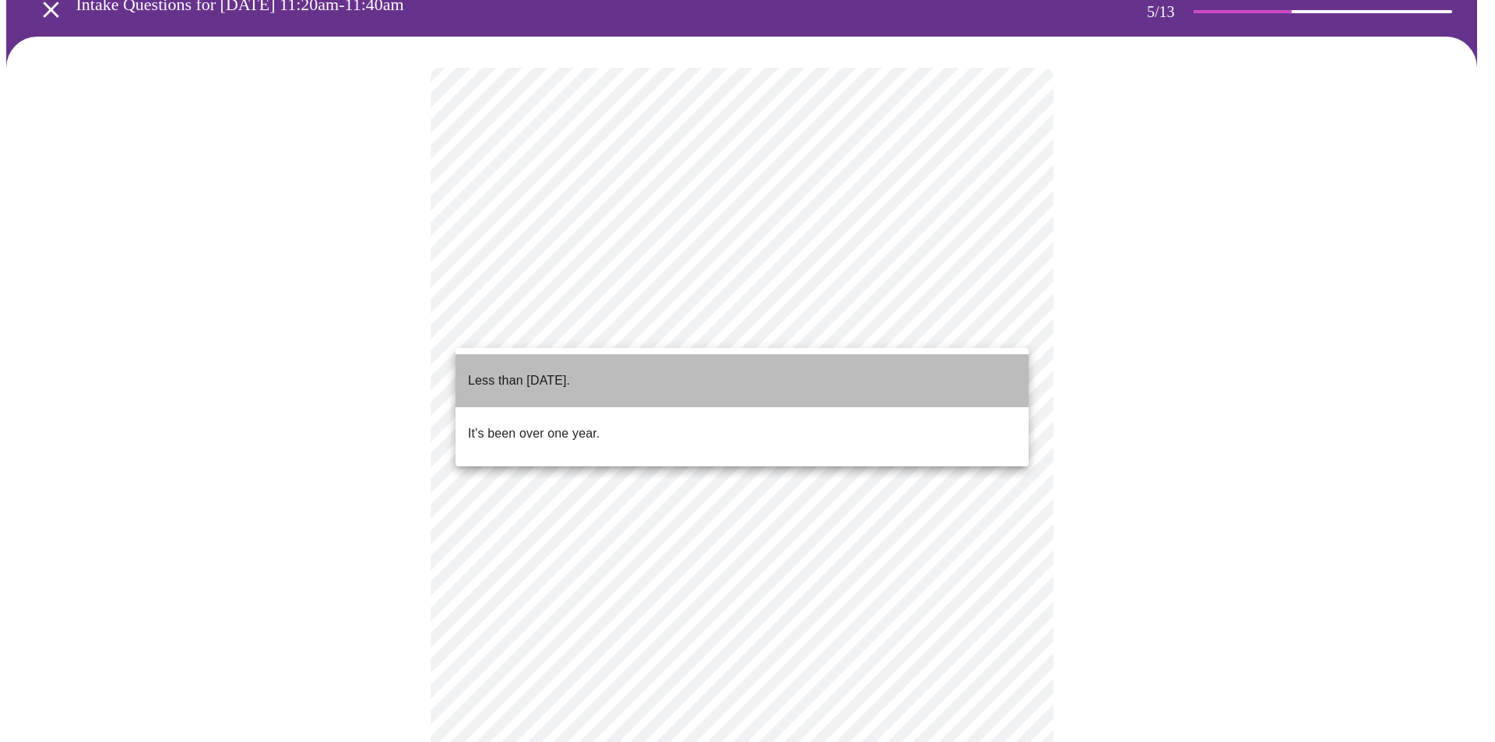
click at [564, 371] on p "Less than [DATE]." at bounding box center [519, 380] width 102 height 19
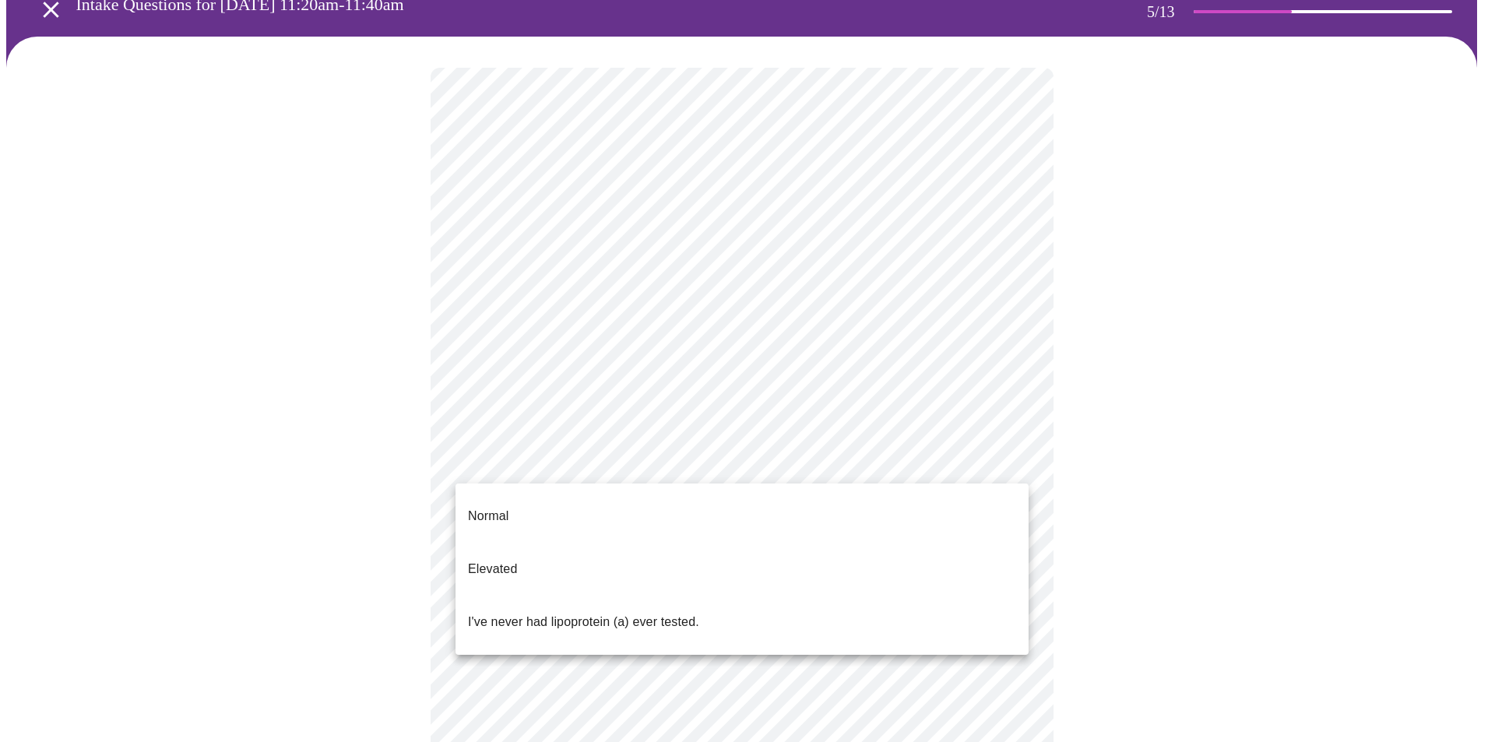
click at [522, 457] on body "MyMenopauseRx Appointments Messaging Labs Uploads Medications Community Refer a…" at bounding box center [747, 503] width 1482 height 1151
click at [470, 613] on p "I've never had lipoprotein (a) ever tested." at bounding box center [583, 622] width 231 height 19
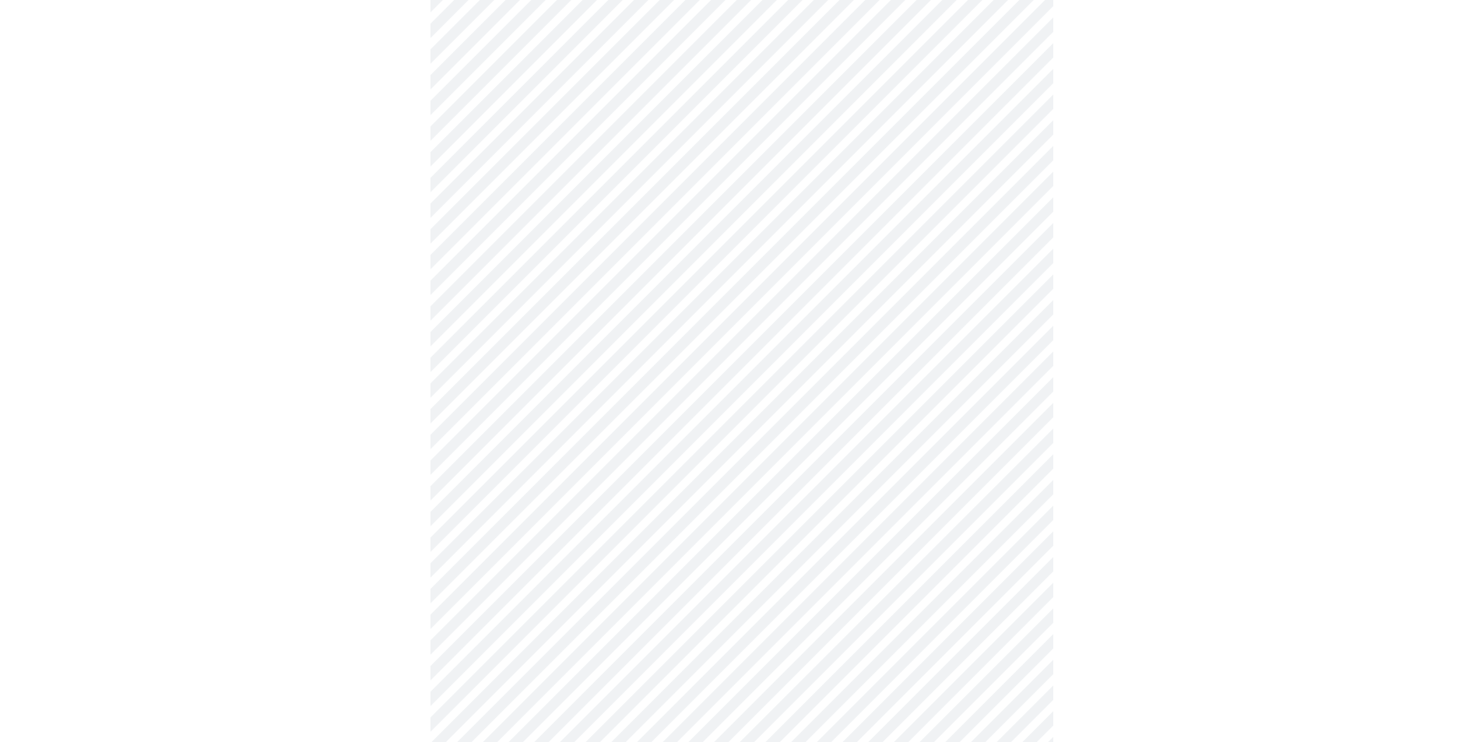
scroll to position [311, 0]
click at [1137, 354] on div at bounding box center [741, 320] width 1471 height 1034
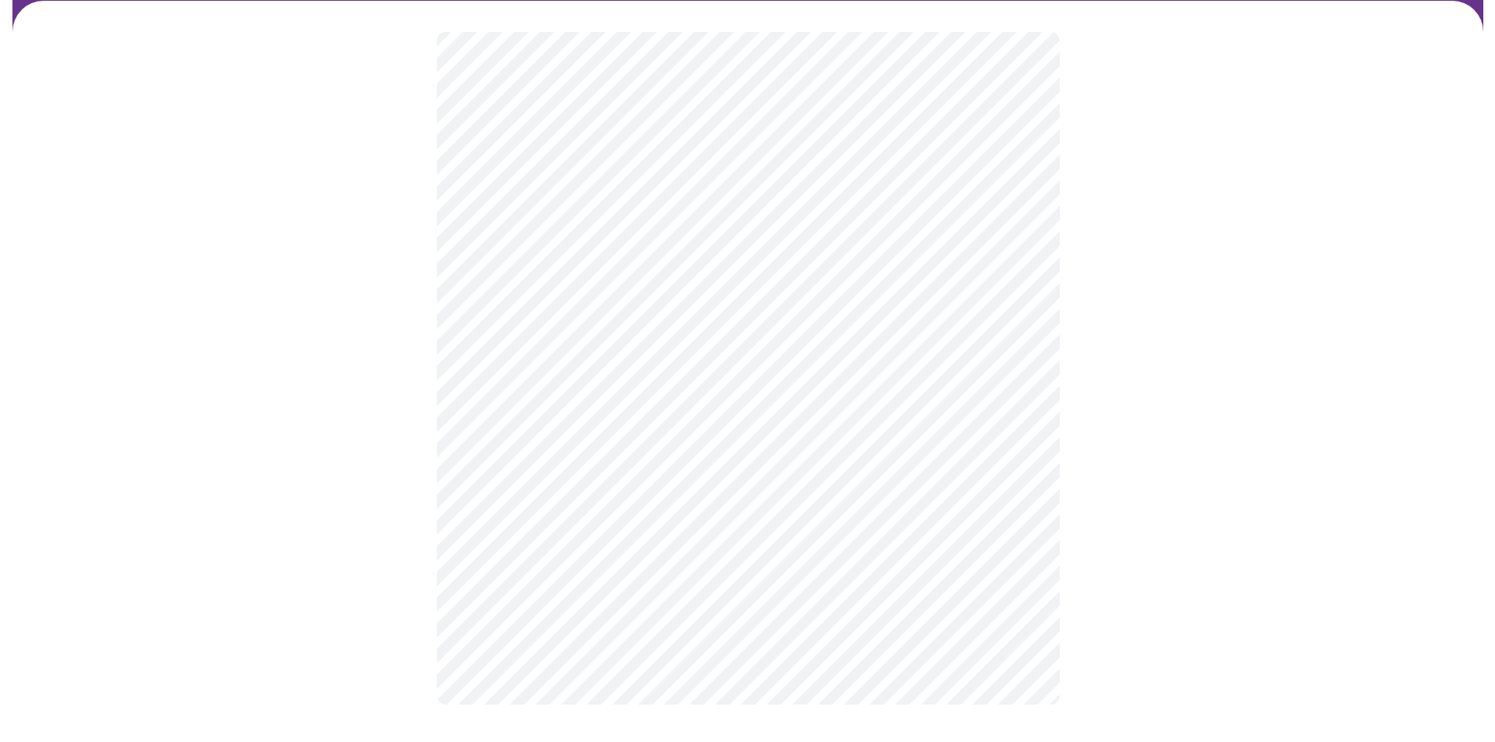
scroll to position [0, 0]
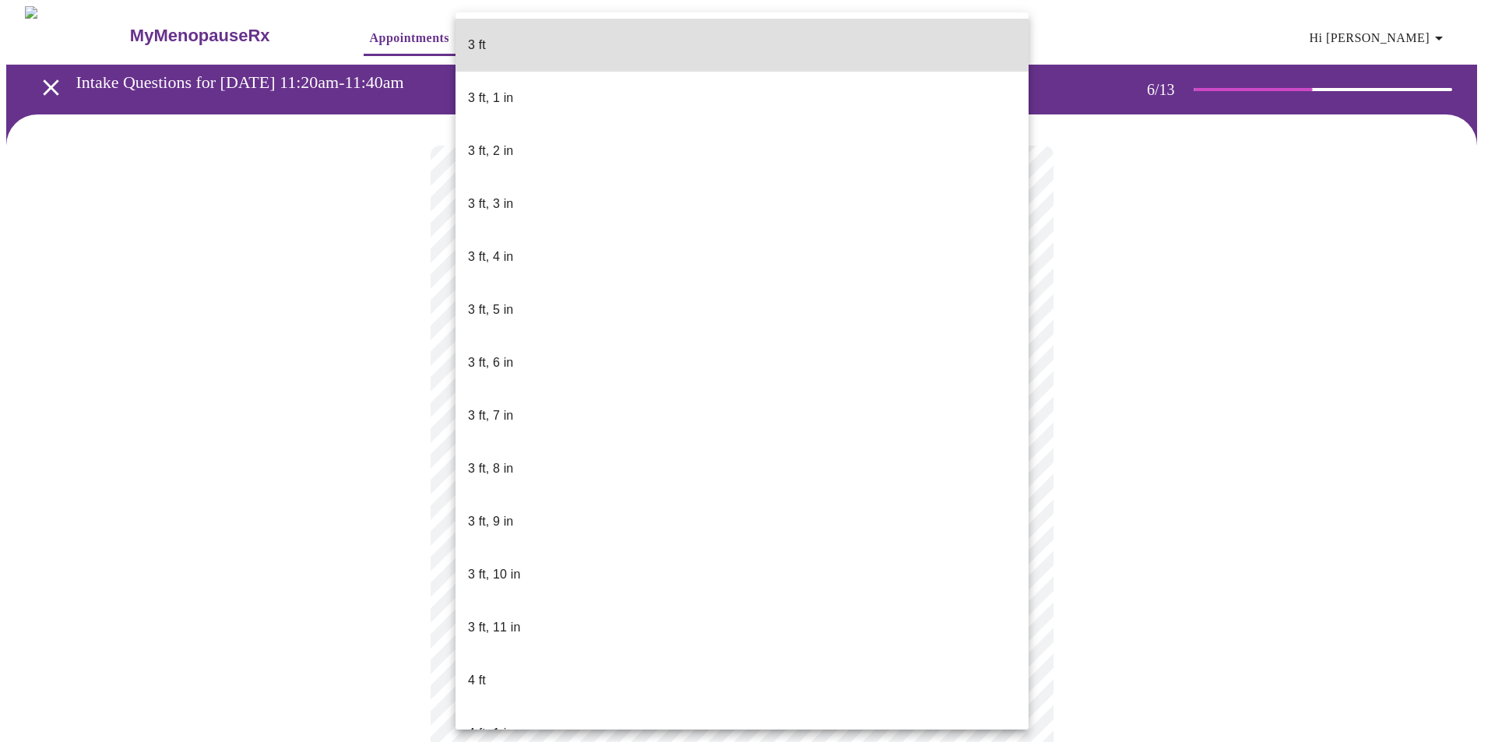
click at [559, 448] on body "MyMenopauseRx Appointments Messaging Labs Uploads Medications Community Refer a…" at bounding box center [747, 411] width 1482 height 810
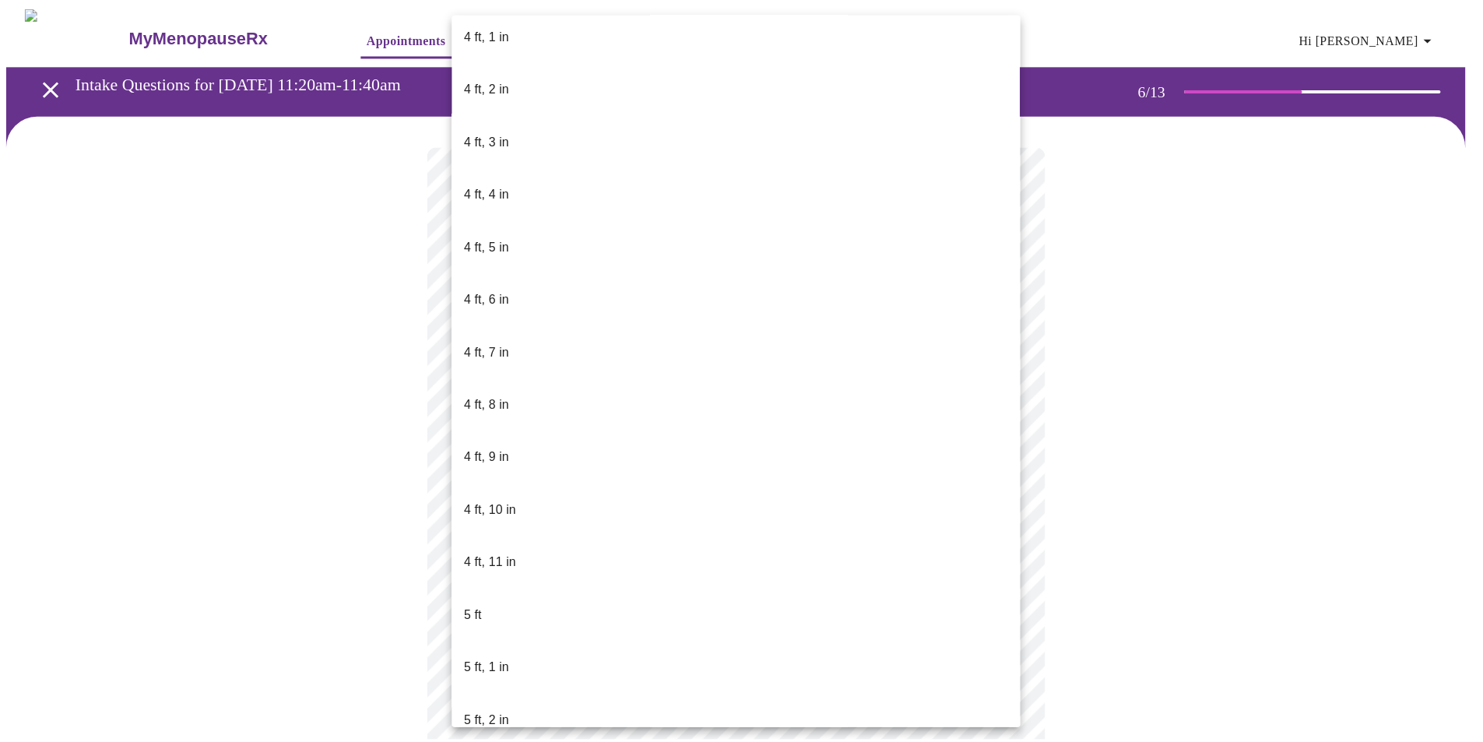
scroll to position [701, 0]
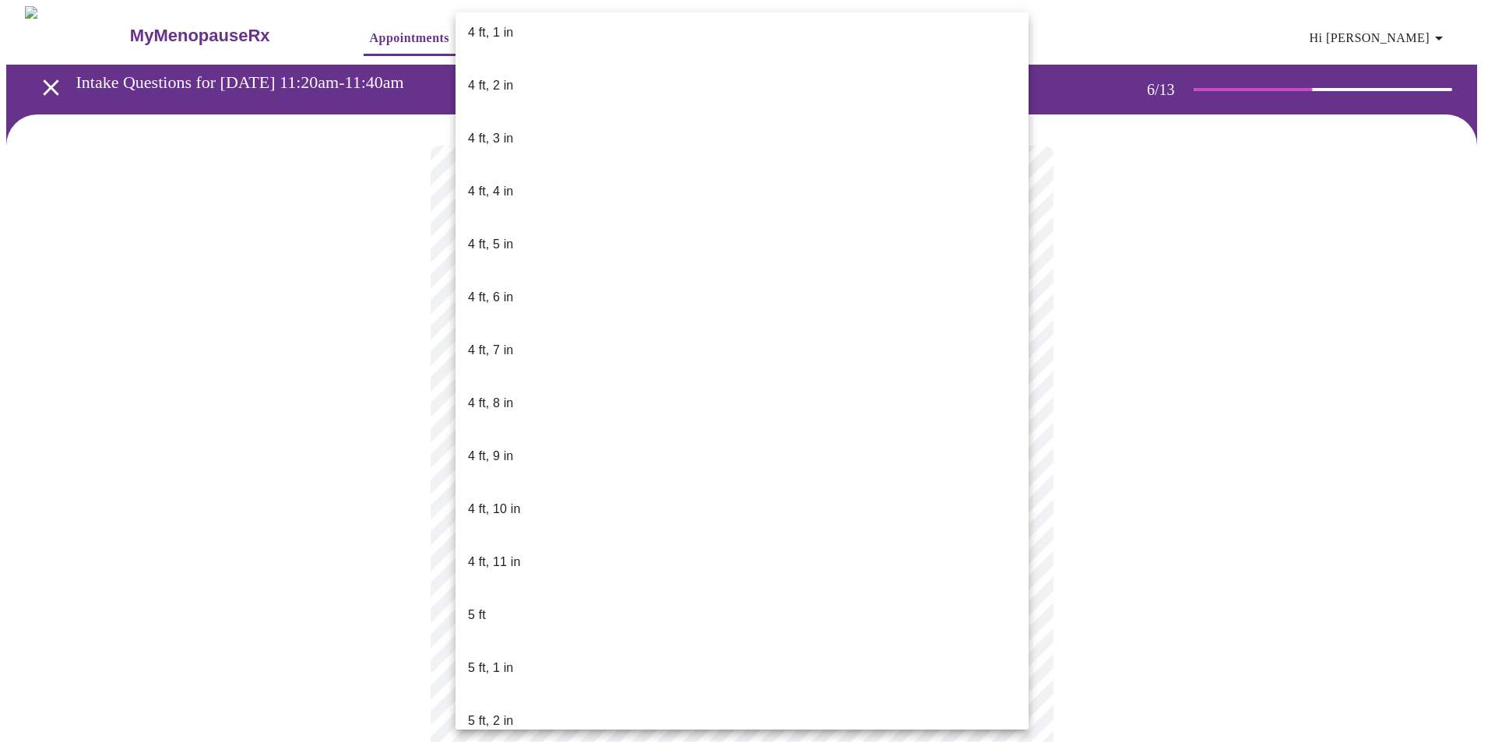
drag, startPoint x: 484, startPoint y: 589, endPoint x: 483, endPoint y: 579, distance: 9.4
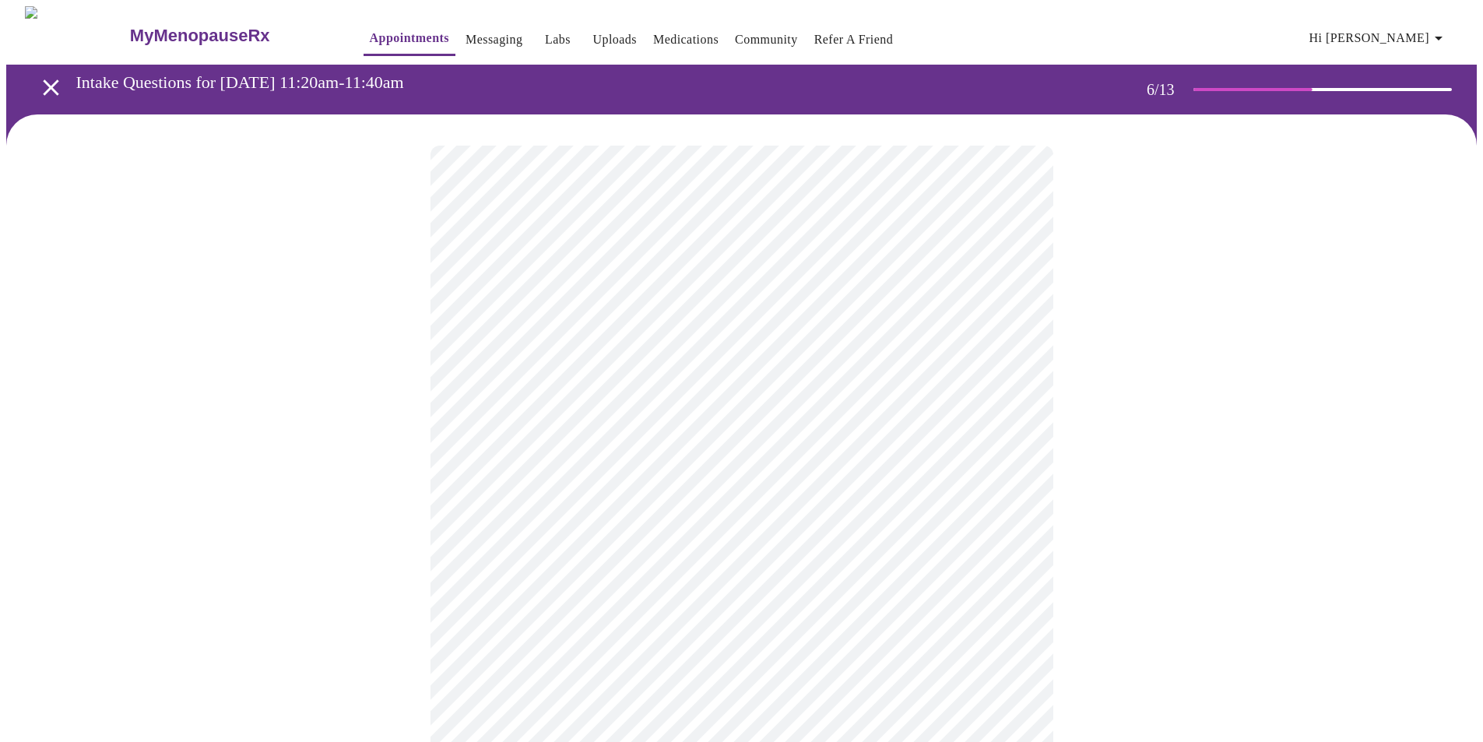
click at [282, 466] on div at bounding box center [741, 471] width 1471 height 714
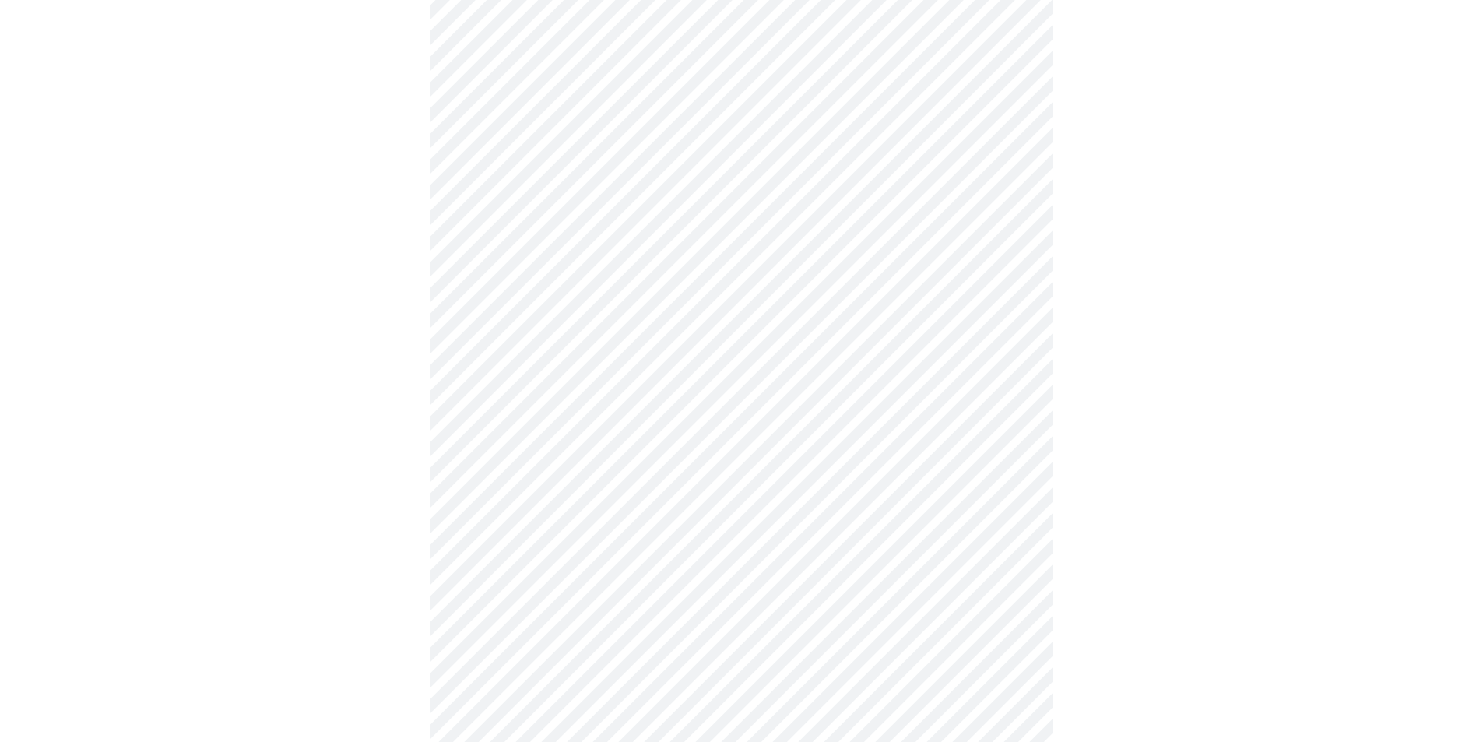
scroll to position [3971, 0]
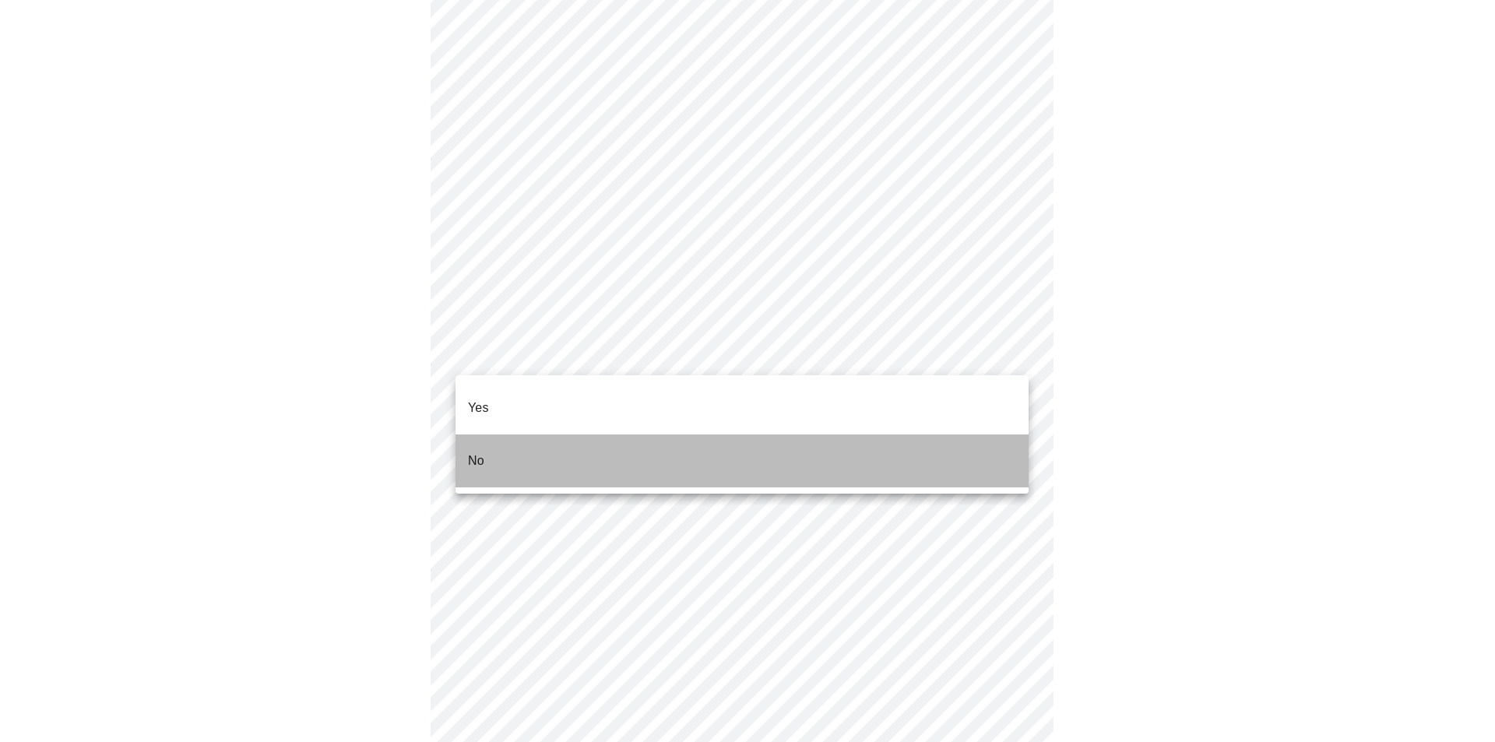
click at [501, 434] on li "No" at bounding box center [741, 460] width 573 height 53
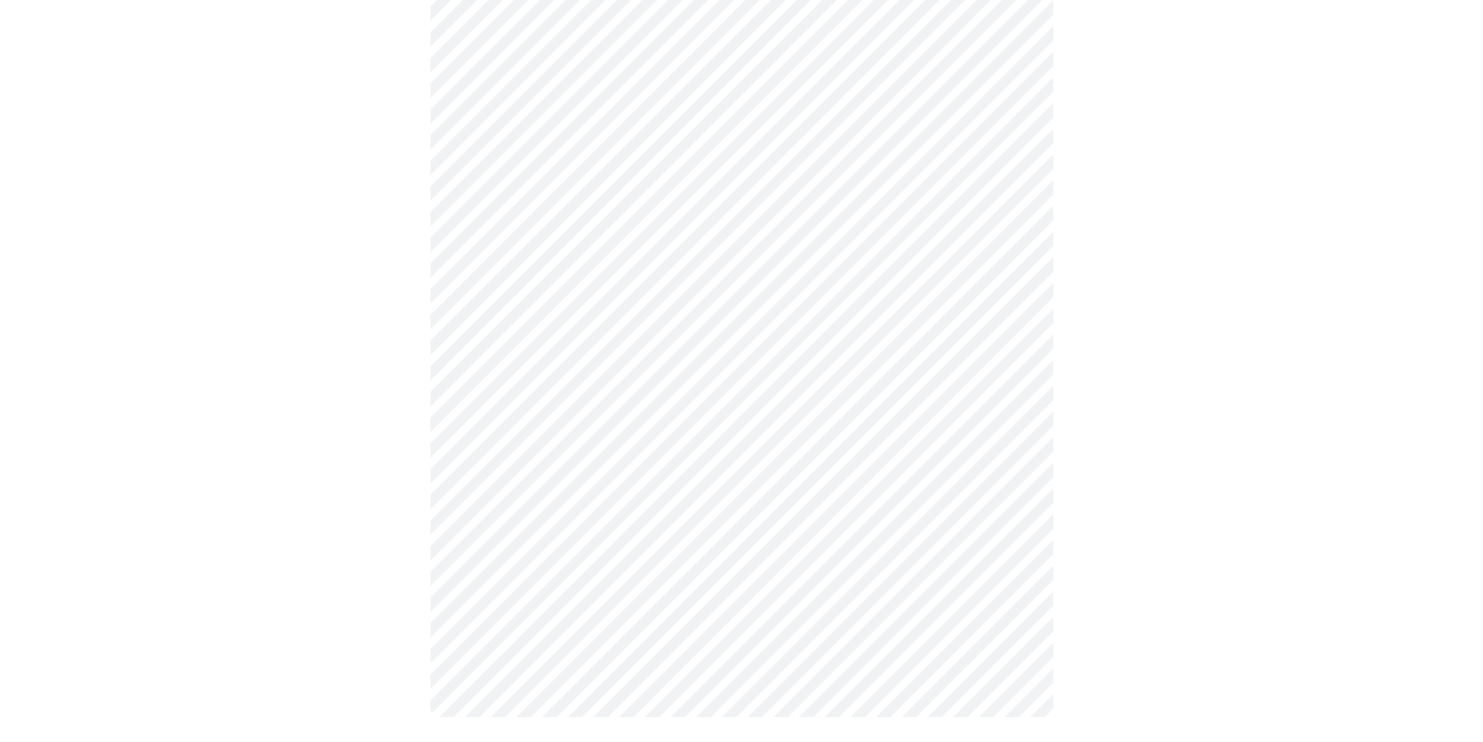
scroll to position [0, 0]
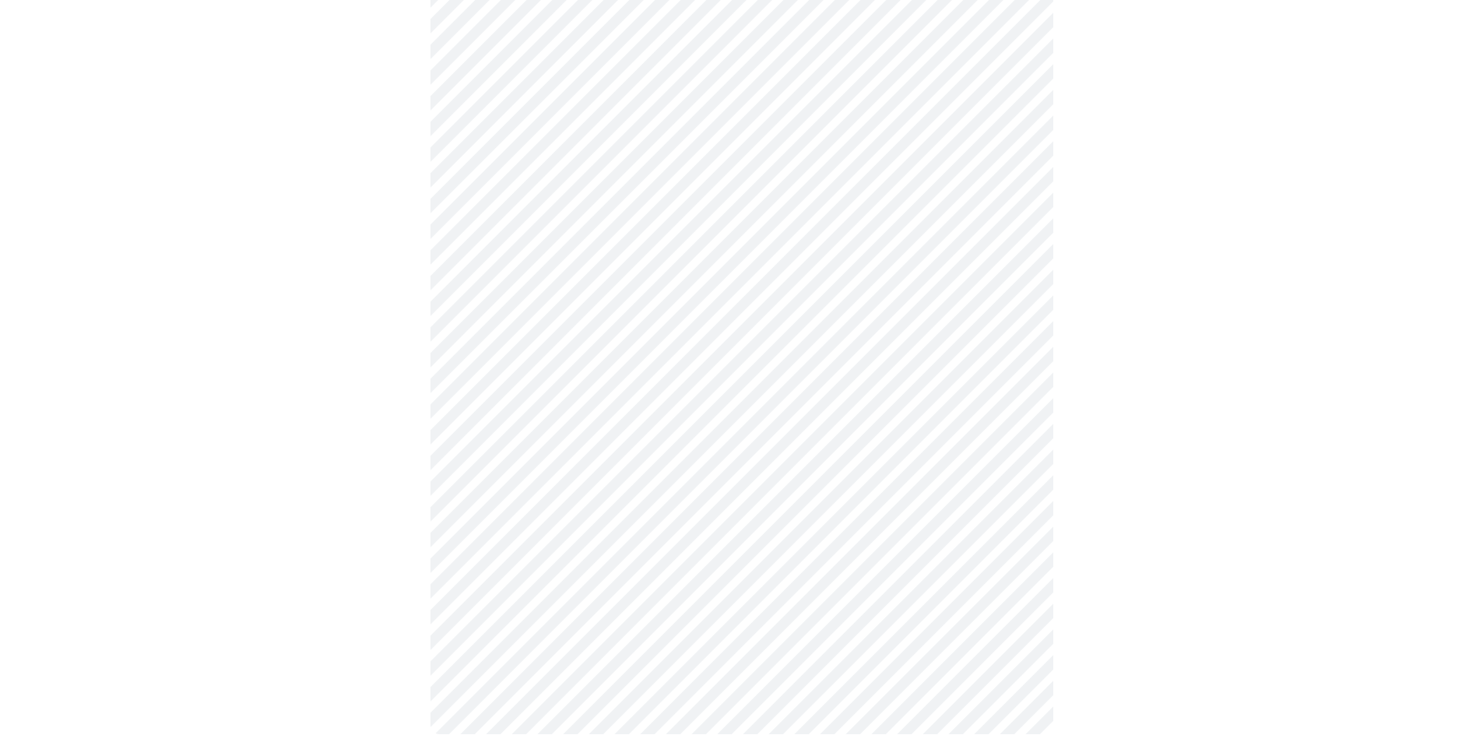
scroll to position [863, 0]
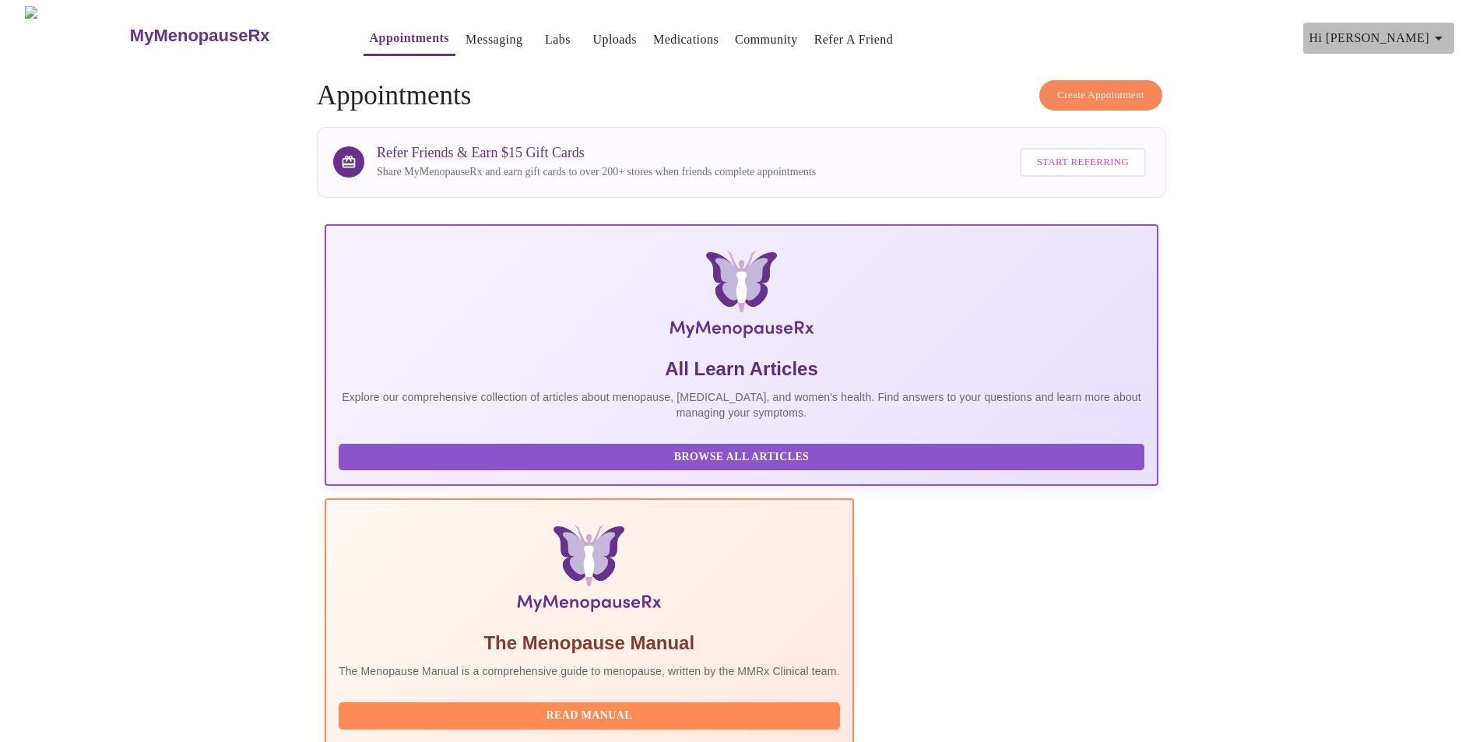
click at [1443, 29] on icon "button" at bounding box center [1438, 38] width 19 height 19
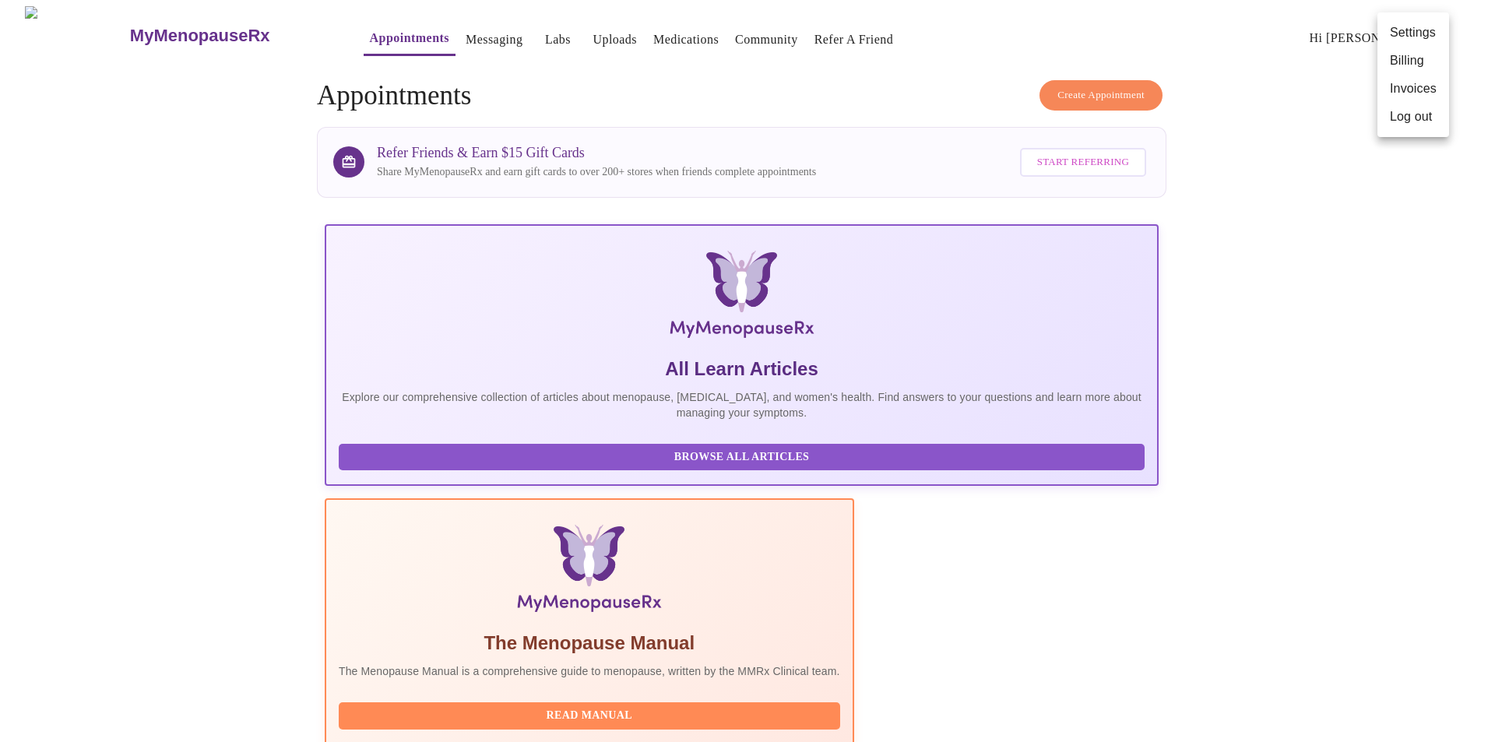
click at [1411, 117] on li "Log out" at bounding box center [1413, 117] width 72 height 28
